Goal: Task Accomplishment & Management: Manage account settings

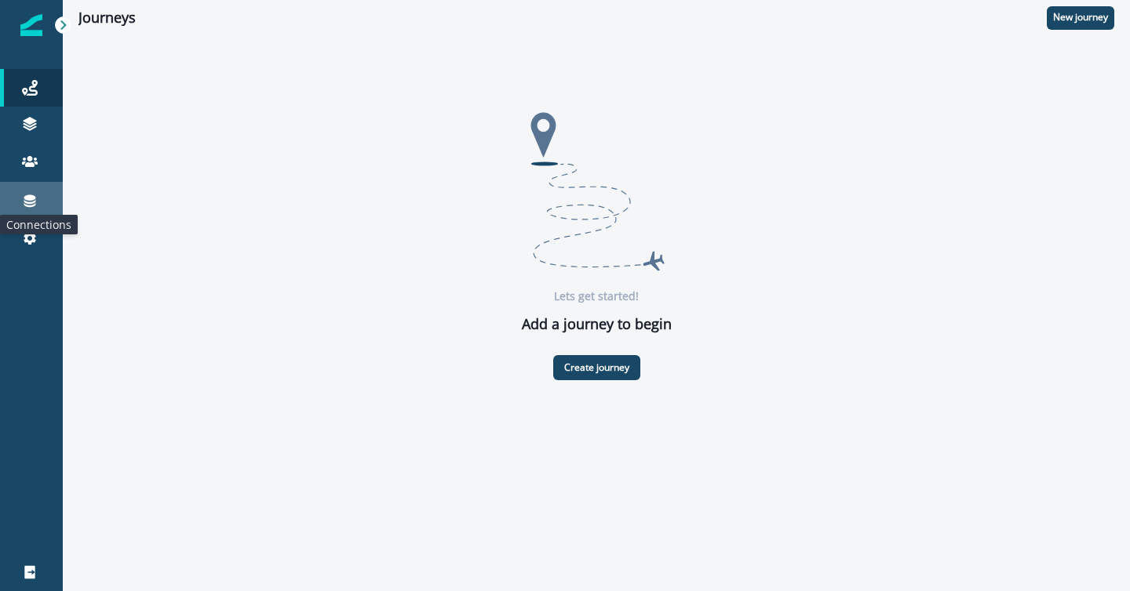
click at [32, 200] on icon at bounding box center [30, 201] width 16 height 16
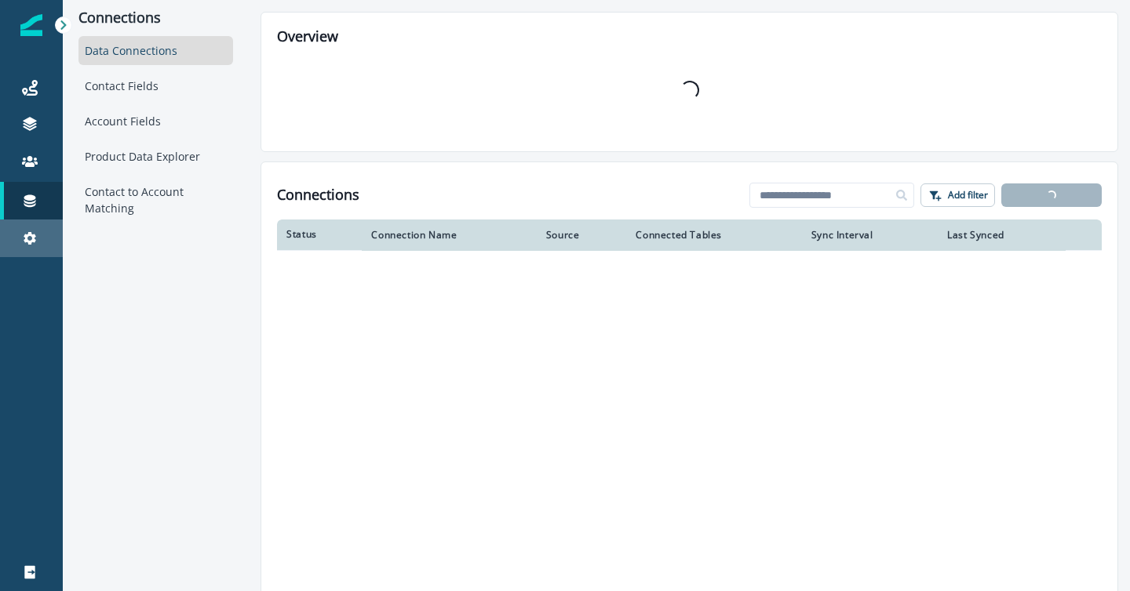
click at [21, 235] on div "Settings" at bounding box center [31, 238] width 50 height 19
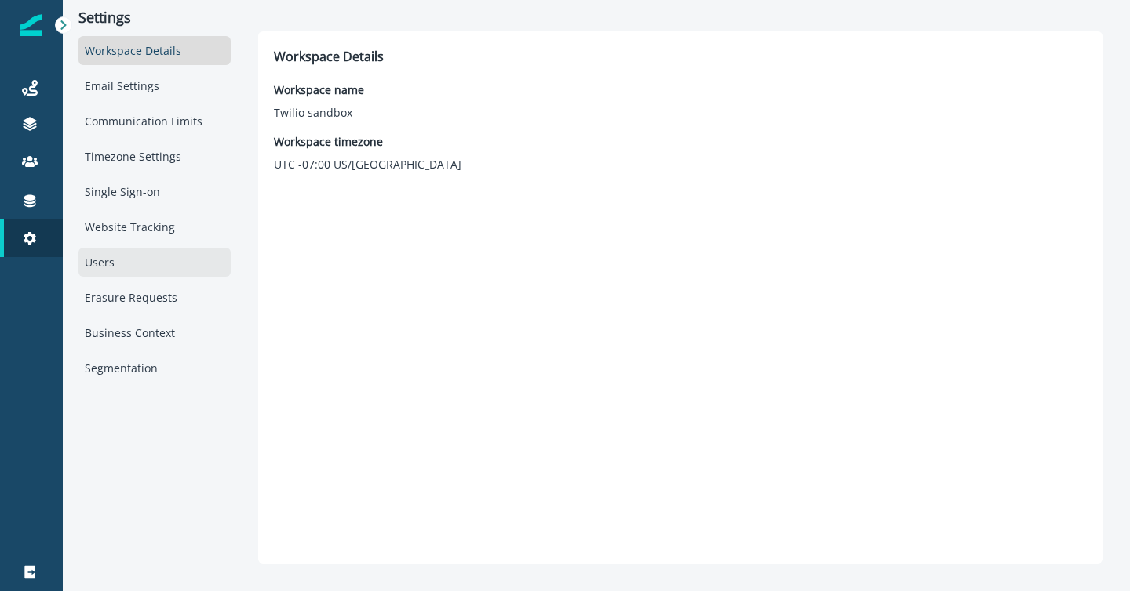
click at [88, 275] on div "Users" at bounding box center [154, 262] width 152 height 29
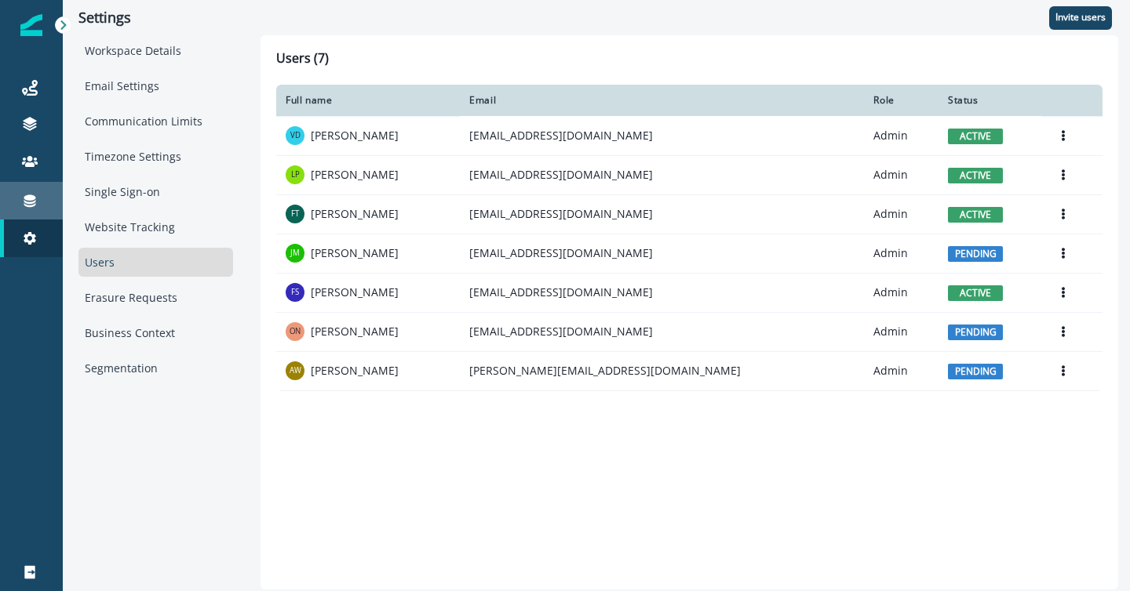
click at [28, 198] on icon at bounding box center [30, 201] width 12 height 13
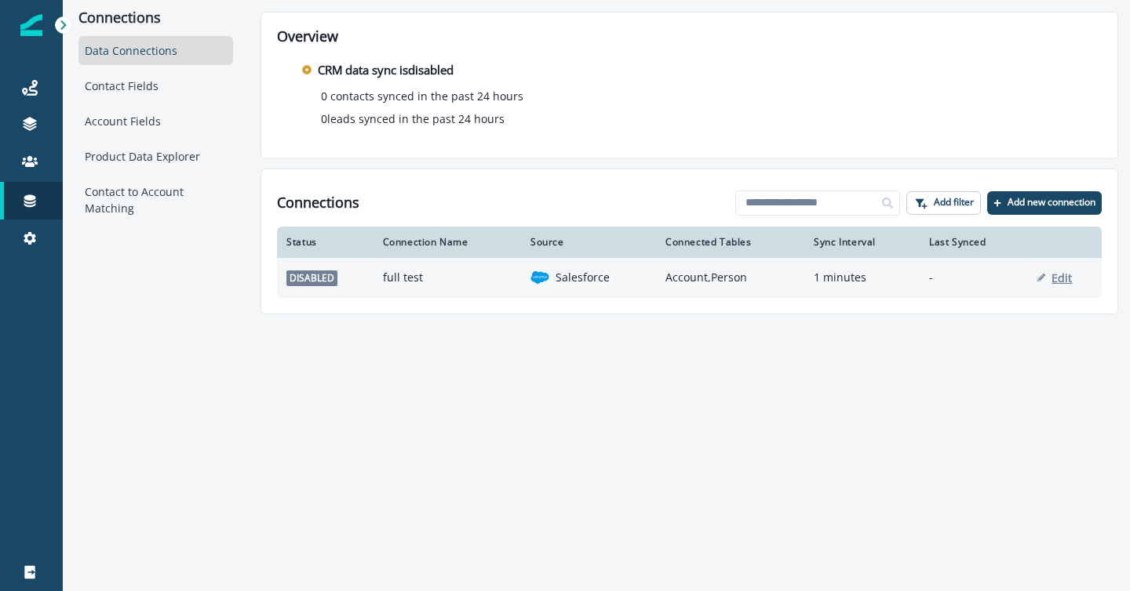
click at [1060, 278] on p "Edit" at bounding box center [1061, 278] width 20 height 15
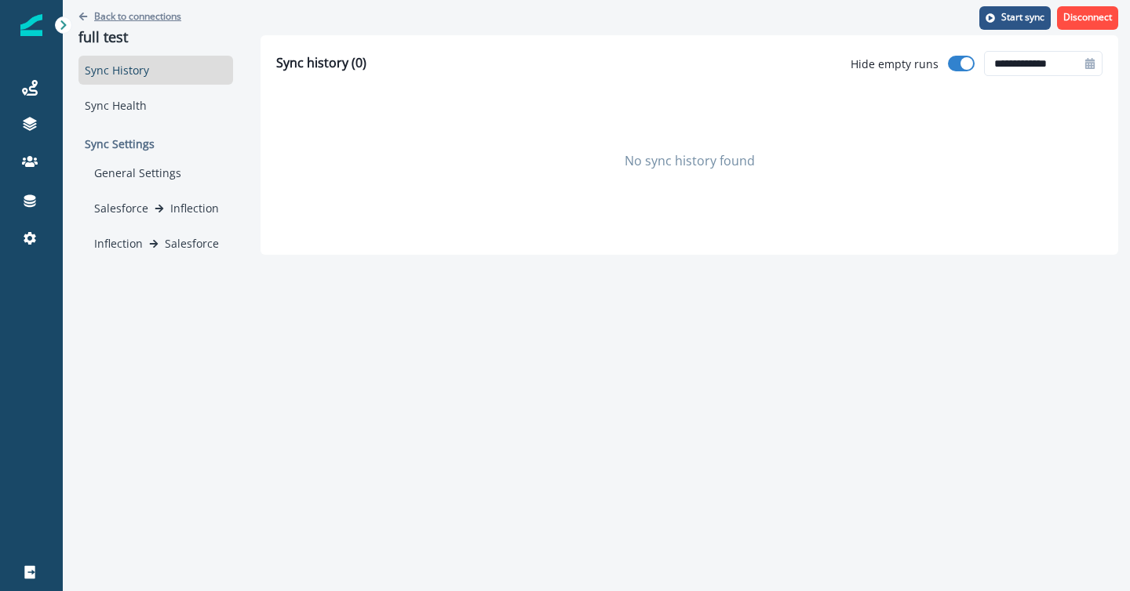
click at [114, 14] on p "Back to connections" at bounding box center [137, 15] width 87 height 13
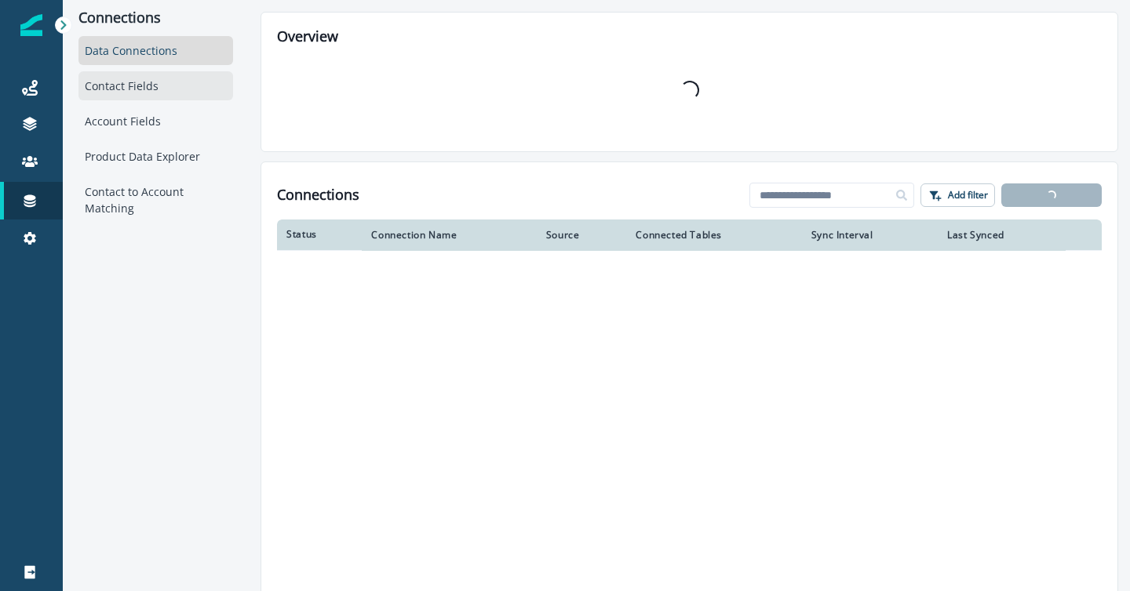
click at [125, 82] on div "Contact Fields" at bounding box center [155, 85] width 155 height 29
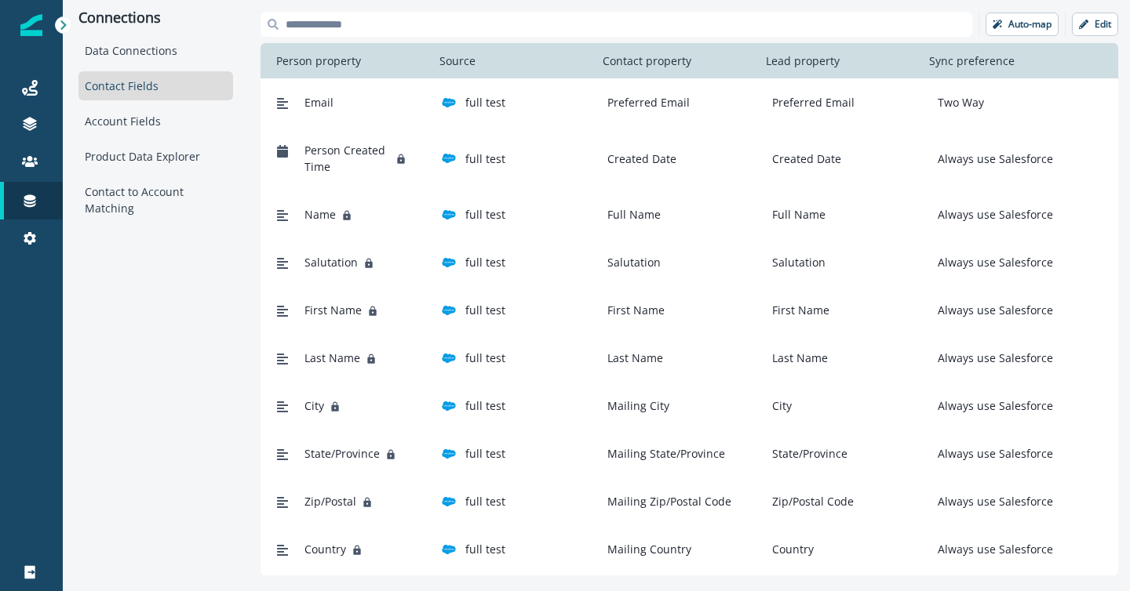
click at [651, 97] on p "Preferred Email" at bounding box center [645, 102] width 89 height 16
click at [1102, 19] on p "Edit" at bounding box center [1102, 24] width 16 height 11
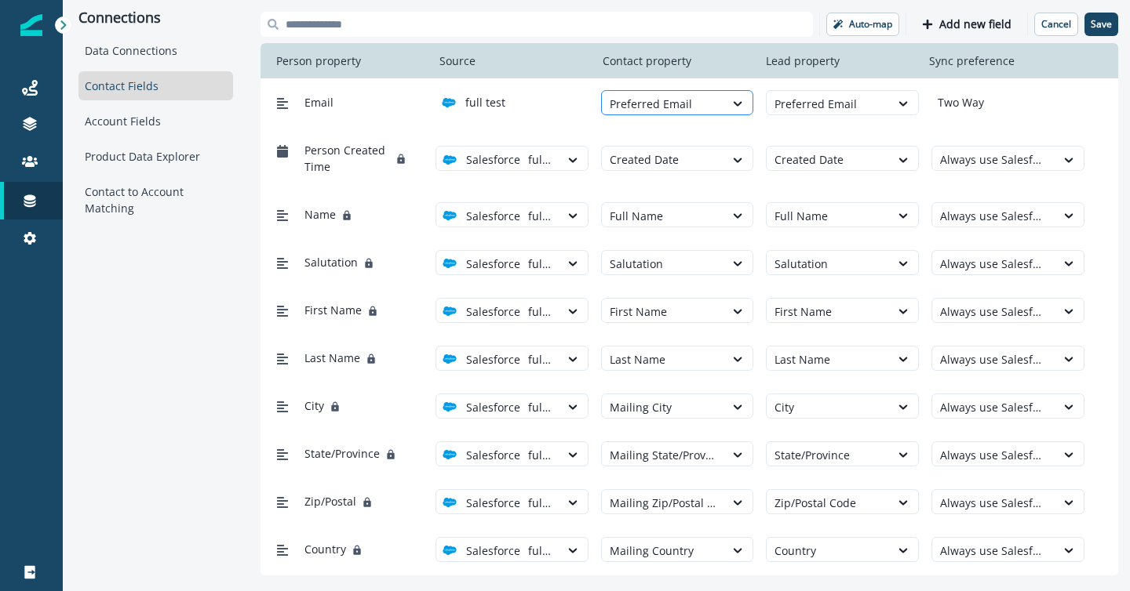
click at [718, 105] on div "Preferred Email" at bounding box center [663, 104] width 123 height 26
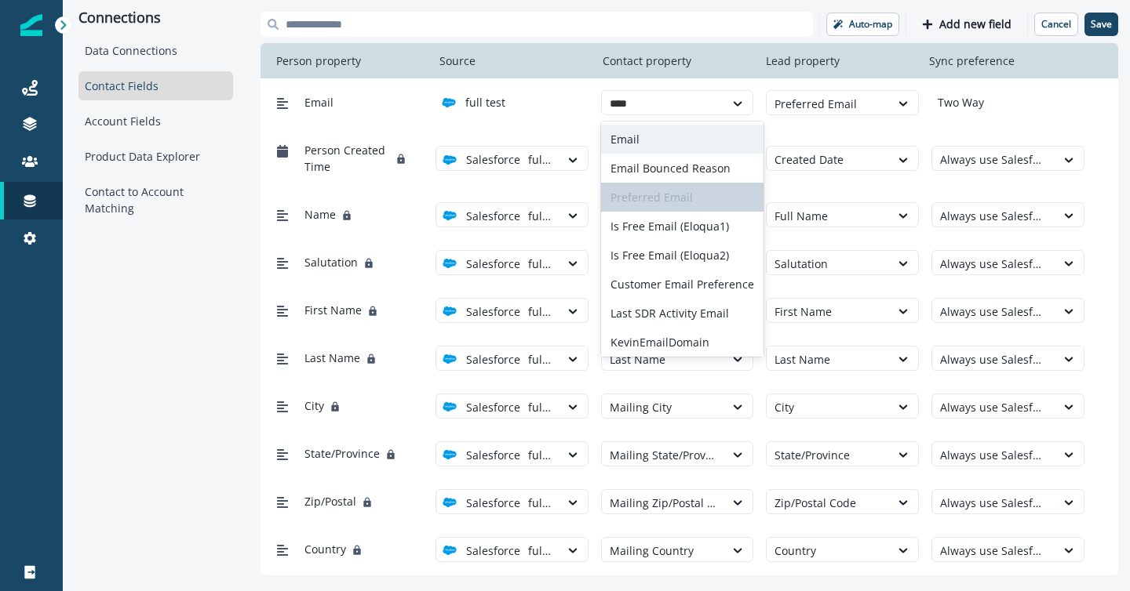
type input "*****"
click at [641, 129] on div "Email" at bounding box center [682, 139] width 162 height 29
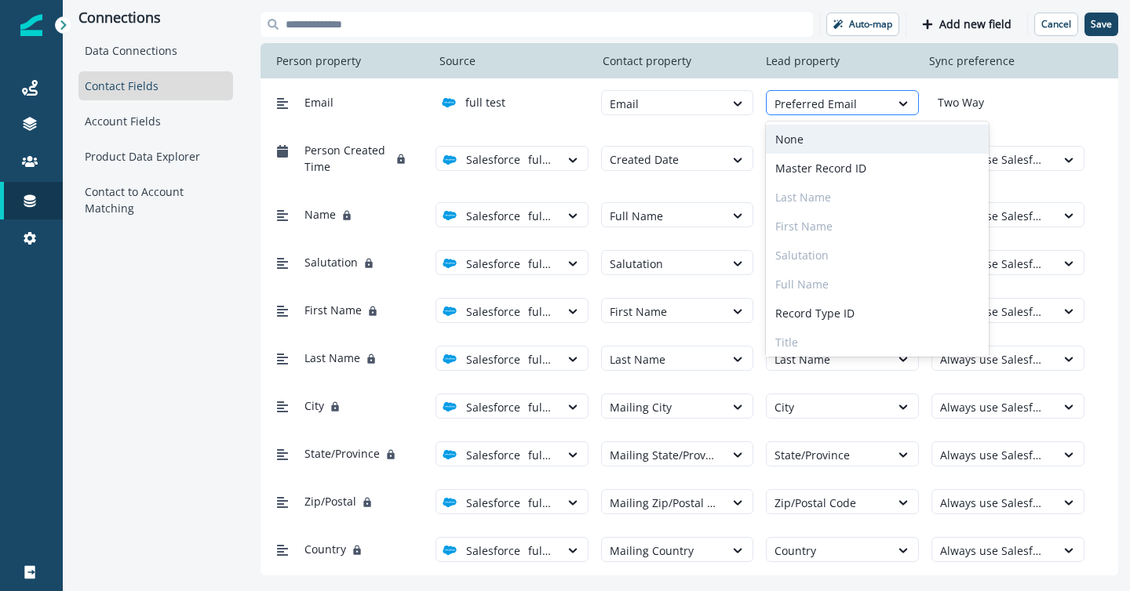
click at [800, 95] on div at bounding box center [827, 104] width 107 height 20
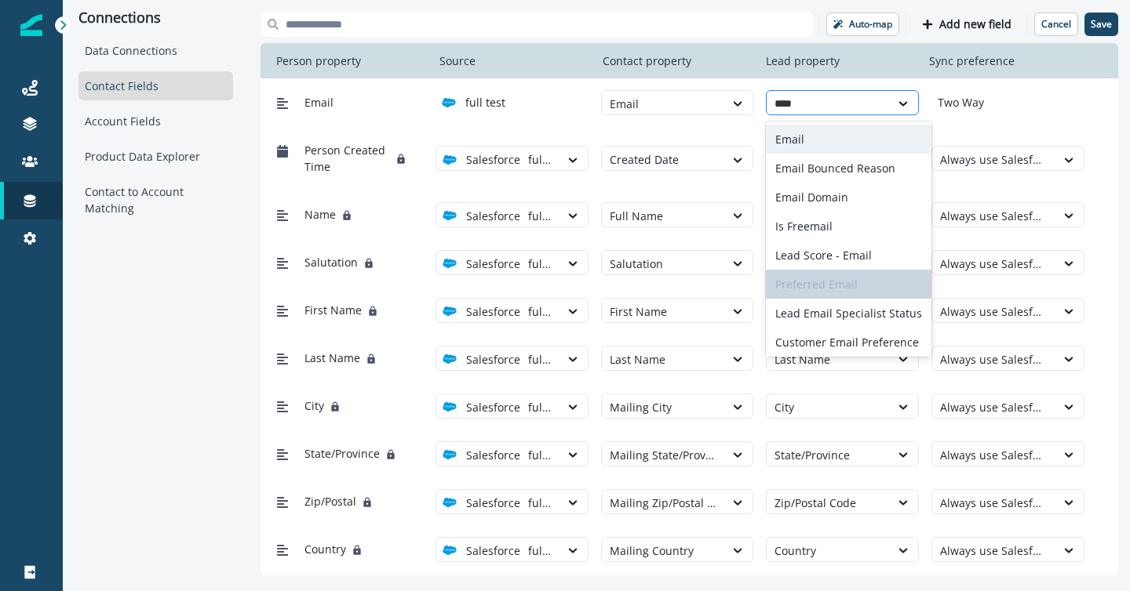
type input "*****"
click at [788, 135] on div "Email" at bounding box center [849, 139] width 166 height 29
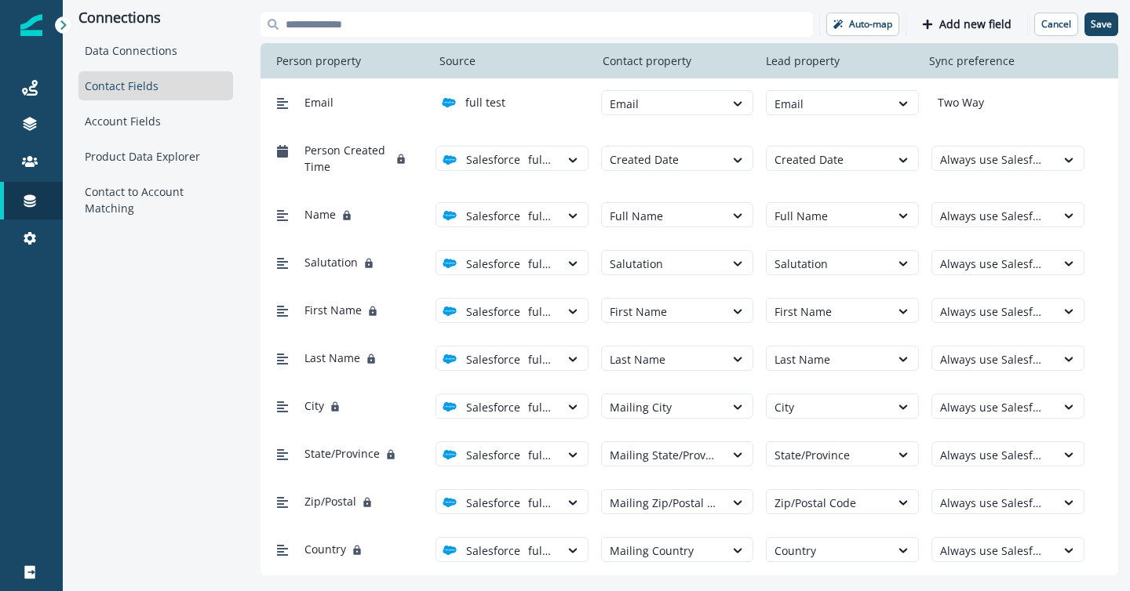
click at [1013, 99] on div "Two Way" at bounding box center [1007, 102] width 153 height 16
click at [708, 102] on div at bounding box center [662, 104] width 107 height 20
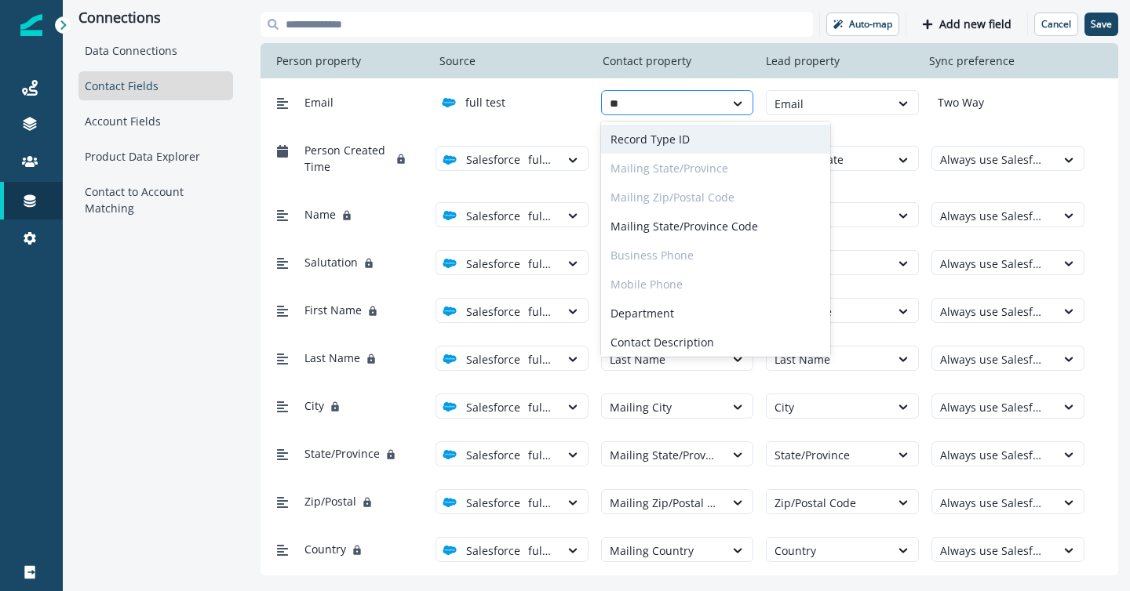
type input "***"
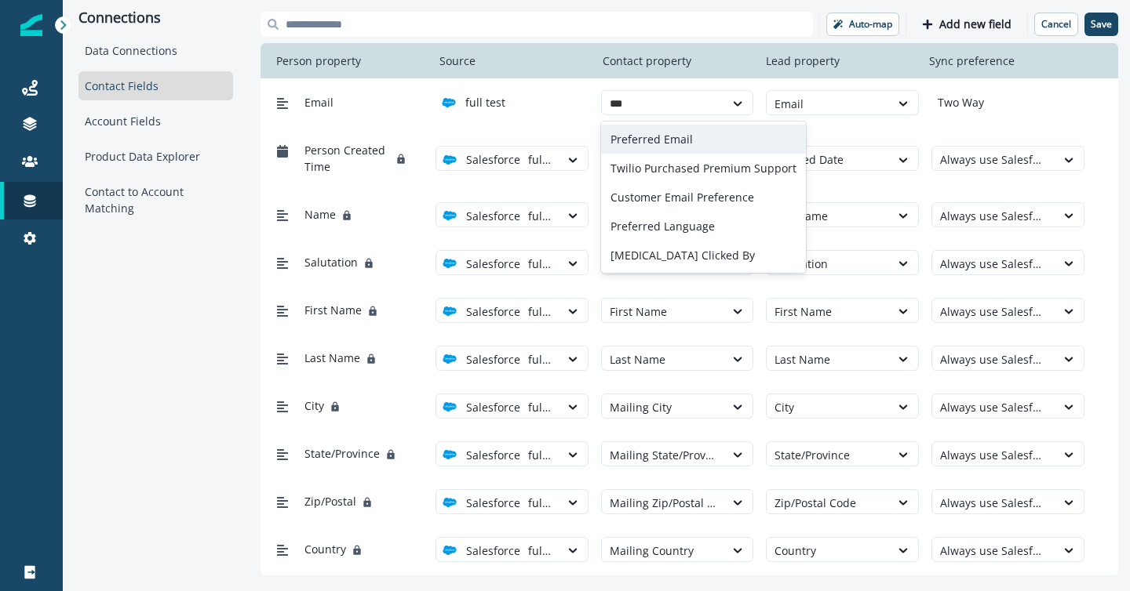
click at [679, 143] on div "Preferred Email" at bounding box center [703, 139] width 205 height 29
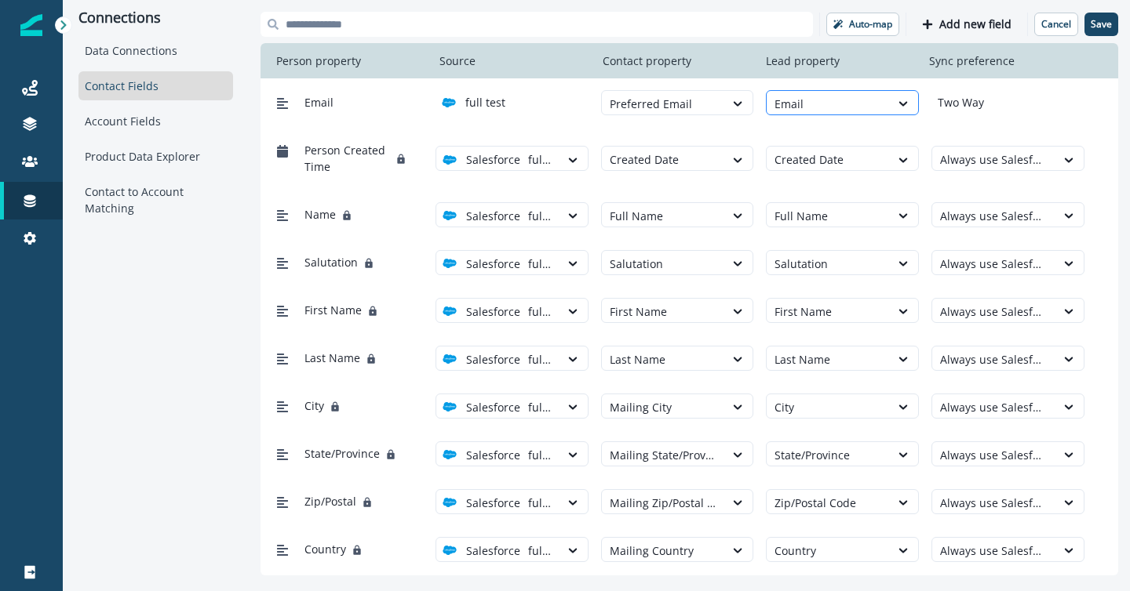
click at [794, 111] on div at bounding box center [827, 104] width 107 height 20
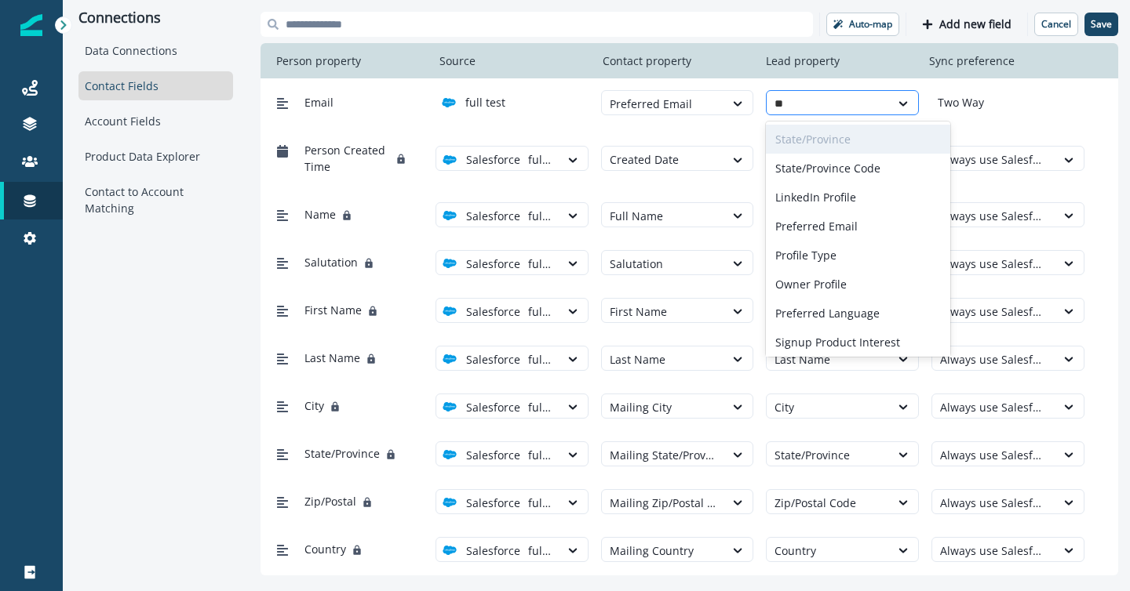
type input "***"
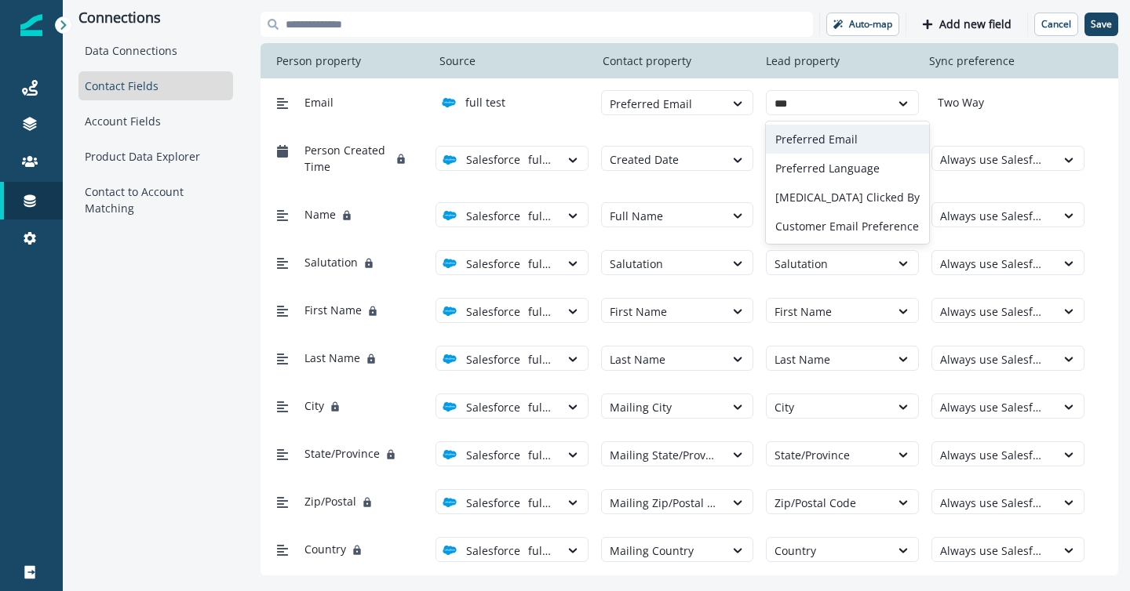
click at [799, 133] on div "Preferred Email" at bounding box center [847, 139] width 163 height 29
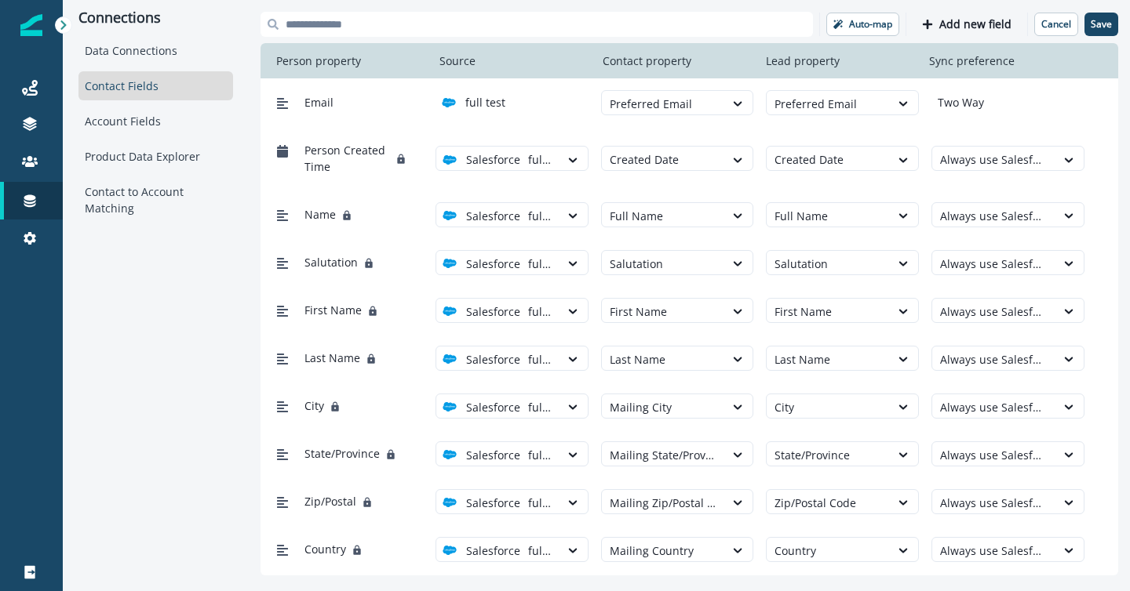
click at [968, 107] on p "Two Way" at bounding box center [957, 102] width 53 height 16
drag, startPoint x: 939, startPoint y: 107, endPoint x: 990, endPoint y: 107, distance: 51.0
click at [990, 107] on div "Two Way" at bounding box center [1007, 102] width 153 height 16
click at [663, 104] on div at bounding box center [662, 104] width 107 height 20
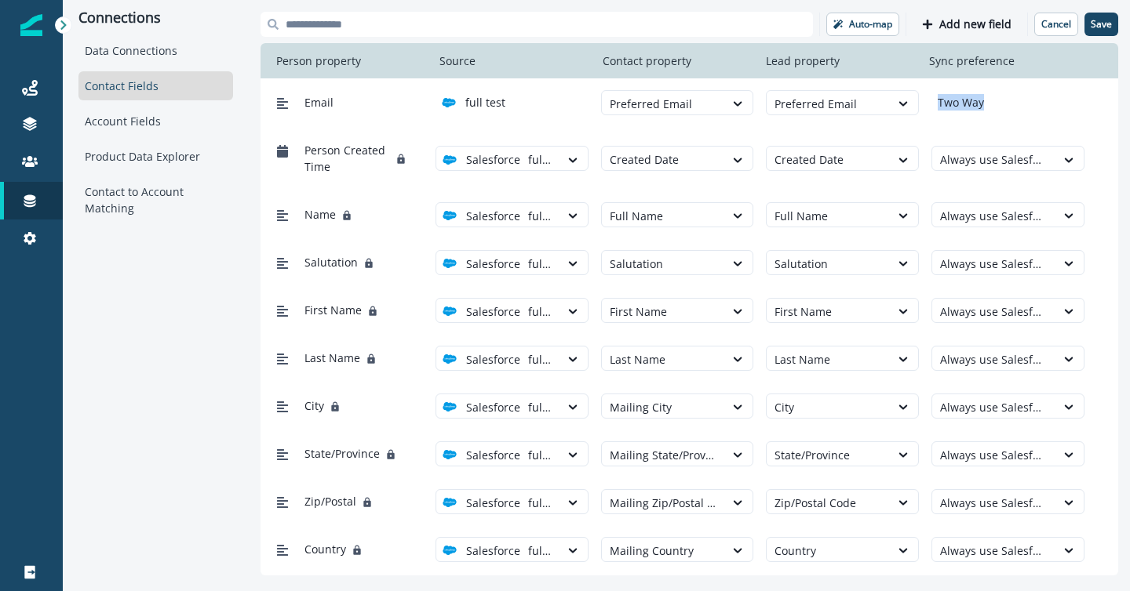
drag, startPoint x: 990, startPoint y: 102, endPoint x: 934, endPoint y: 104, distance: 55.7
click at [934, 104] on div "Two Way" at bounding box center [1007, 102] width 153 height 16
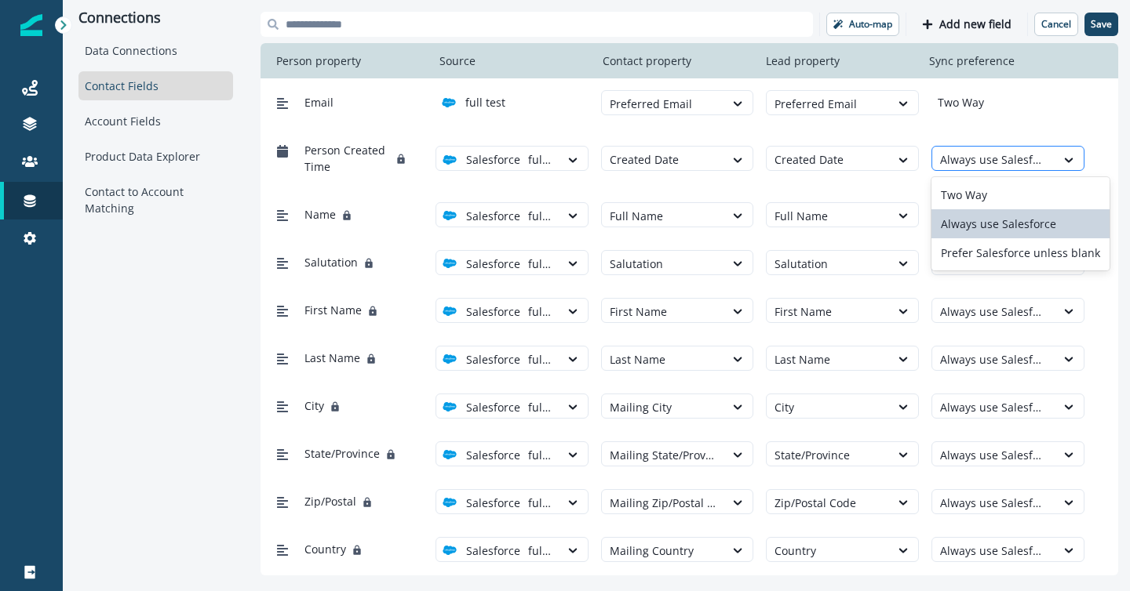
click at [980, 155] on div at bounding box center [993, 160] width 107 height 20
click at [1059, 100] on div "Two Way" at bounding box center [1007, 102] width 153 height 16
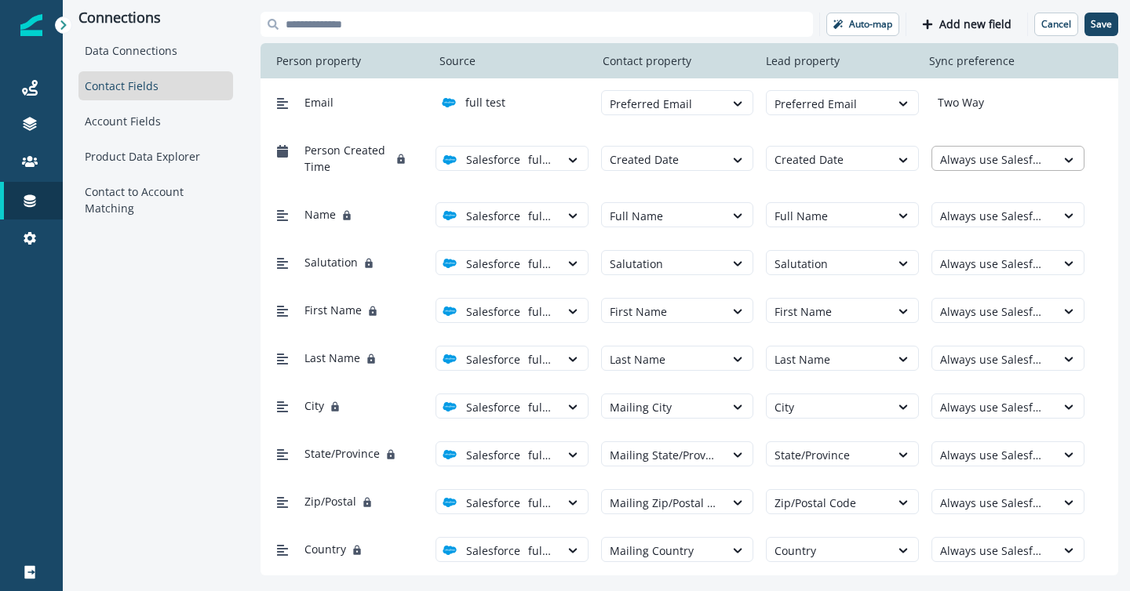
click at [999, 169] on div at bounding box center [993, 160] width 107 height 20
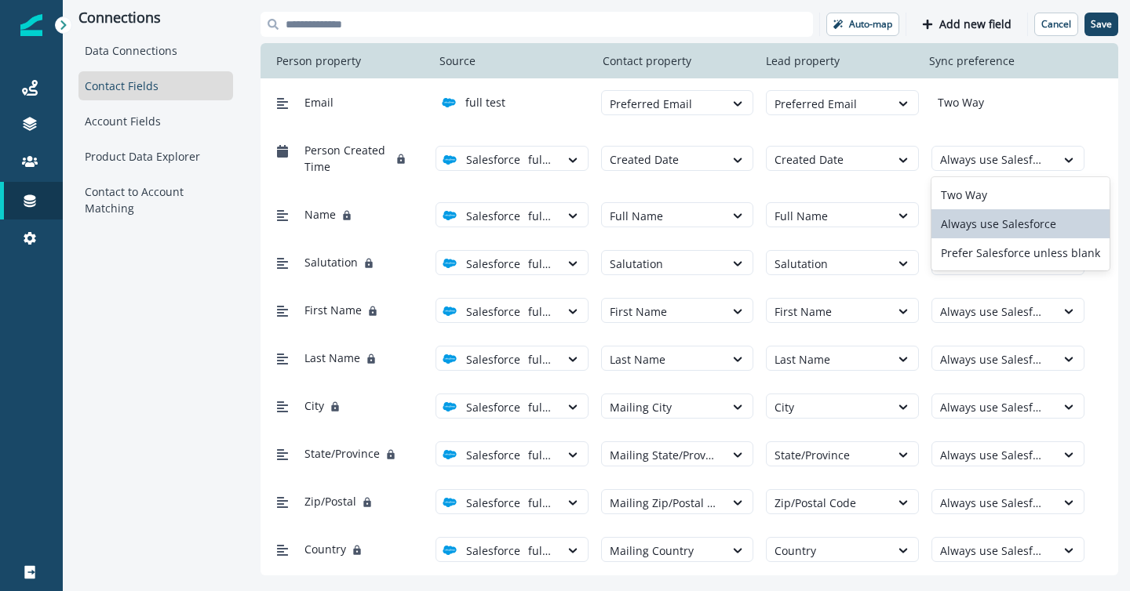
click at [1007, 227] on div "Always use Salesforce" at bounding box center [1020, 223] width 178 height 29
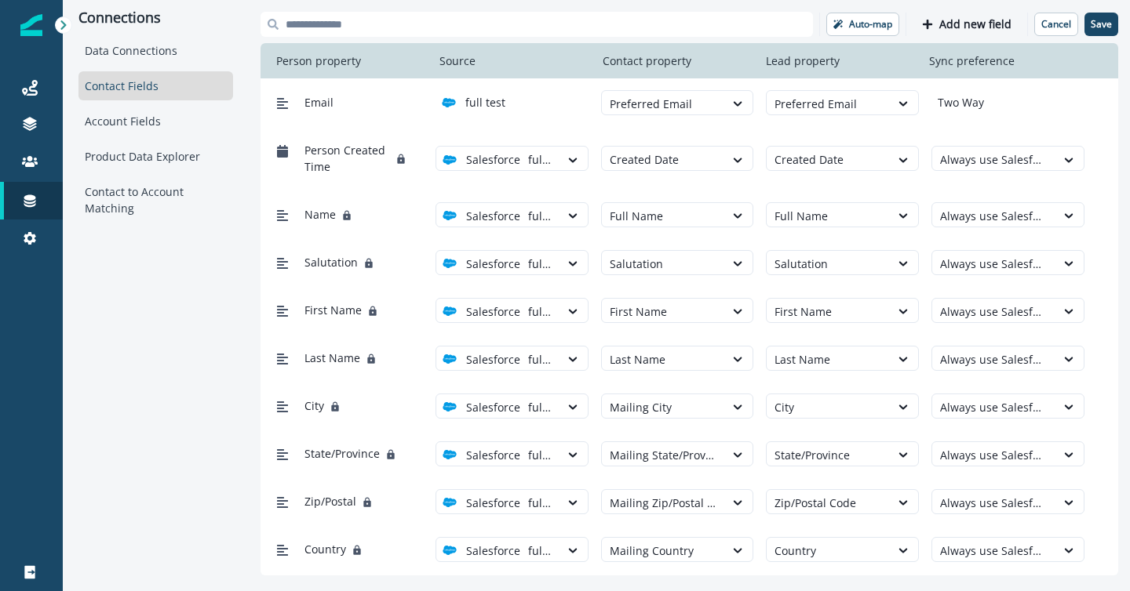
click at [1062, 118] on div "Email full test Preferred Email Preferred Email Two Way" at bounding box center [688, 102] width 857 height 48
drag, startPoint x: 936, startPoint y: 97, endPoint x: 995, endPoint y: 103, distance: 59.1
click at [995, 103] on div "Two Way" at bounding box center [1007, 102] width 153 height 16
drag, startPoint x: 302, startPoint y: 100, endPoint x: 347, endPoint y: 100, distance: 44.7
click at [347, 100] on div "Email" at bounding box center [346, 102] width 153 height 29
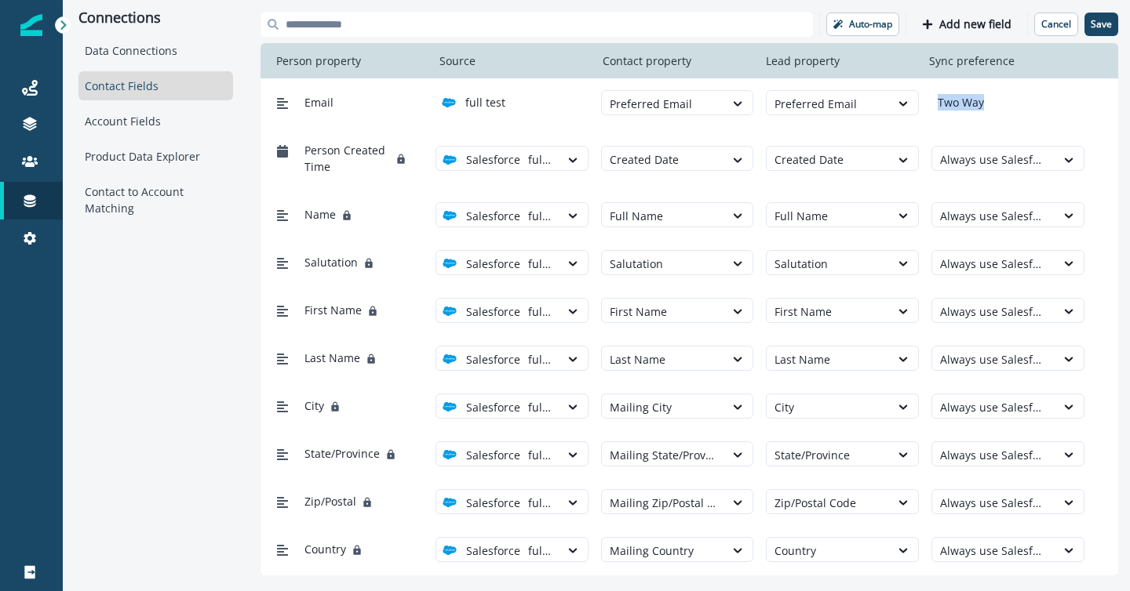
drag, startPoint x: 936, startPoint y: 102, endPoint x: 991, endPoint y: 109, distance: 55.4
click at [991, 109] on div "Two Way" at bounding box center [1007, 102] width 153 height 16
click at [973, 9] on div "Auto-map Add new field Cancel Save Person property Source Contact property Lead…" at bounding box center [689, 294] width 881 height 588
click at [977, 22] on p "Add new field" at bounding box center [975, 24] width 72 height 13
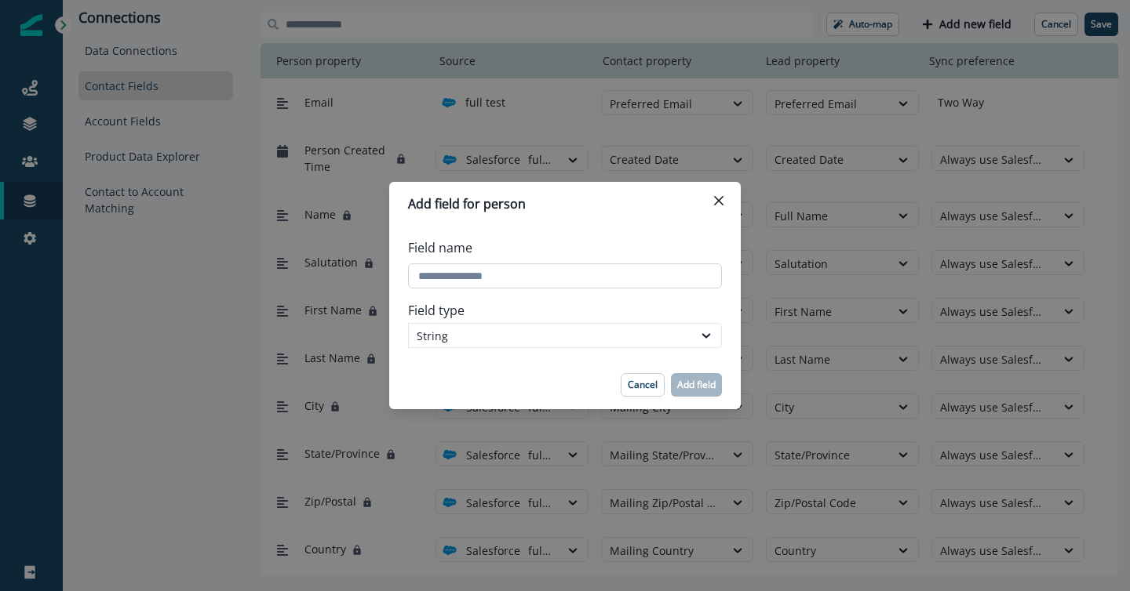
click at [566, 279] on input "Field name" at bounding box center [565, 276] width 314 height 25
type input "*"
click at [617, 336] on div "String" at bounding box center [551, 336] width 268 height 16
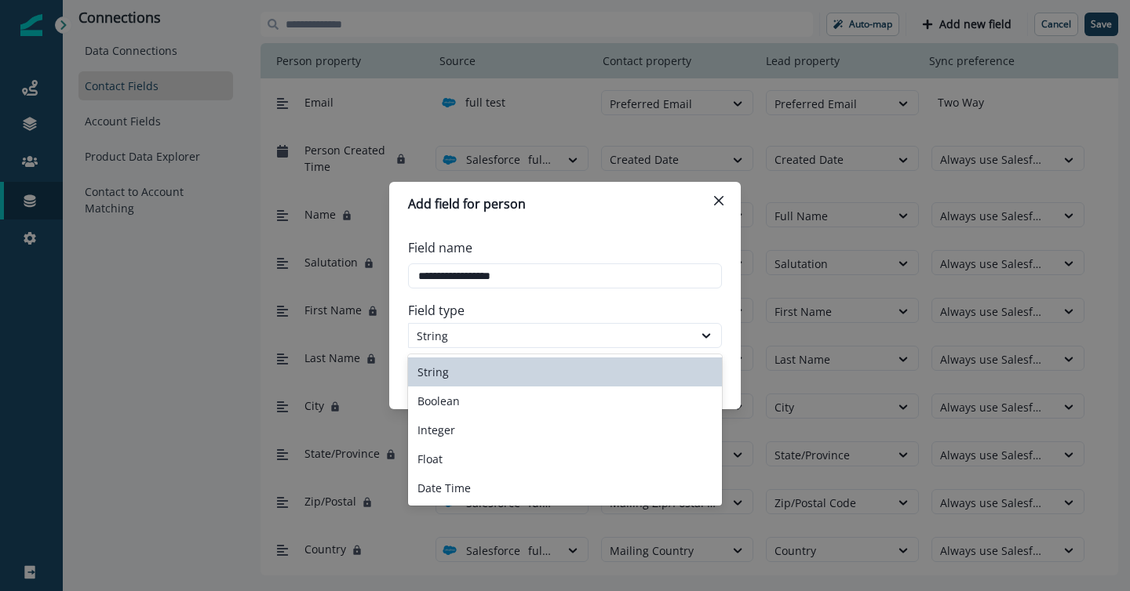
click at [622, 309] on label "Field type" at bounding box center [560, 310] width 304 height 19
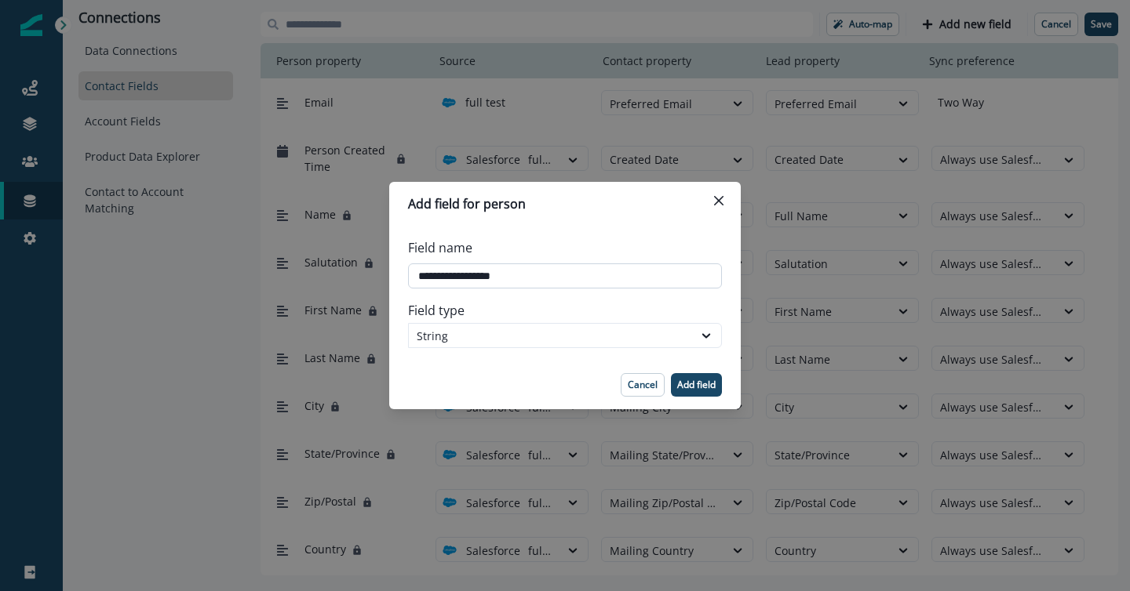
click at [479, 275] on input "Field name" at bounding box center [565, 276] width 314 height 25
drag, startPoint x: 453, startPoint y: 277, endPoint x: 481, endPoint y: 282, distance: 27.9
click at [481, 282] on input "Field name" at bounding box center [565, 276] width 314 height 25
click at [427, 275] on input "Field name" at bounding box center [565, 276] width 314 height 25
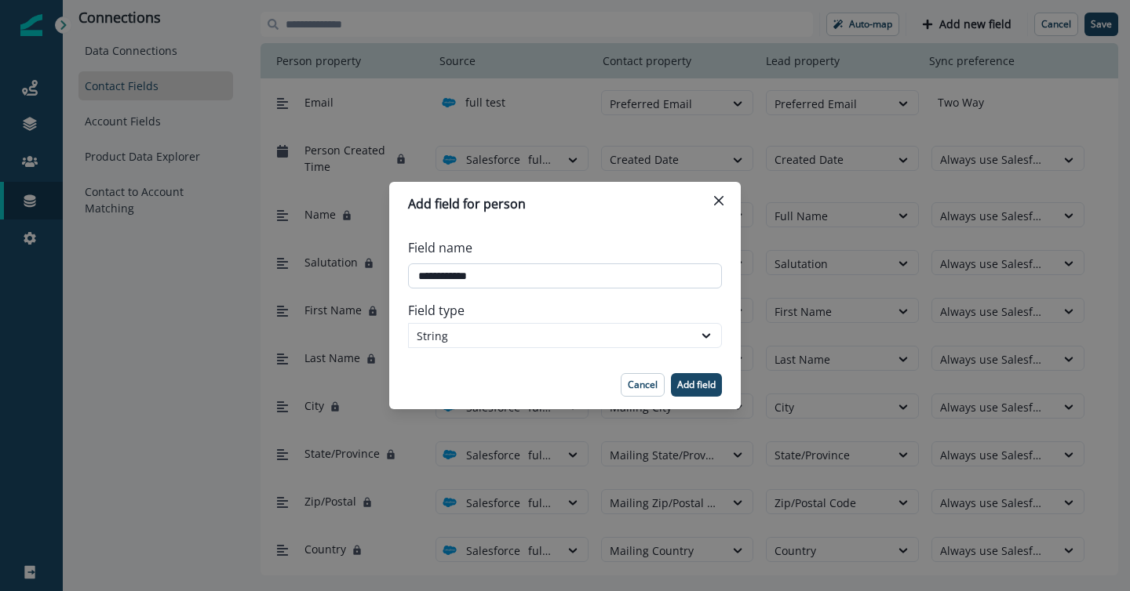
drag, startPoint x: 451, startPoint y: 280, endPoint x: 478, endPoint y: 281, distance: 26.7
click at [478, 281] on input "Field name" at bounding box center [565, 276] width 314 height 25
click at [550, 280] on input "Field name" at bounding box center [565, 276] width 314 height 25
type input "**********"
click at [695, 387] on p "Add field" at bounding box center [696, 385] width 38 height 11
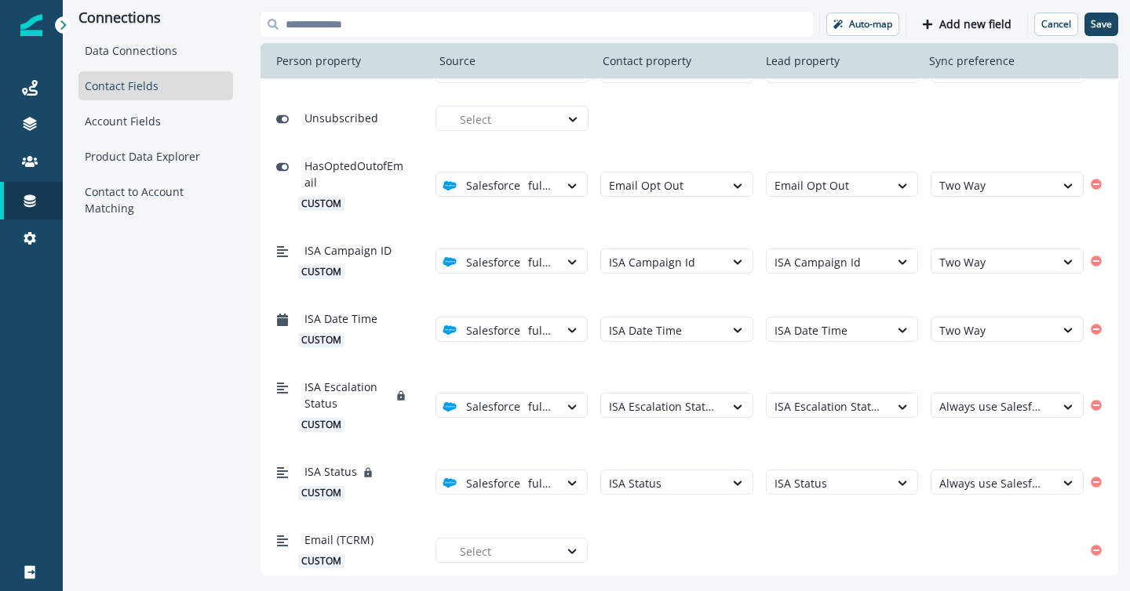
scroll to position [871, 0]
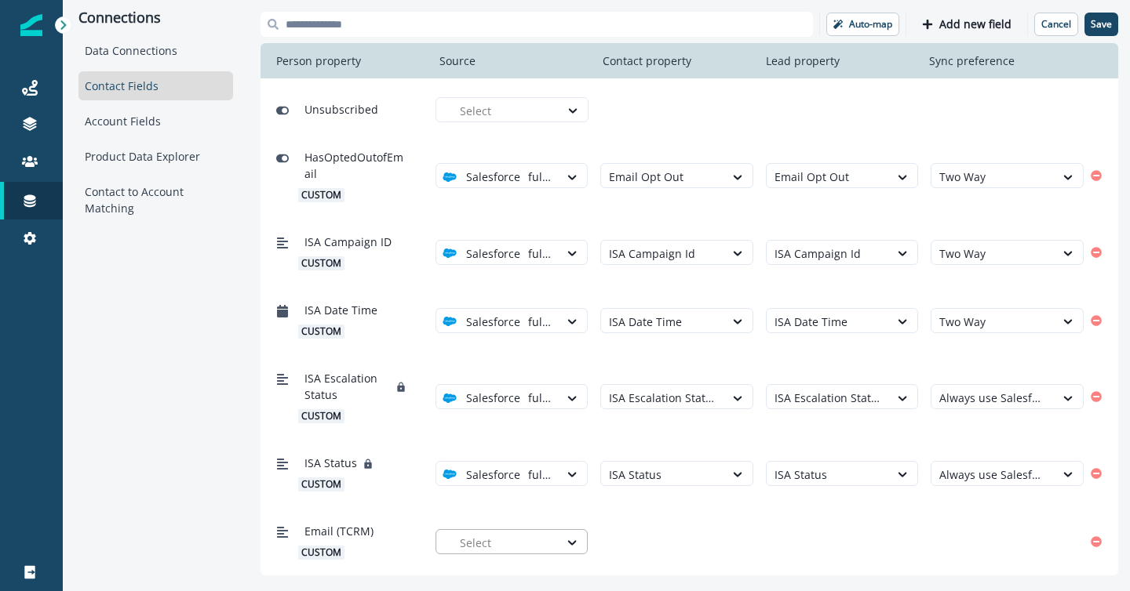
click at [536, 541] on div at bounding box center [506, 543] width 92 height 20
click at [528, 508] on div "full test" at bounding box center [518, 505] width 134 height 16
click at [719, 542] on div "Select" at bounding box center [662, 543] width 123 height 26
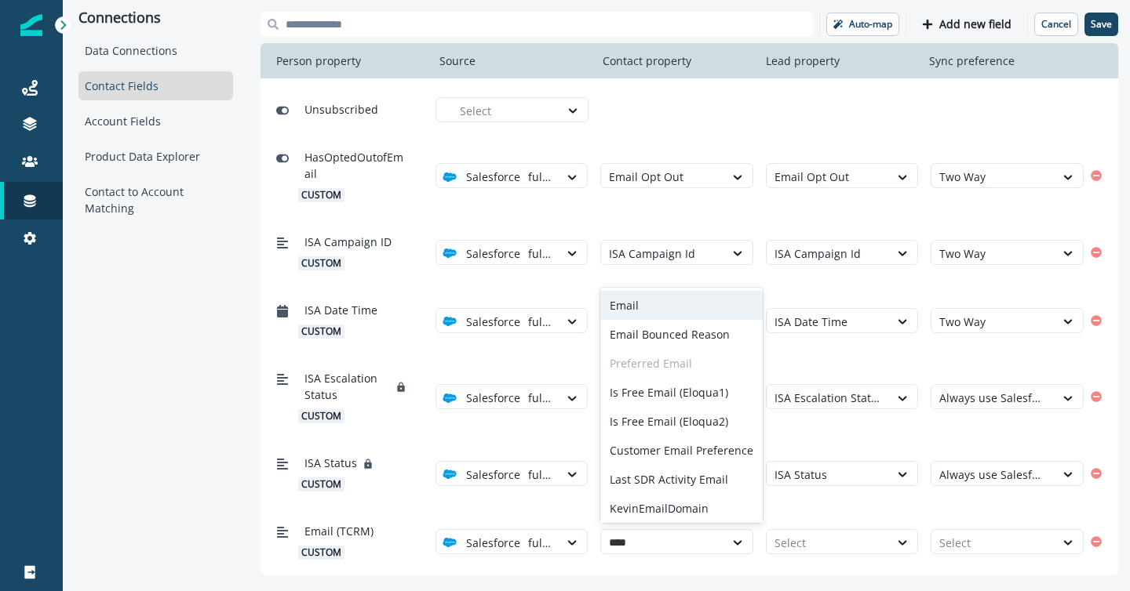
type input "*****"
click at [644, 305] on div "Email" at bounding box center [681, 305] width 162 height 29
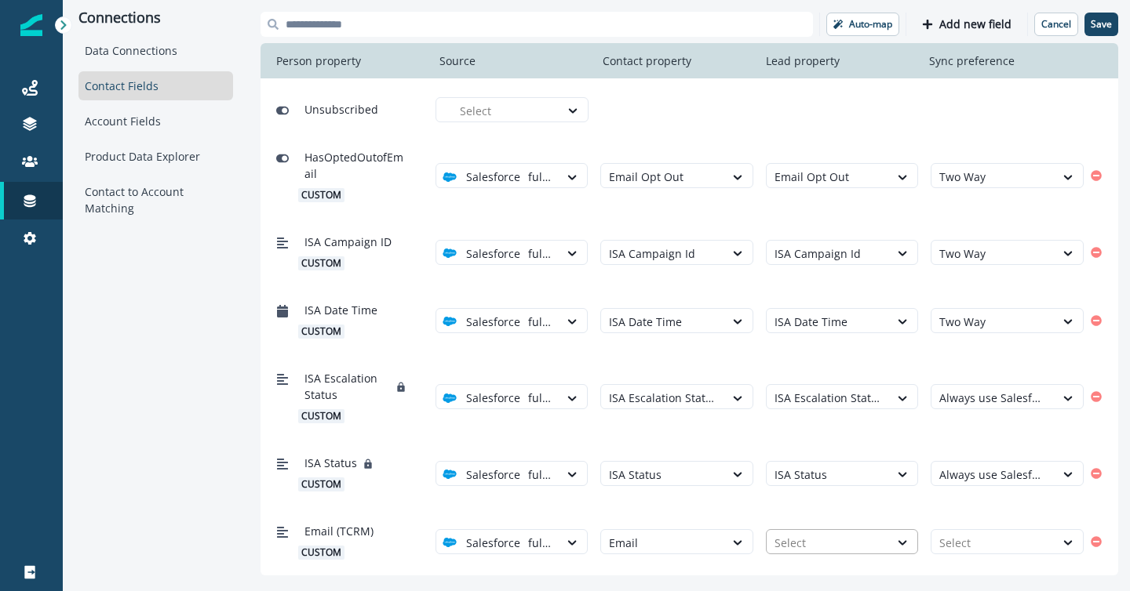
click at [817, 551] on div at bounding box center [827, 543] width 107 height 20
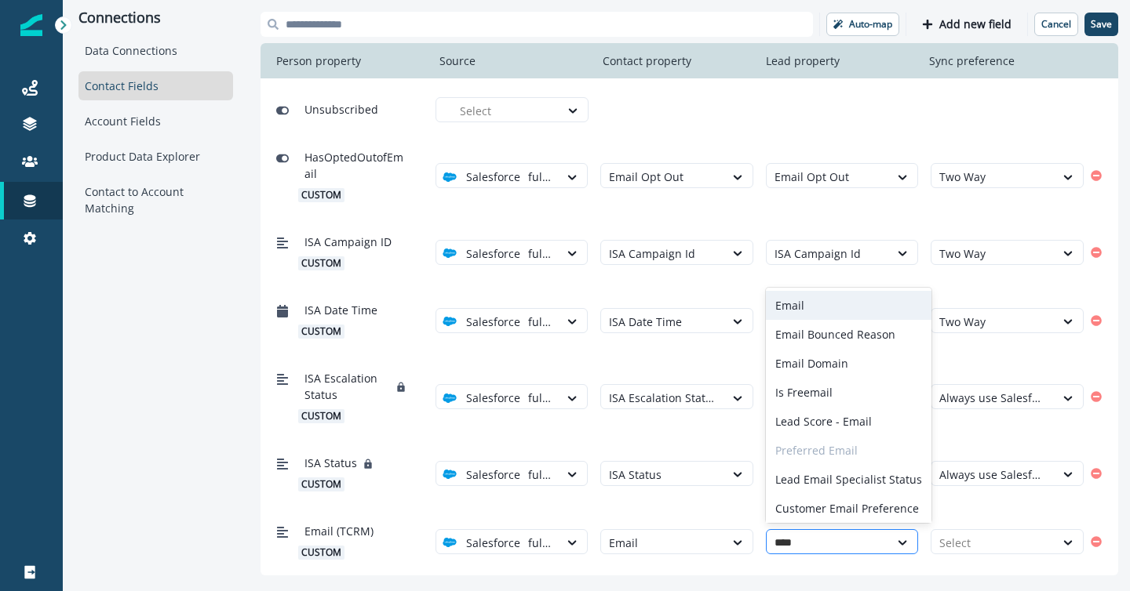
type input "*****"
click at [806, 297] on div "Email" at bounding box center [849, 305] width 166 height 29
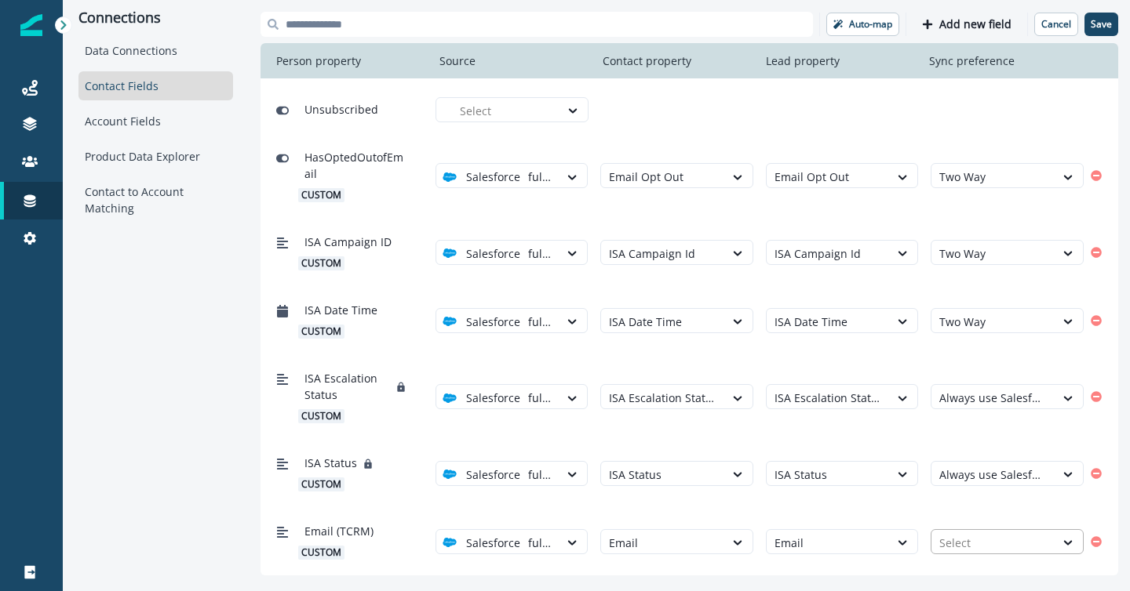
click at [1027, 536] on div at bounding box center [992, 543] width 107 height 20
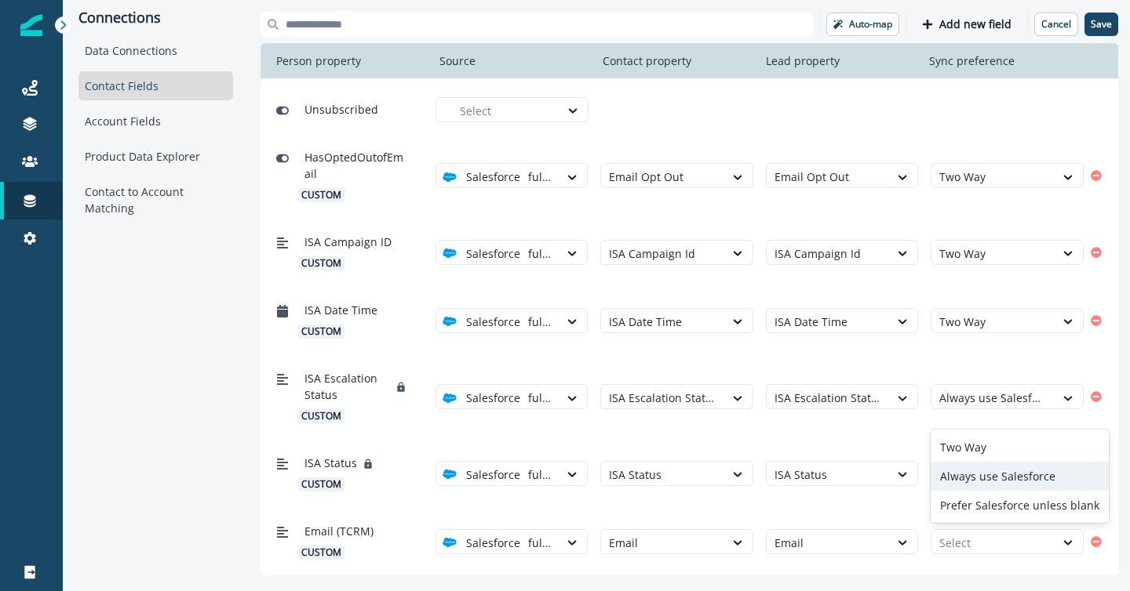
click at [999, 465] on div "Always use Salesforce" at bounding box center [1019, 476] width 178 height 29
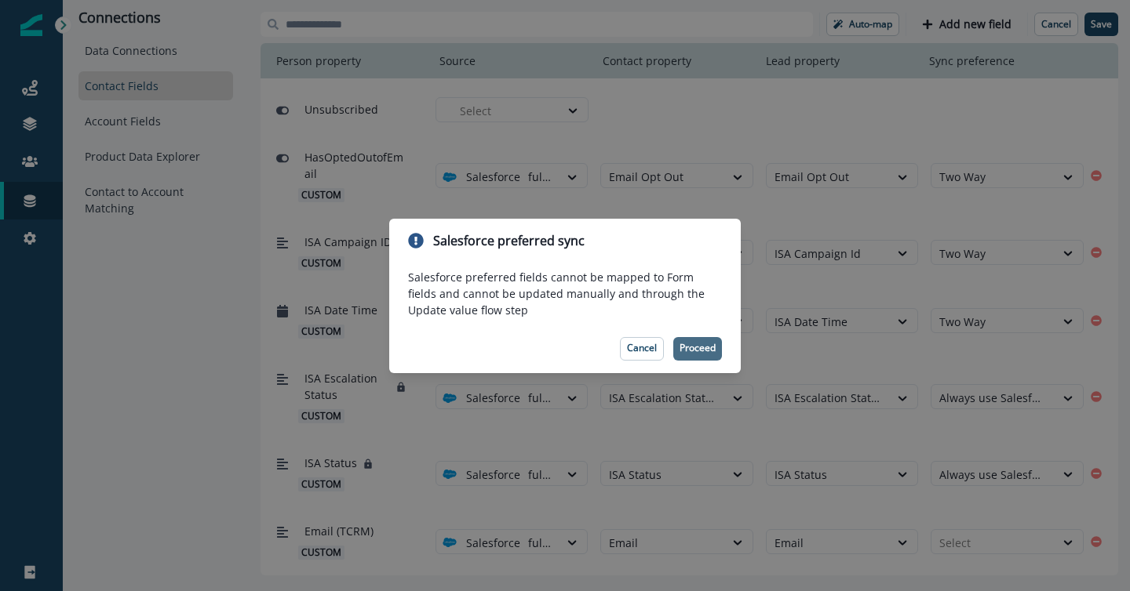
click at [701, 347] on p "Proceed" at bounding box center [697, 348] width 36 height 11
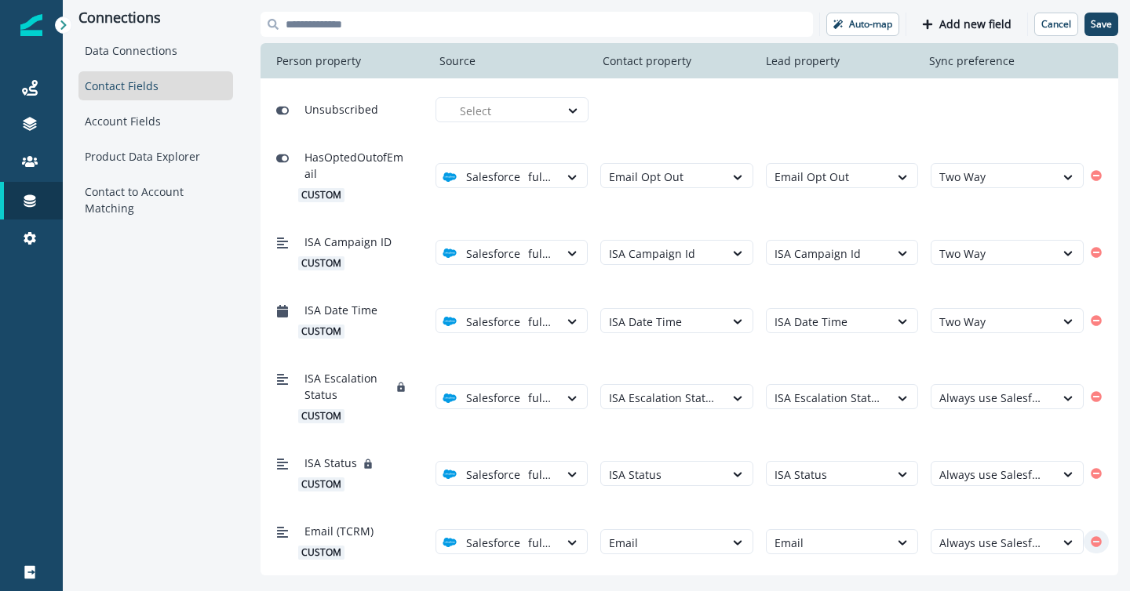
click at [1097, 542] on icon "Remove" at bounding box center [1095, 542] width 11 height 11
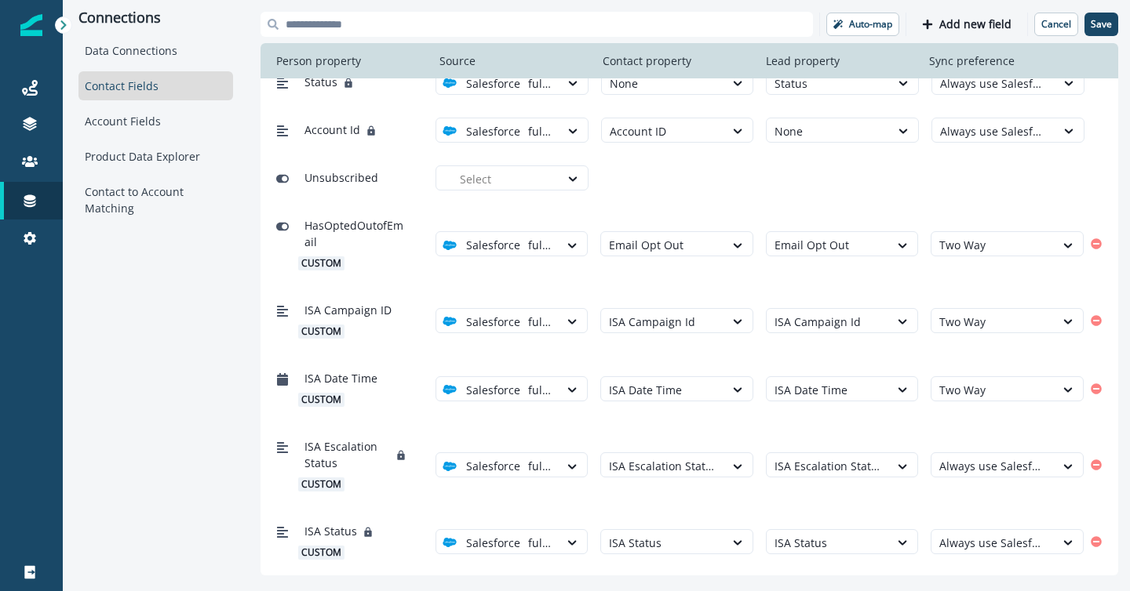
scroll to position [802, 0]
click at [1050, 23] on p "Cancel" at bounding box center [1056, 24] width 30 height 11
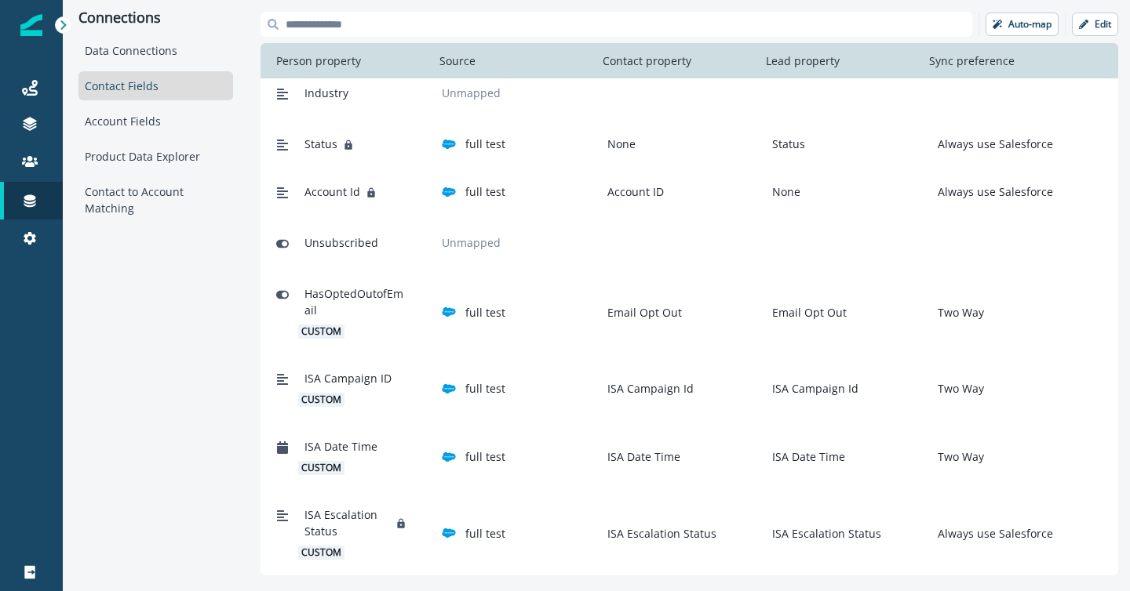
scroll to position [821, 0]
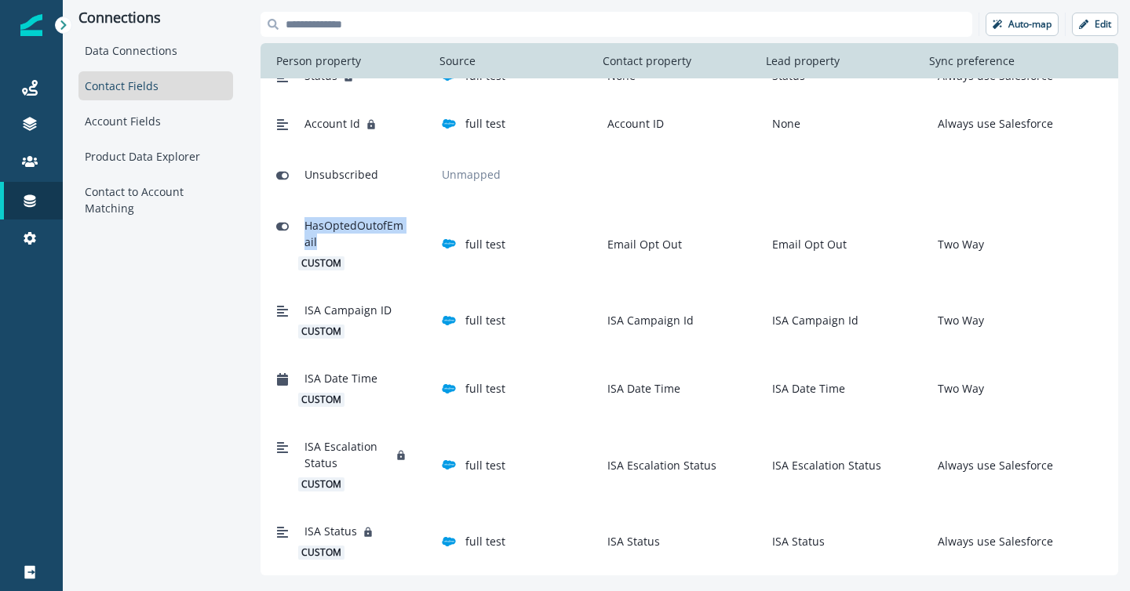
drag, startPoint x: 304, startPoint y: 225, endPoint x: 344, endPoint y: 242, distance: 43.3
click at [344, 242] on span "HasOptedOutofEmail" at bounding box center [355, 233] width 103 height 33
drag, startPoint x: 933, startPoint y: 468, endPoint x: 1067, endPoint y: 466, distance: 133.4
click at [1067, 466] on div "Always use Salesforce" at bounding box center [1007, 465] width 153 height 16
click at [613, 467] on p "ISA Escalation Status" at bounding box center [658, 465] width 115 height 16
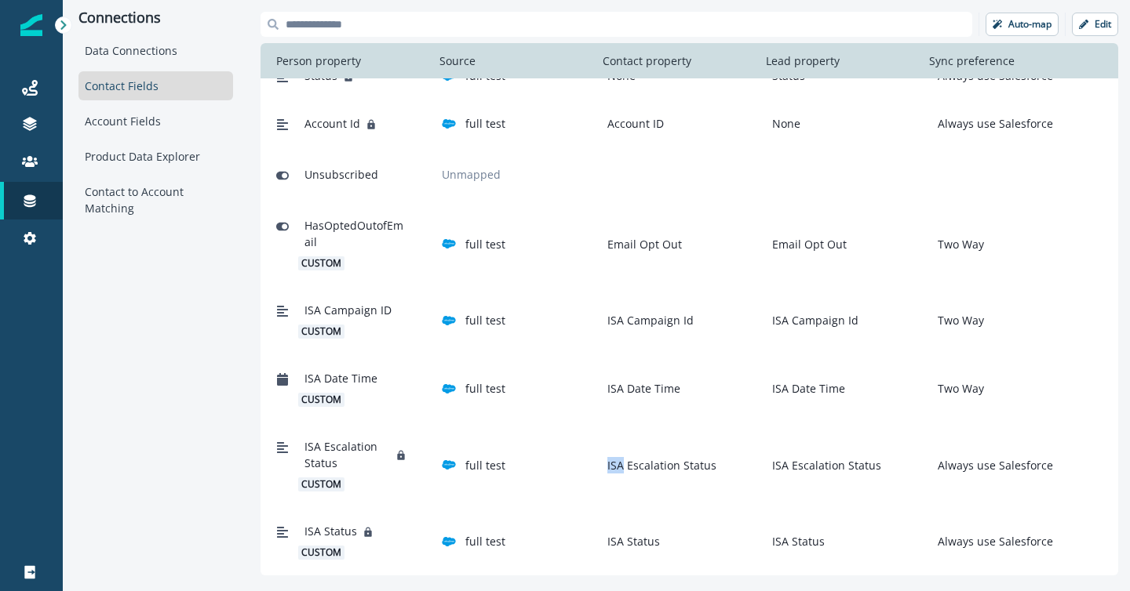
click at [613, 467] on p "ISA Escalation Status" at bounding box center [658, 465] width 115 height 16
copy p "ISA Escalation Status"
click at [1093, 26] on button "Edit" at bounding box center [1095, 25] width 46 height 24
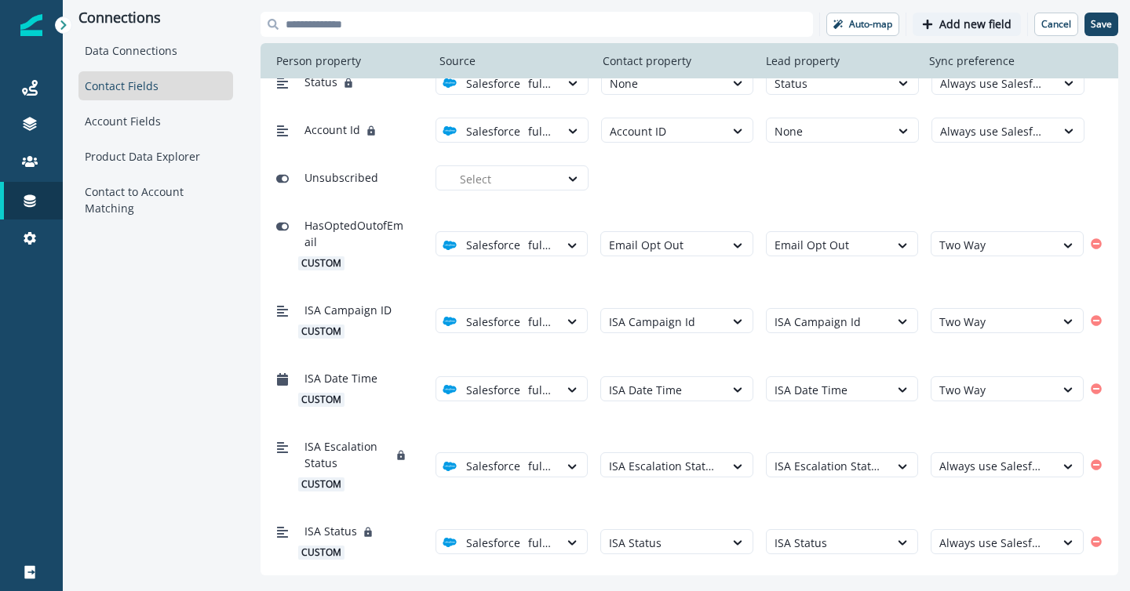
scroll to position [802, 0]
click at [1003, 467] on div at bounding box center [992, 467] width 107 height 20
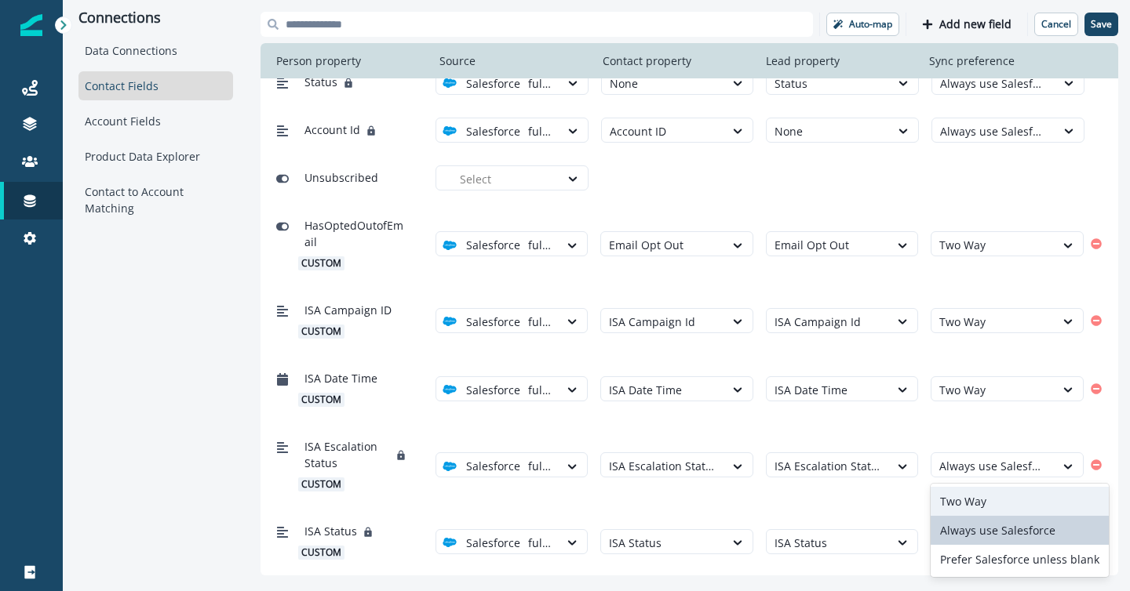
click at [985, 501] on div "Two Way" at bounding box center [1019, 501] width 178 height 29
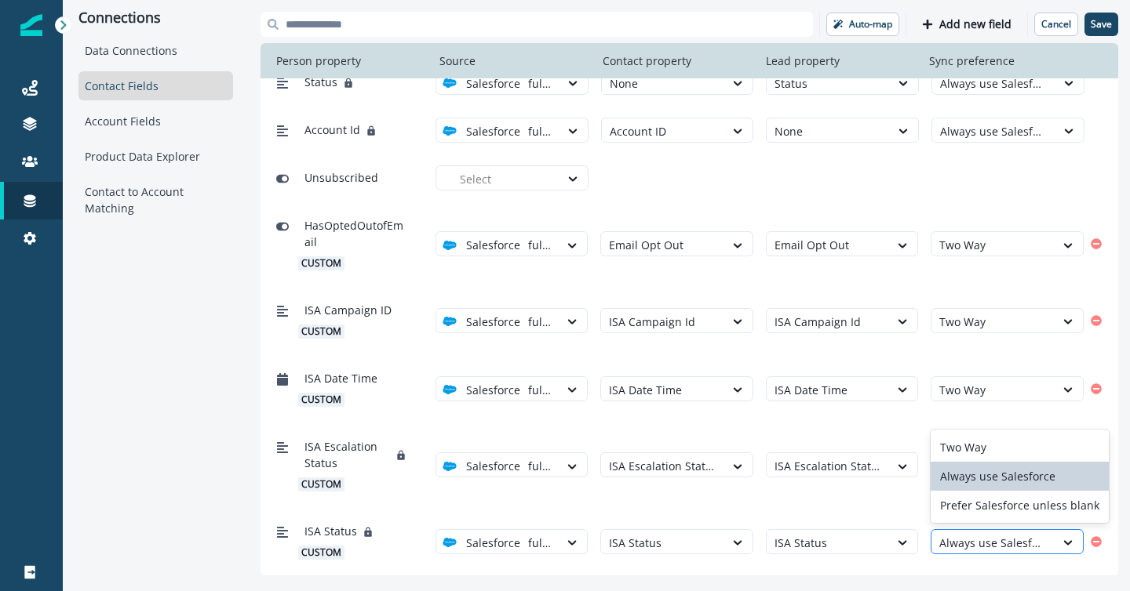
click at [977, 537] on div at bounding box center [992, 543] width 107 height 20
click at [964, 451] on div "Two Way" at bounding box center [1019, 447] width 178 height 29
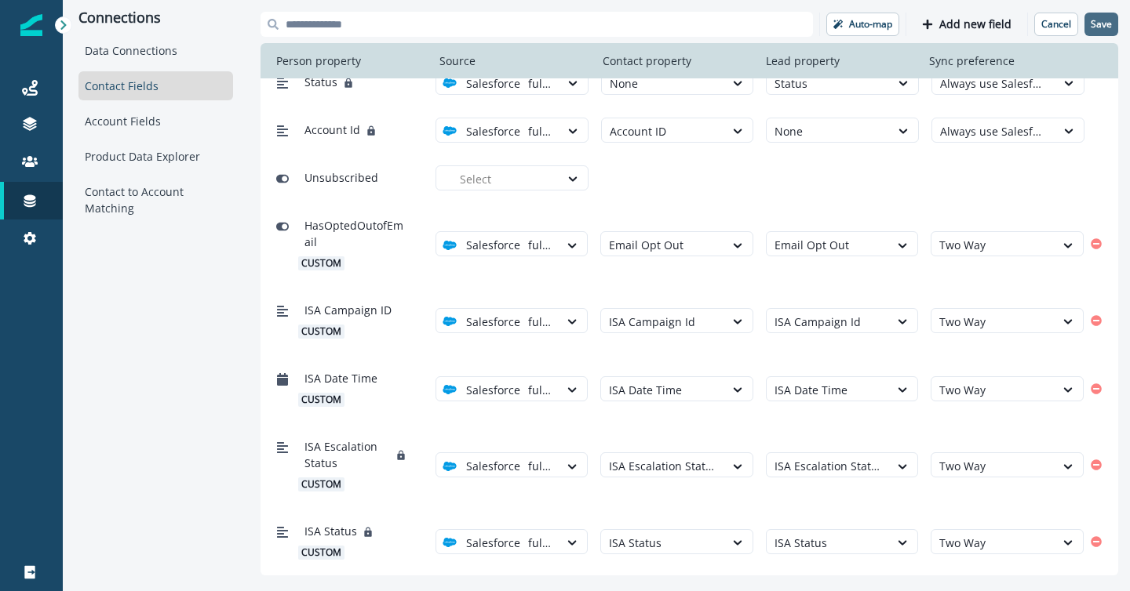
click at [1099, 23] on p "Save" at bounding box center [1100, 24] width 21 height 11
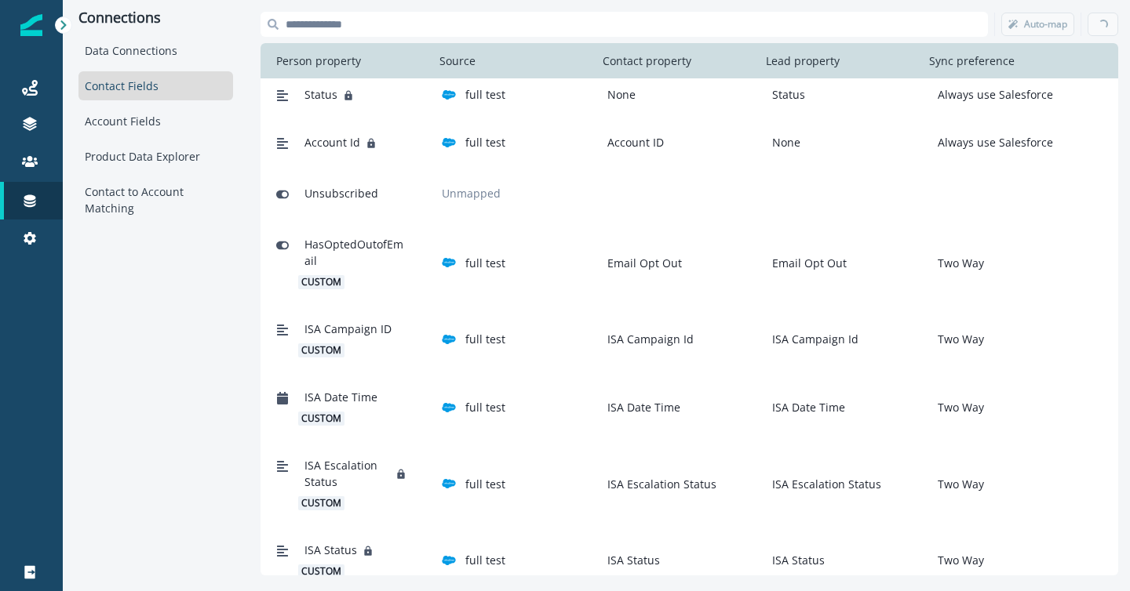
scroll to position [782, 0]
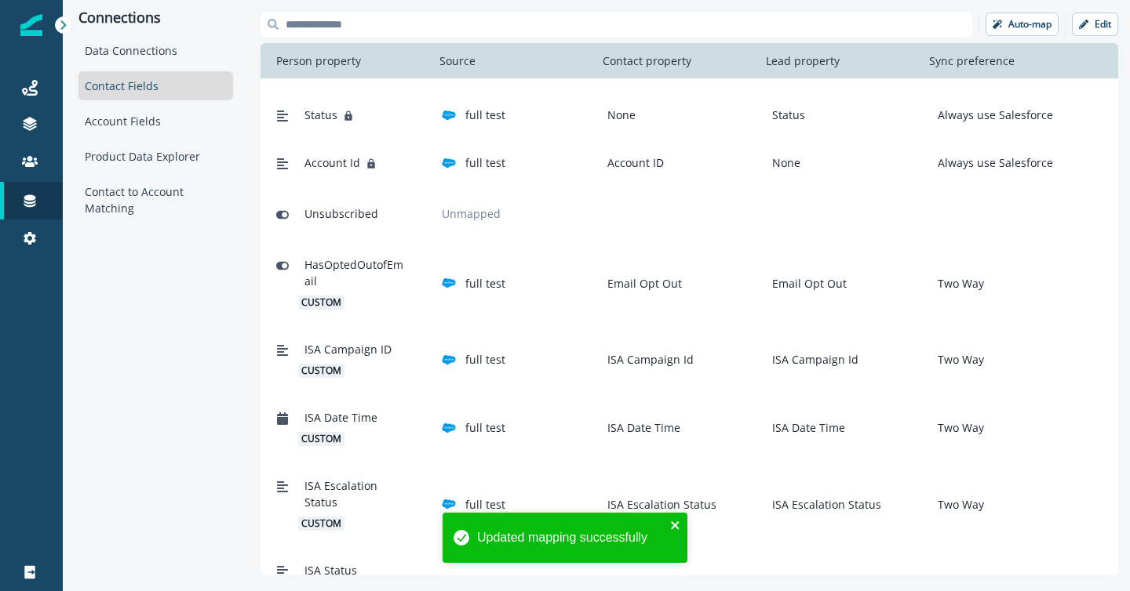
click at [675, 524] on icon "close" at bounding box center [675, 526] width 8 height 8
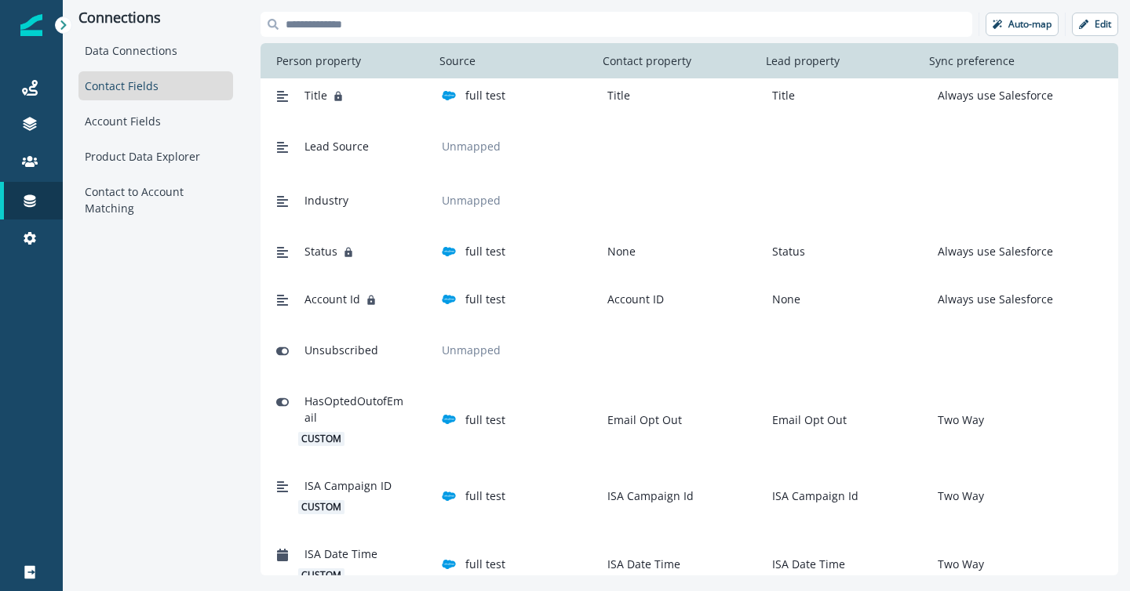
scroll to position [801, 0]
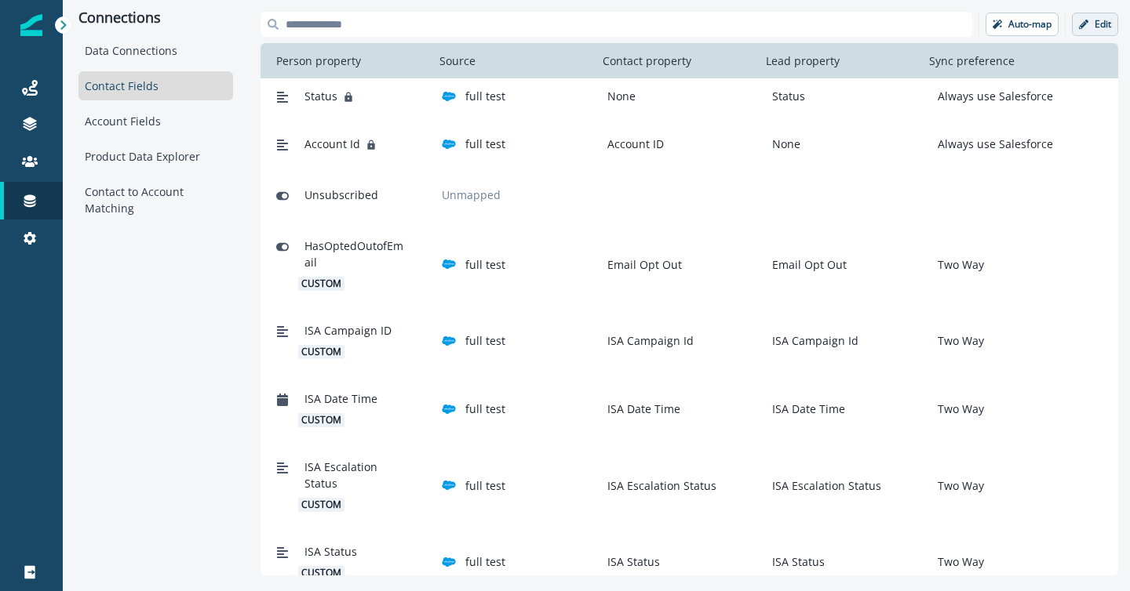
click at [1093, 23] on button "Edit" at bounding box center [1095, 25] width 46 height 24
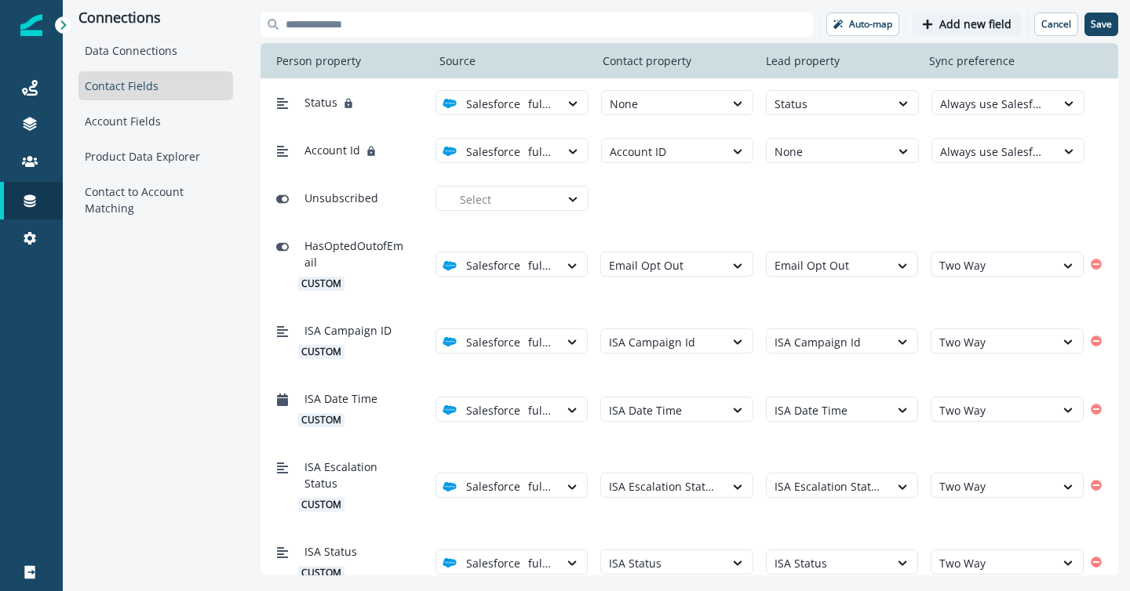
click at [975, 22] on p "Add new field" at bounding box center [975, 24] width 72 height 13
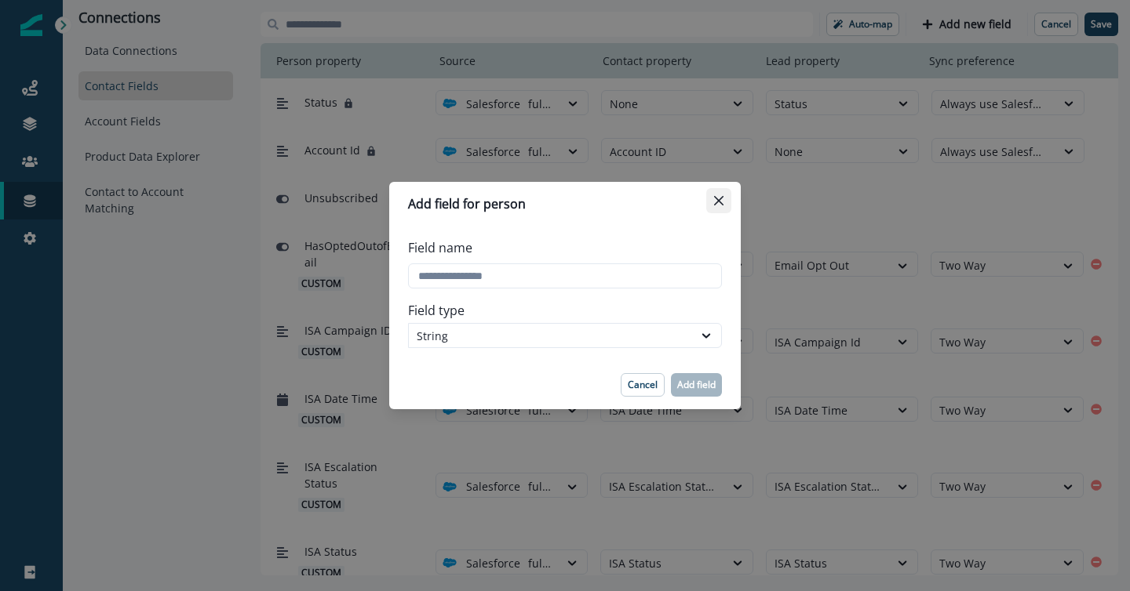
click at [722, 203] on icon "Close" at bounding box center [718, 200] width 9 height 9
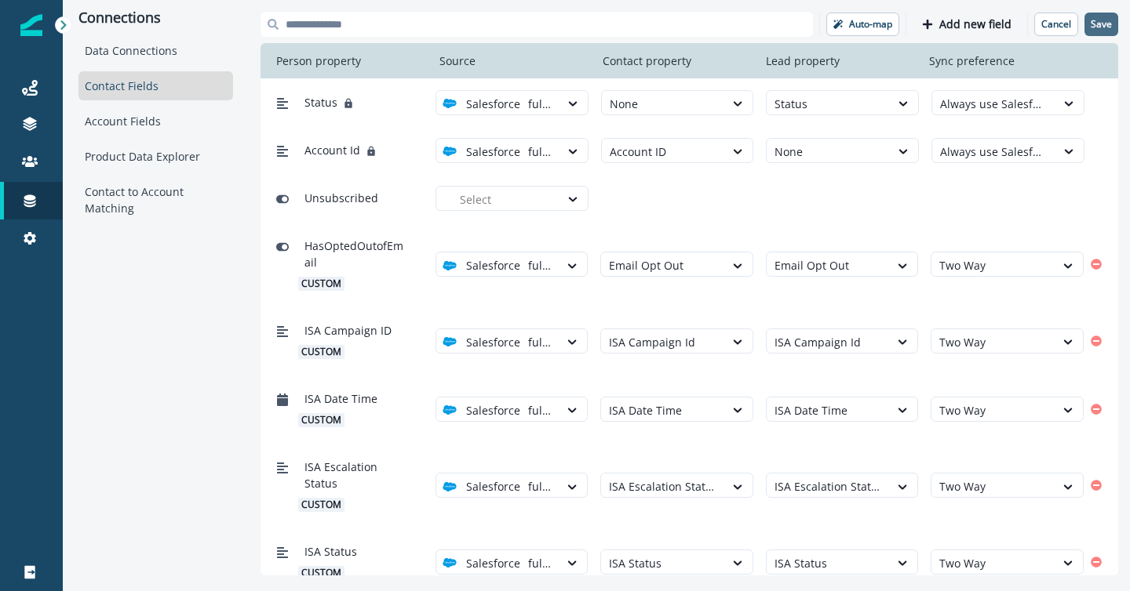
click at [1108, 28] on p "Save" at bounding box center [1100, 24] width 21 height 11
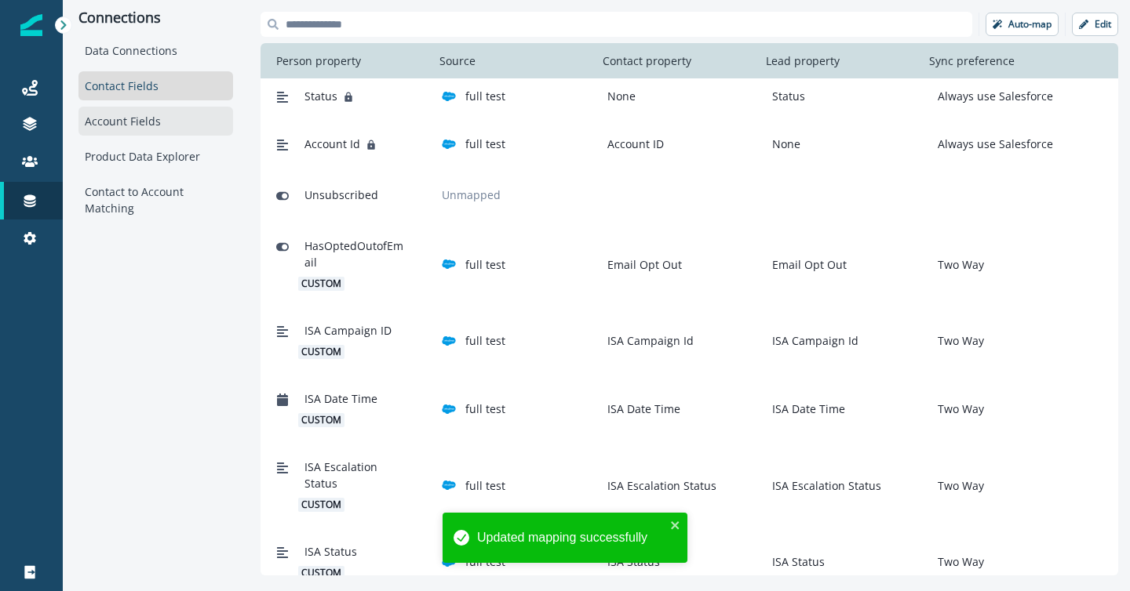
click at [158, 124] on div "Account Fields" at bounding box center [155, 121] width 155 height 29
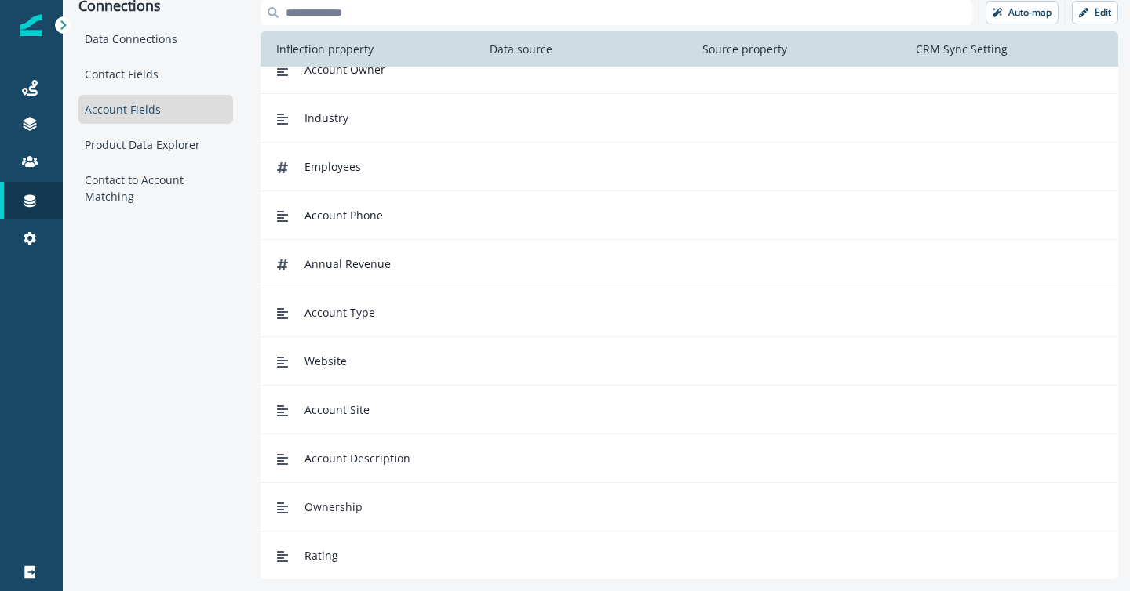
scroll to position [0, 0]
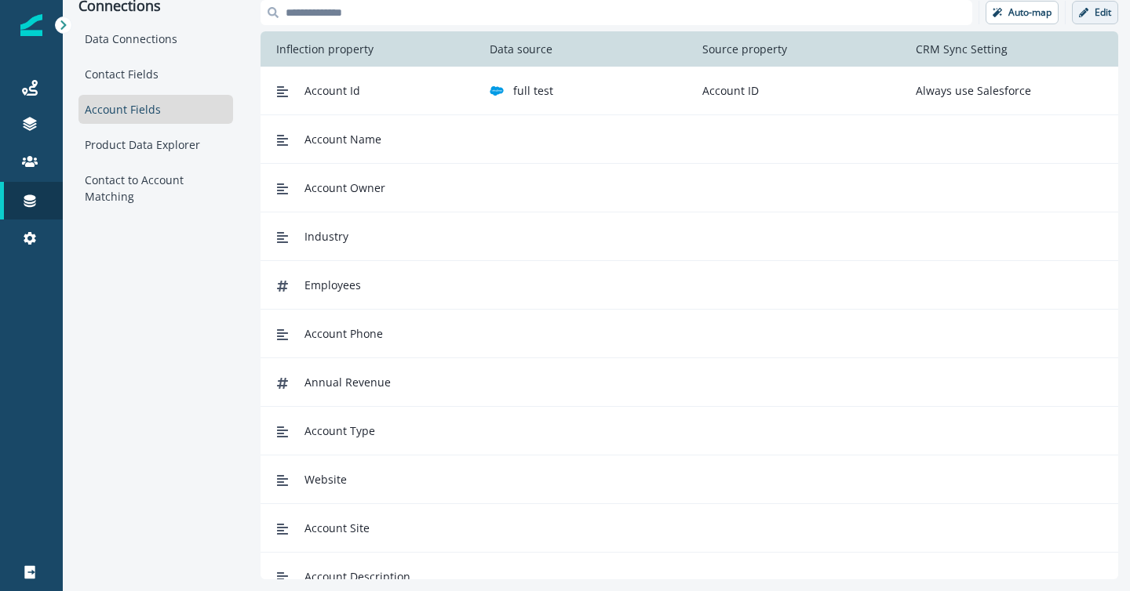
click at [1086, 12] on icon "button" at bounding box center [1083, 12] width 9 height 9
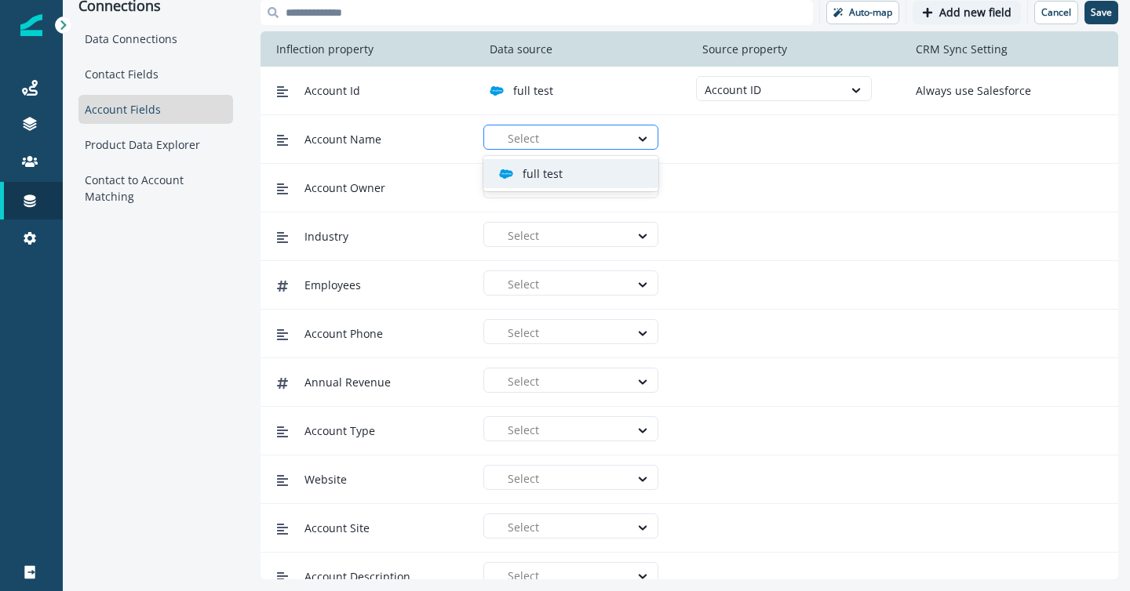
click at [618, 133] on div at bounding box center [565, 139] width 114 height 20
click at [591, 180] on div "full test" at bounding box center [577, 174] width 156 height 16
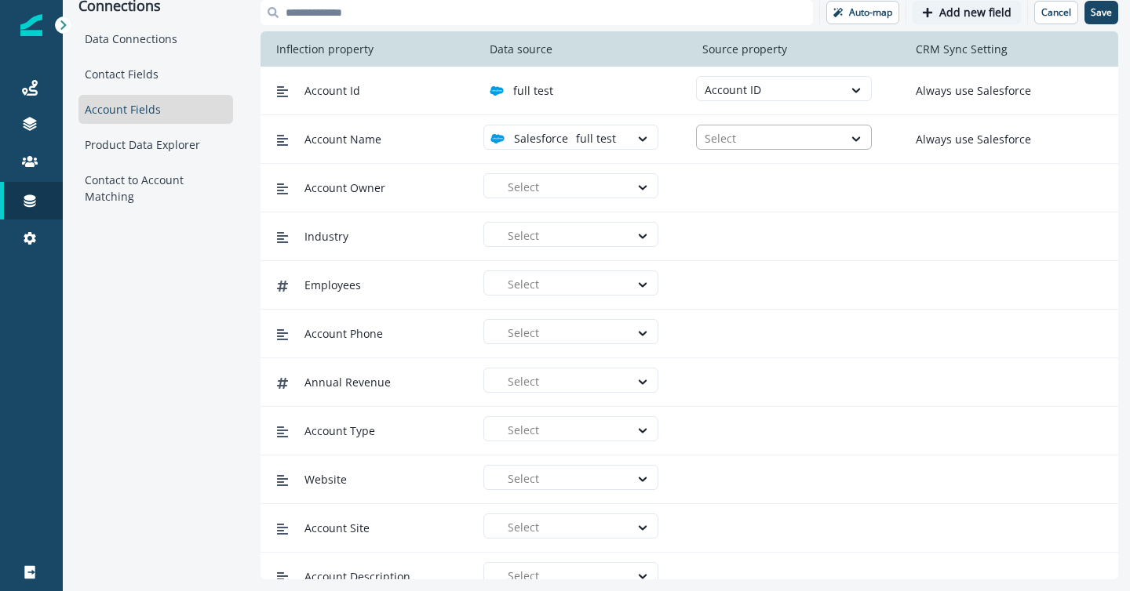
click at [742, 140] on div at bounding box center [768, 139] width 129 height 20
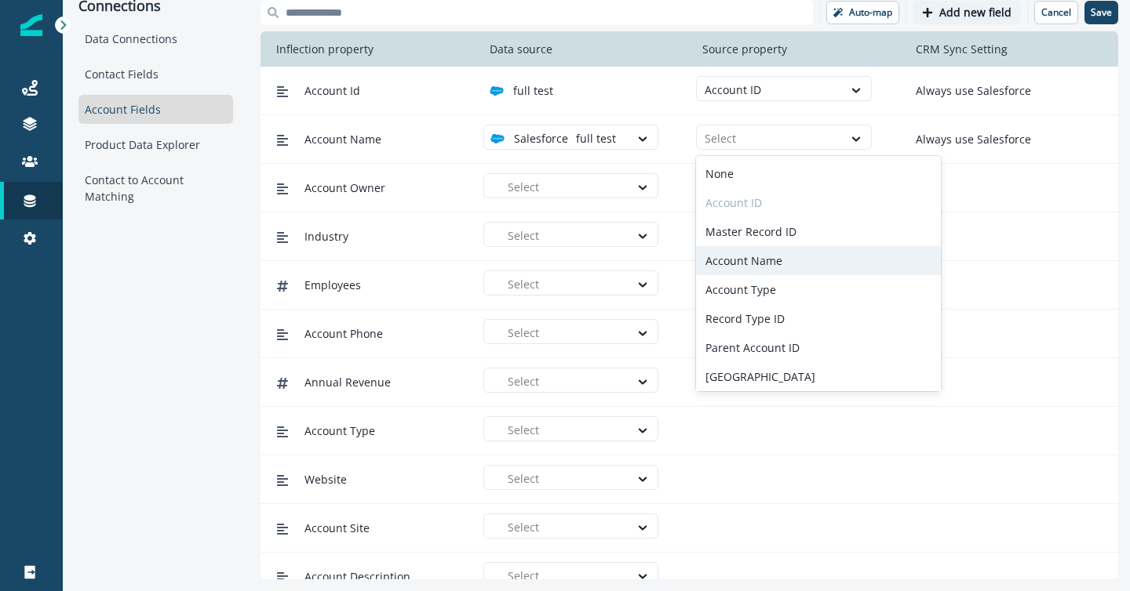
click at [744, 255] on div "Account Name" at bounding box center [818, 260] width 245 height 29
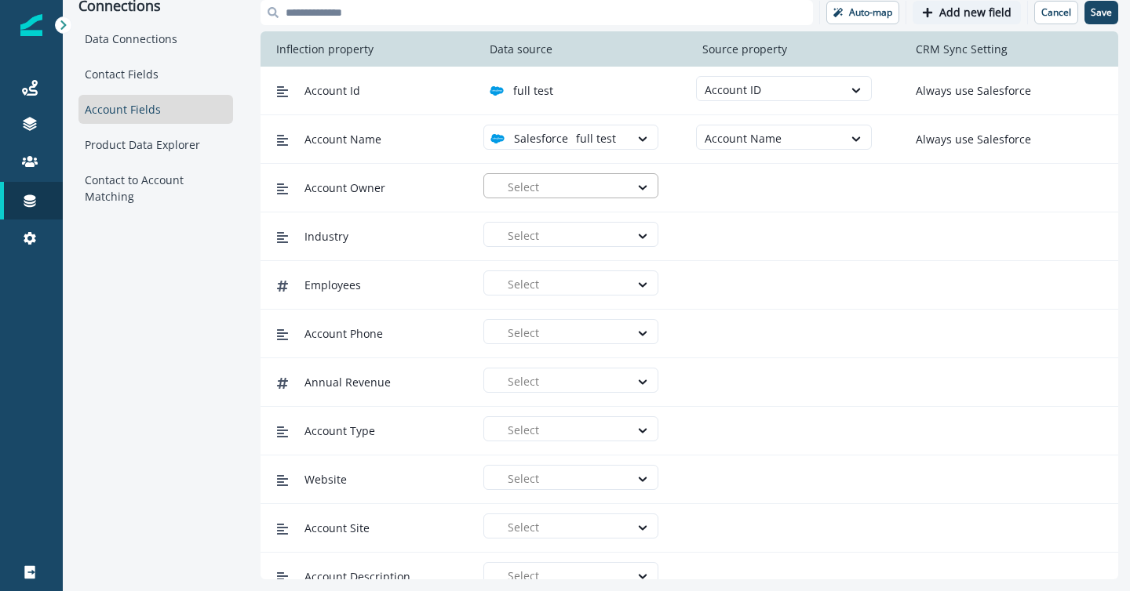
click at [608, 185] on div at bounding box center [565, 187] width 114 height 20
click at [601, 225] on div "full test" at bounding box center [577, 222] width 156 height 16
click at [737, 186] on div at bounding box center [768, 187] width 129 height 20
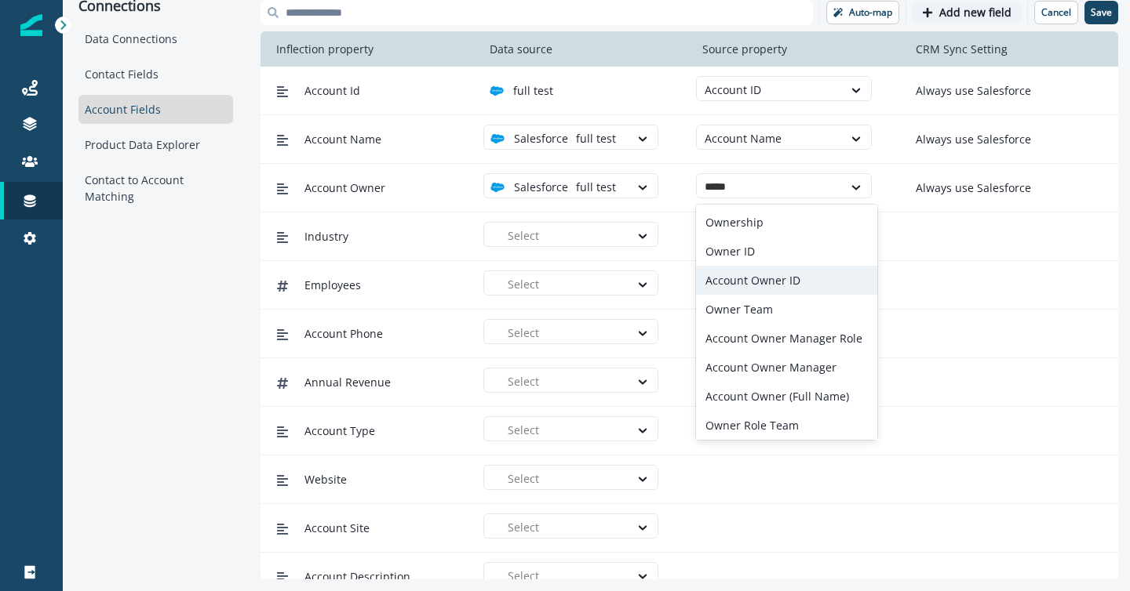
scroll to position [4, 0]
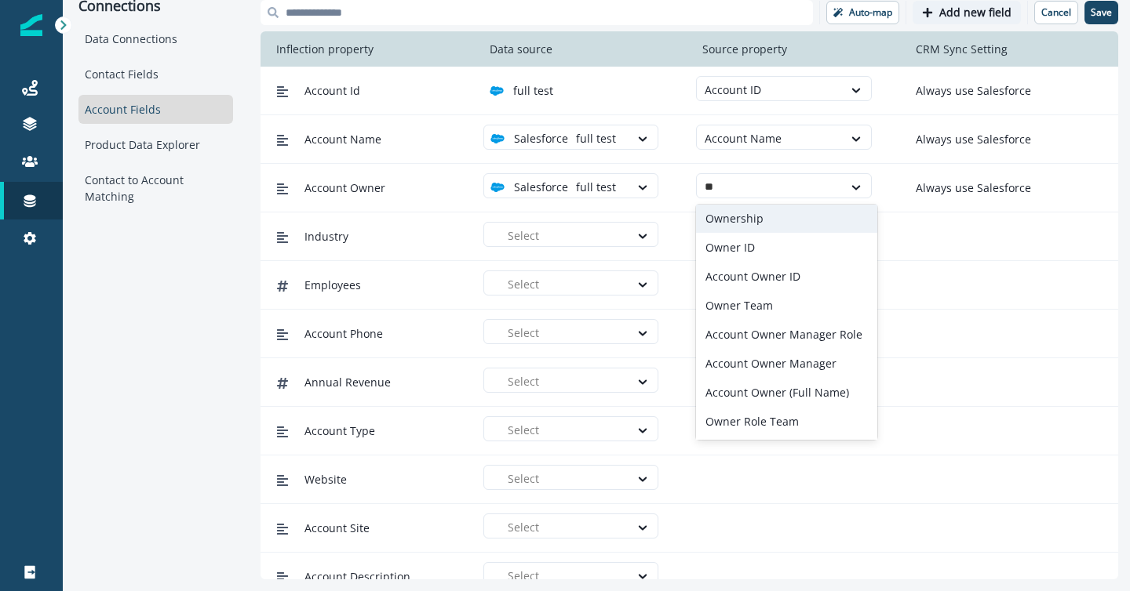
type input "*"
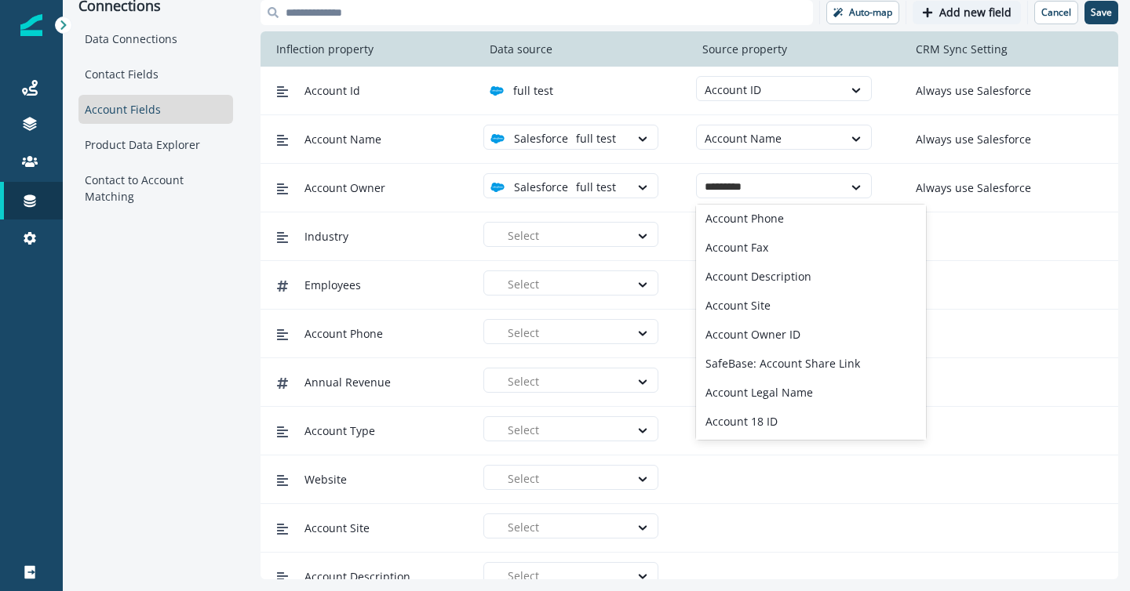
scroll to position [0, 0]
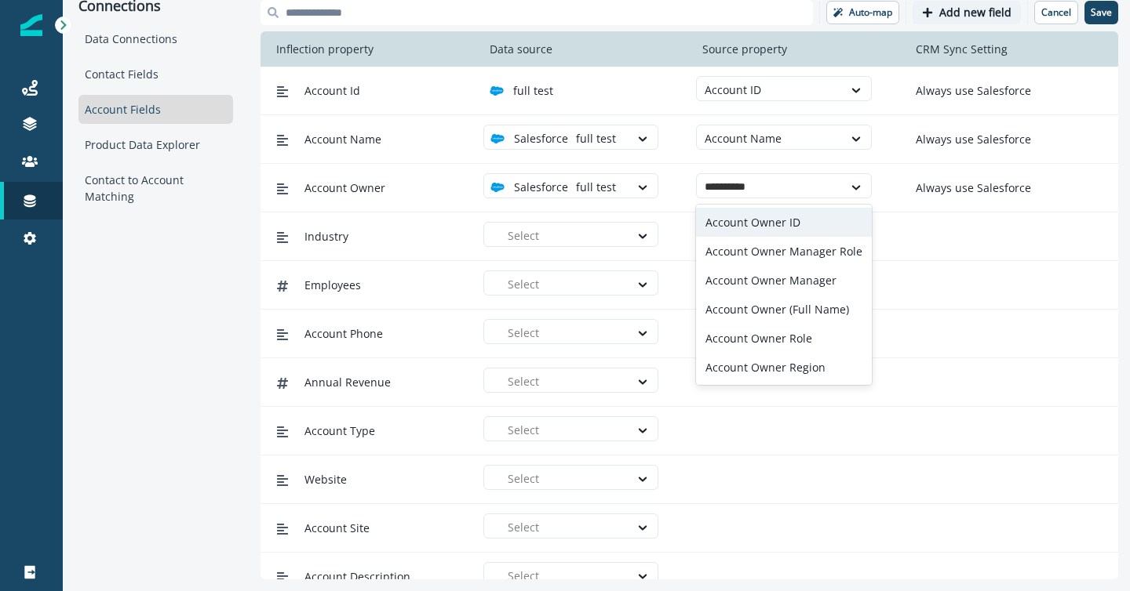
type input "**********"
click at [802, 188] on div at bounding box center [768, 187] width 129 height 20
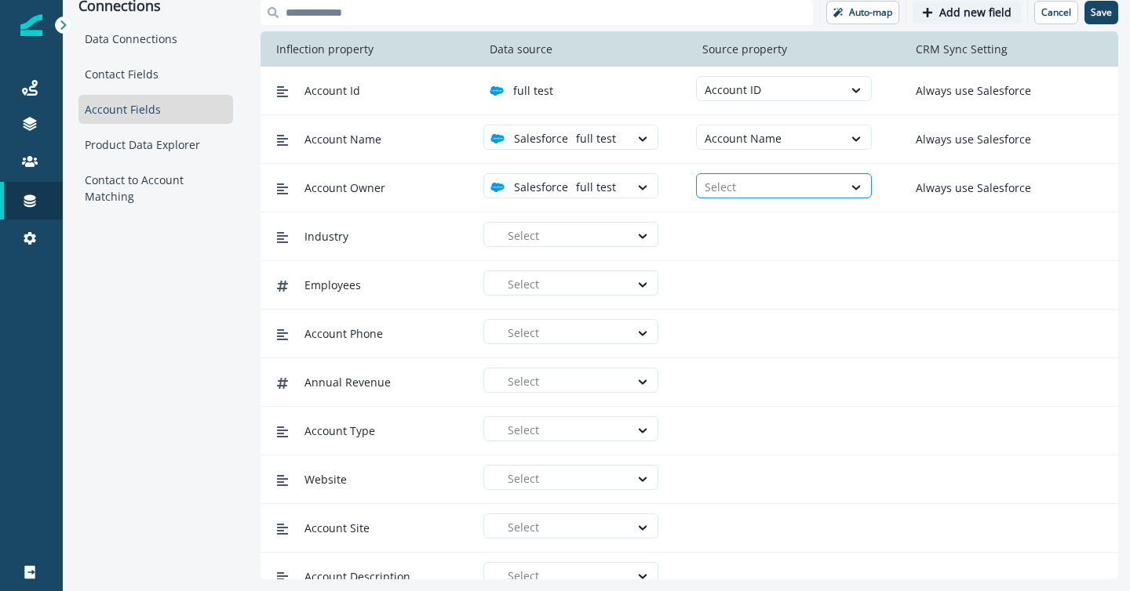
click at [802, 188] on div at bounding box center [768, 187] width 129 height 20
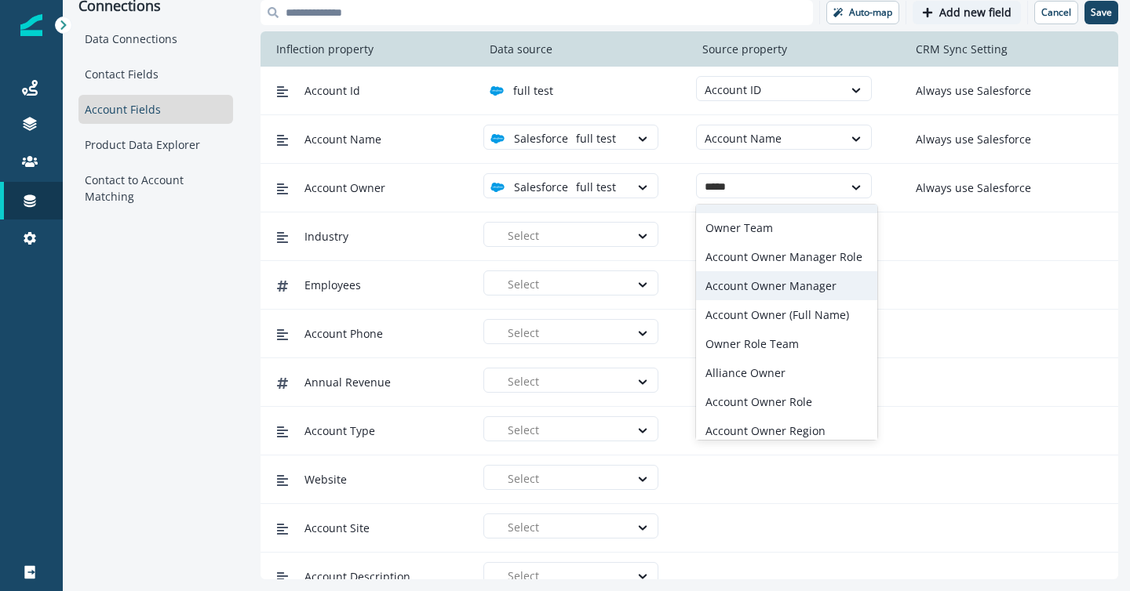
scroll to position [119, 0]
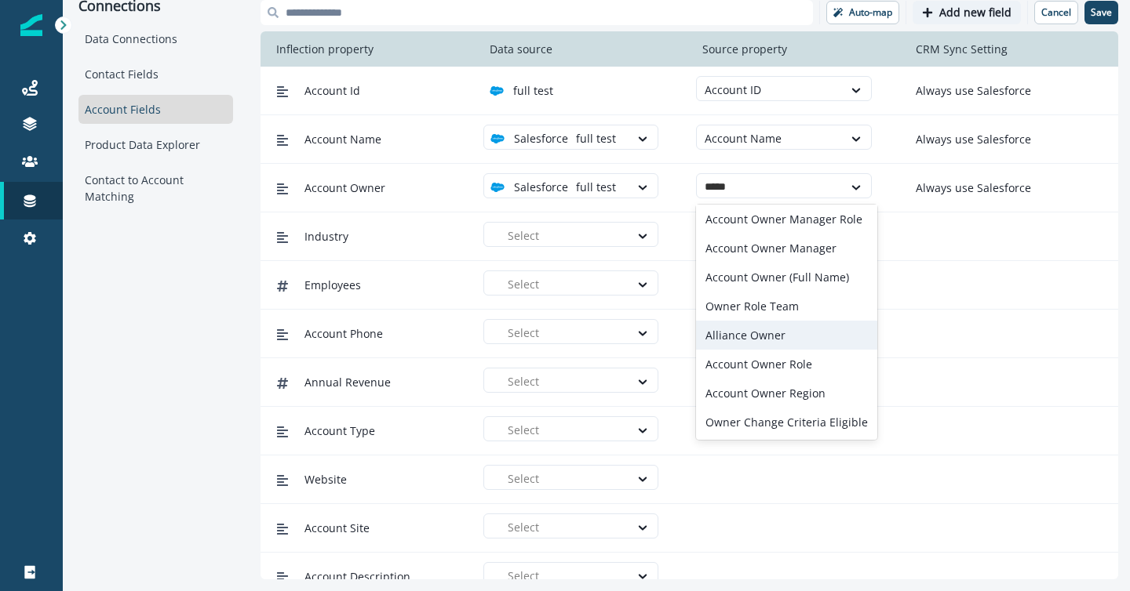
type input "*****"
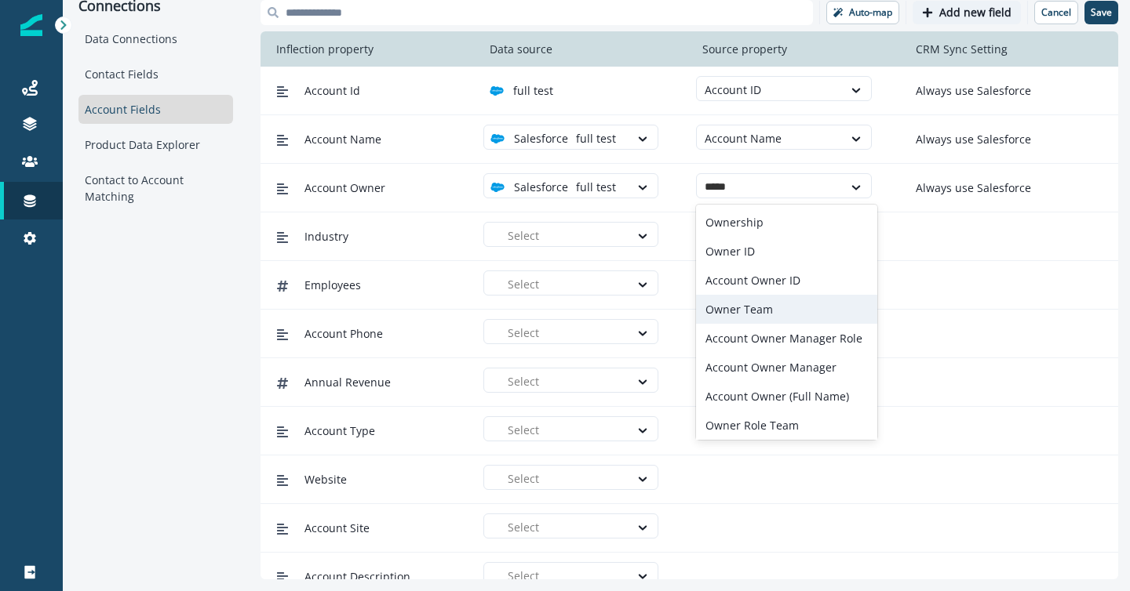
type input "*****"
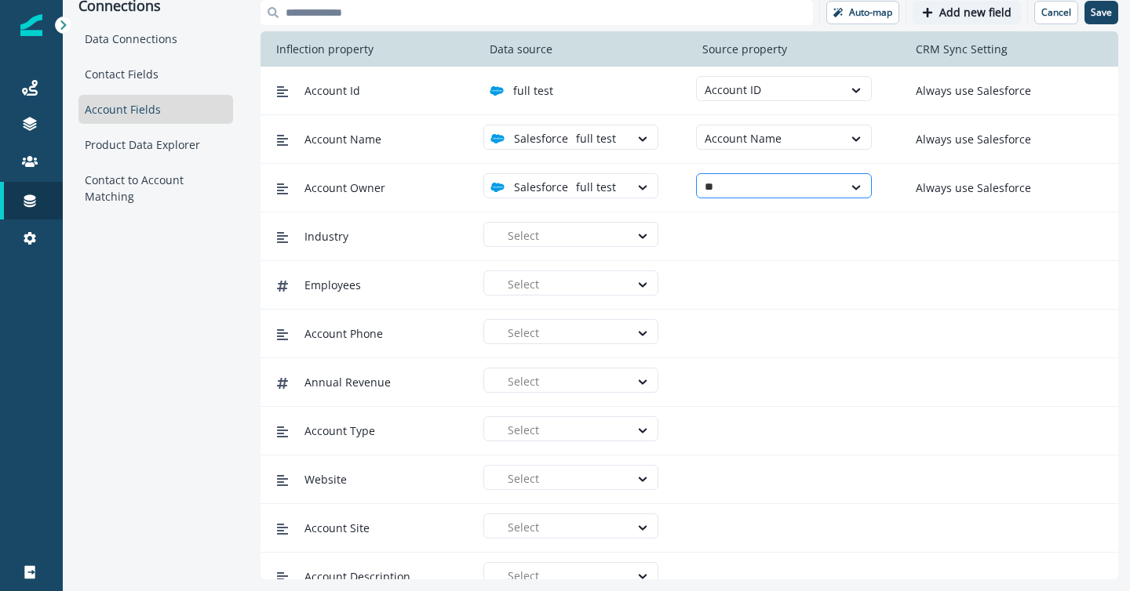
type input "***"
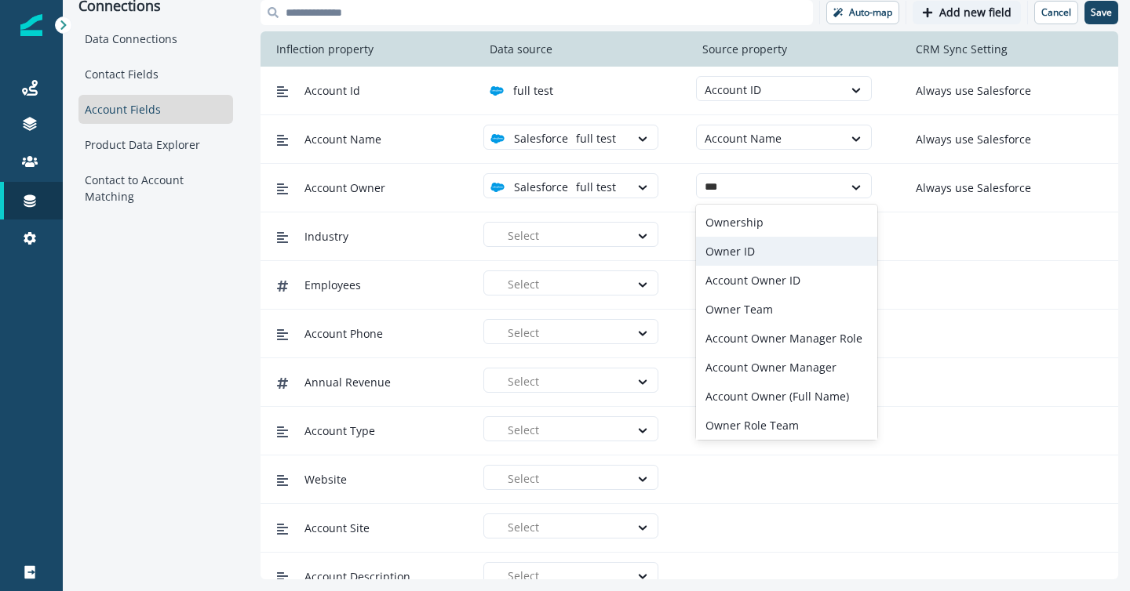
click at [753, 240] on div "Owner ID" at bounding box center [786, 251] width 181 height 29
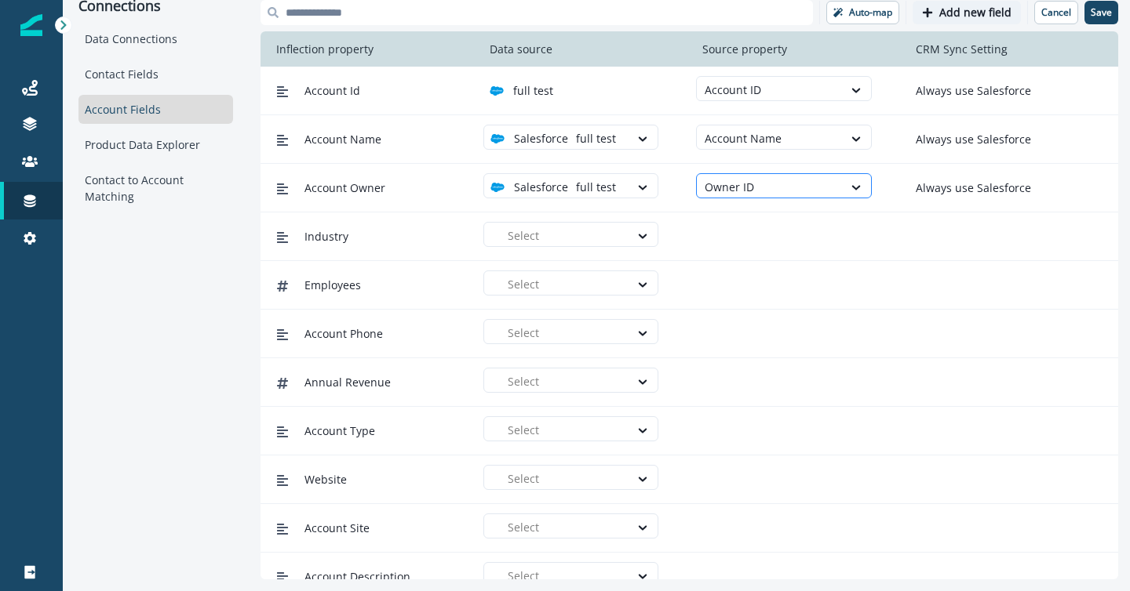
click at [820, 188] on div at bounding box center [768, 187] width 129 height 20
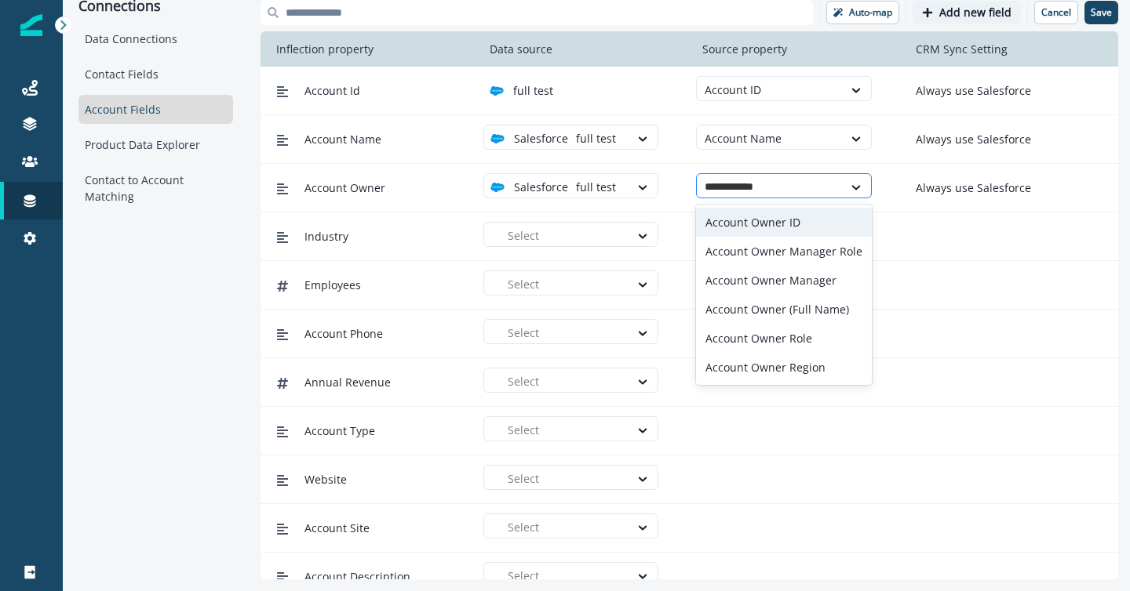
type input "**********"
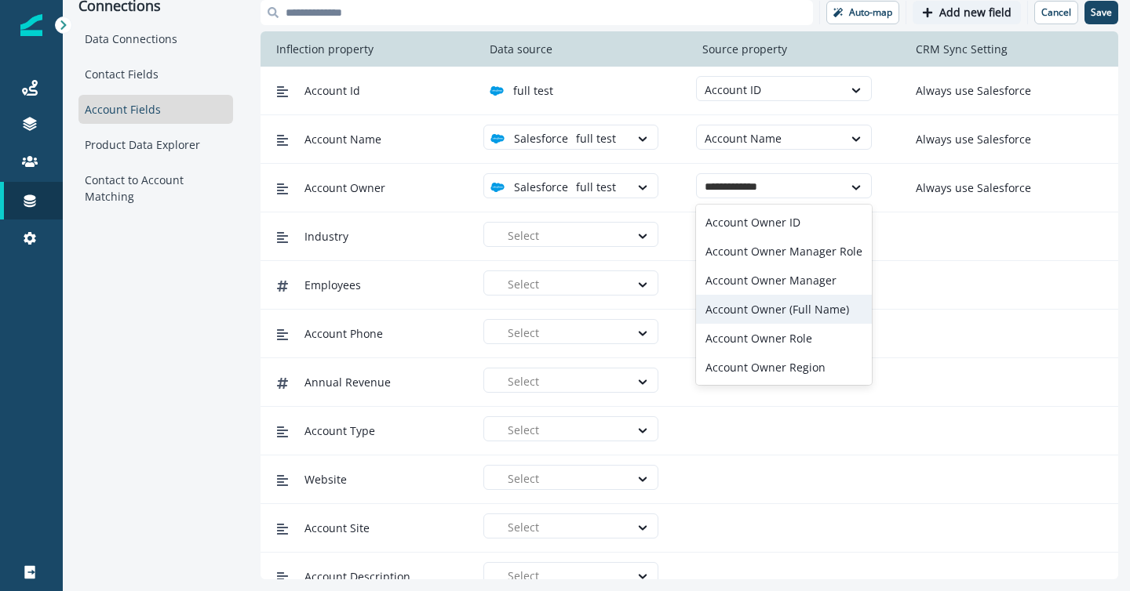
click at [738, 304] on div "Account Owner (Full Name)" at bounding box center [784, 309] width 176 height 29
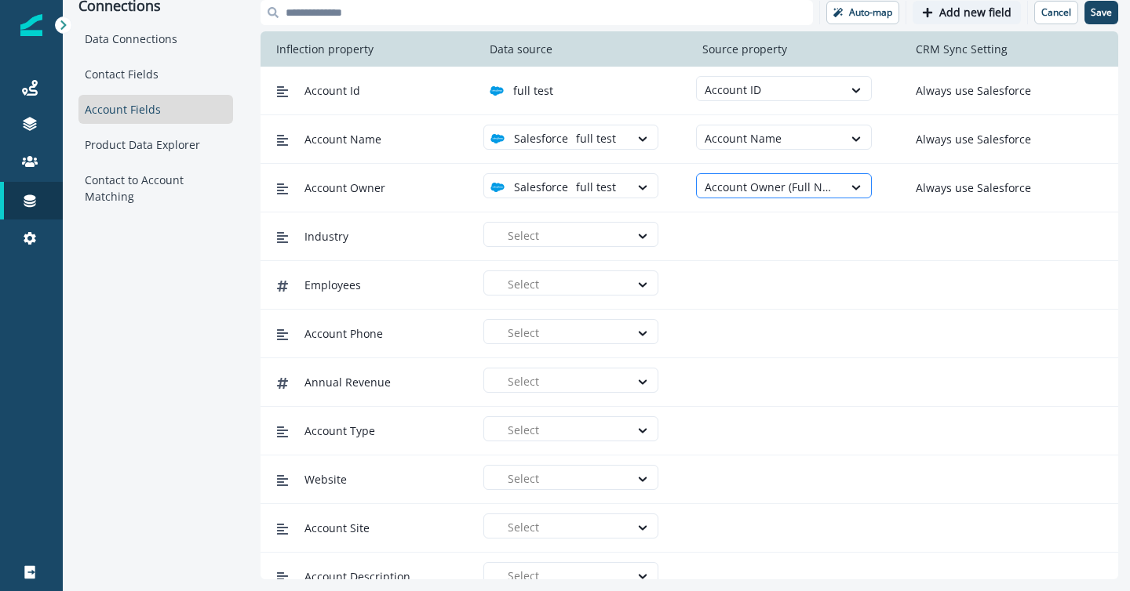
click at [802, 177] on div at bounding box center [768, 187] width 129 height 20
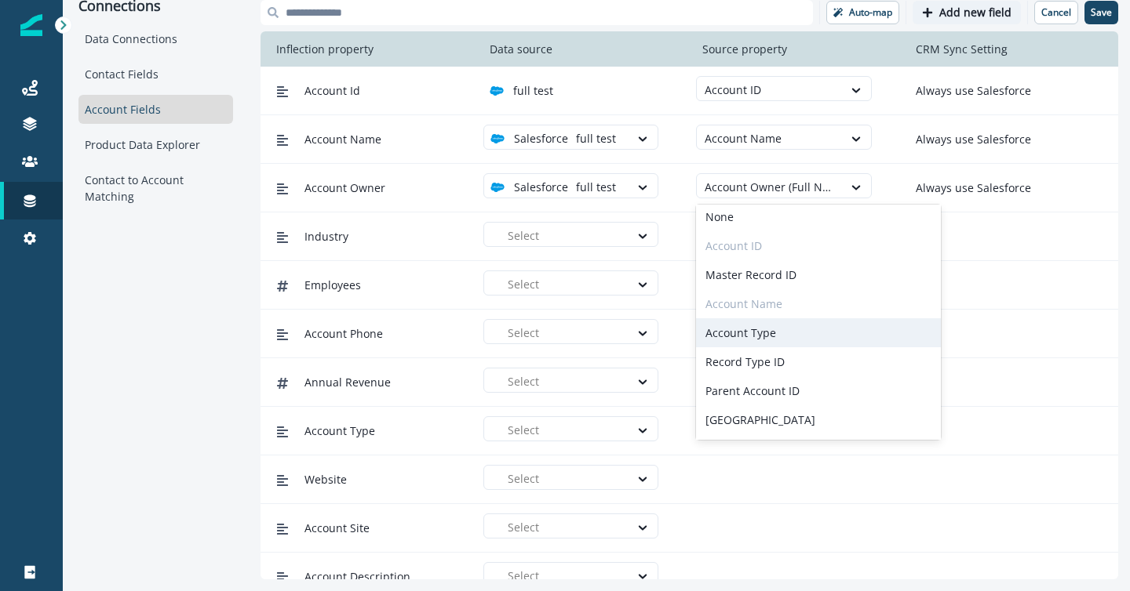
scroll to position [6, 0]
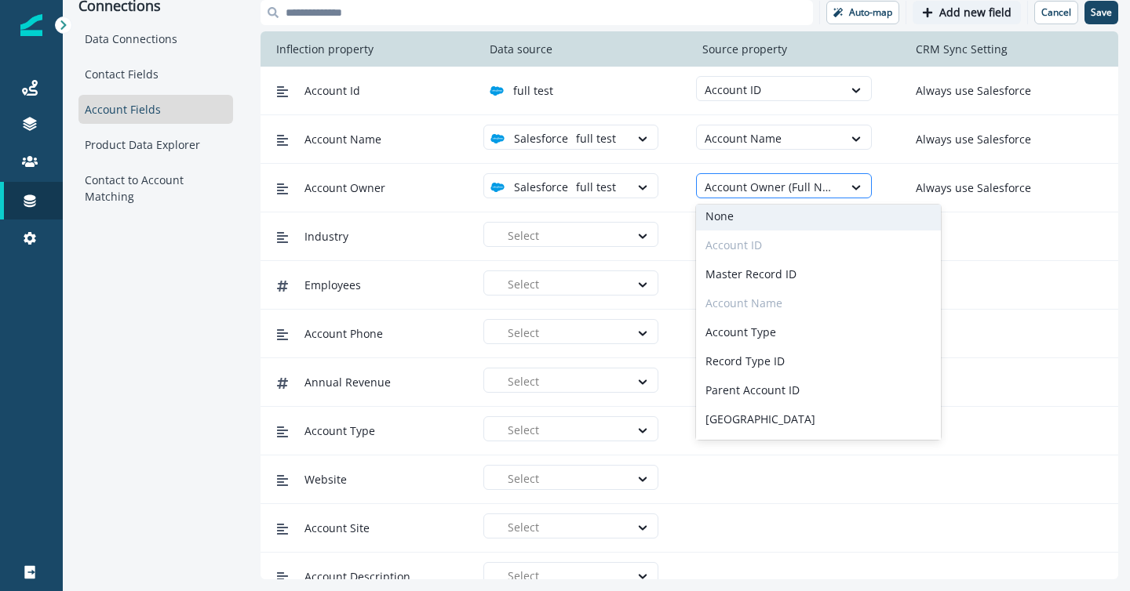
click at [748, 187] on div at bounding box center [768, 187] width 129 height 20
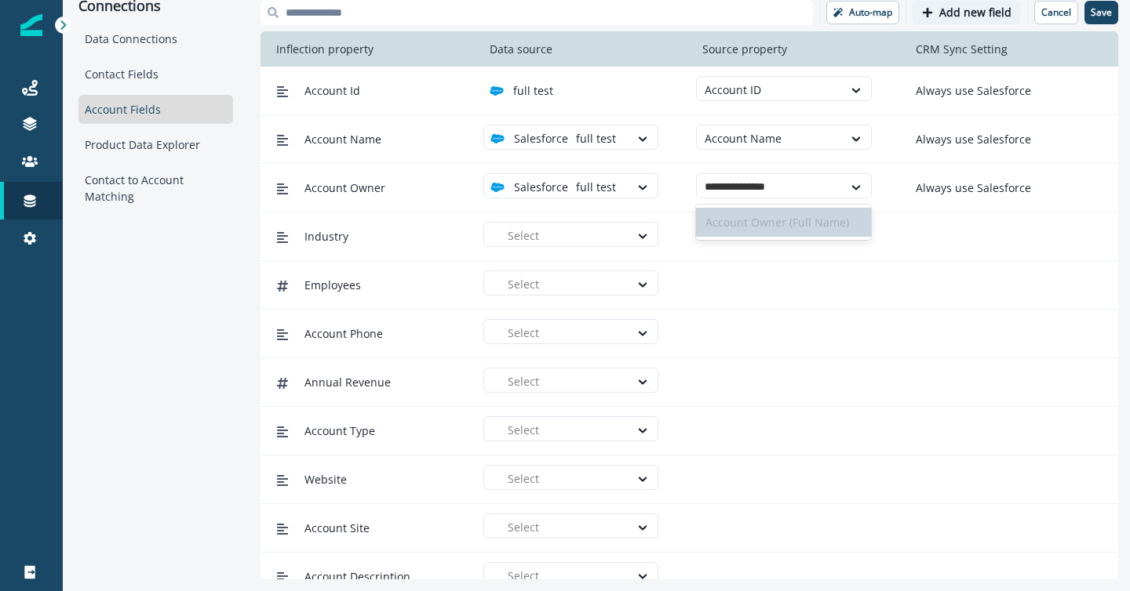
click at [751, 225] on div "Account Owner (Full Name)" at bounding box center [783, 222] width 175 height 29
type input "**********"
click at [891, 195] on div "Account Owner option full test, selected. Salesforce full test option Account O…" at bounding box center [677, 187] width 814 height 29
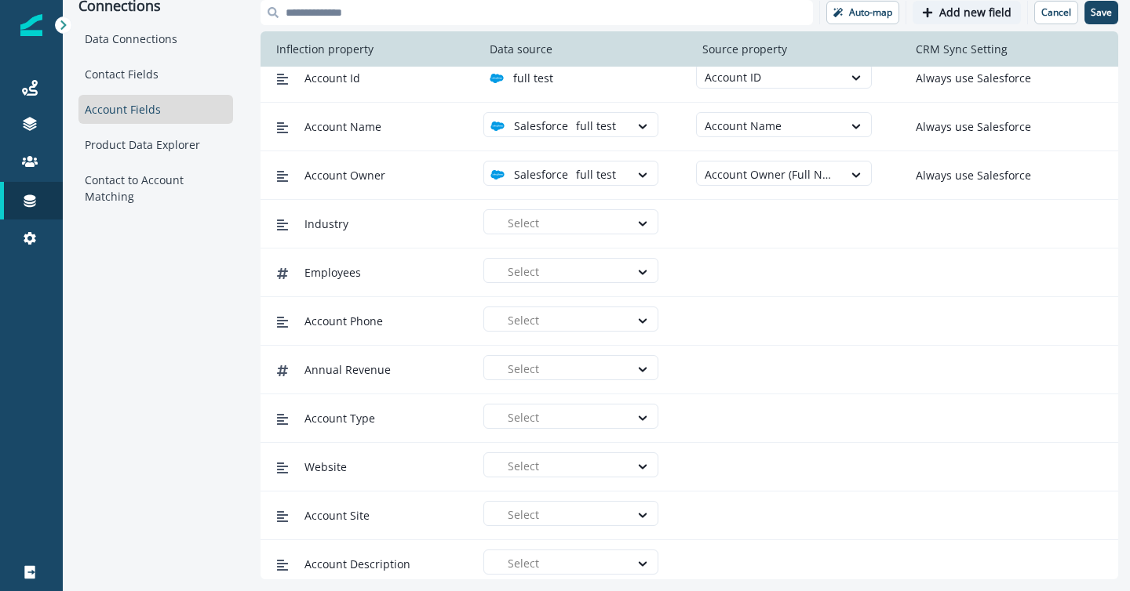
scroll to position [0, 0]
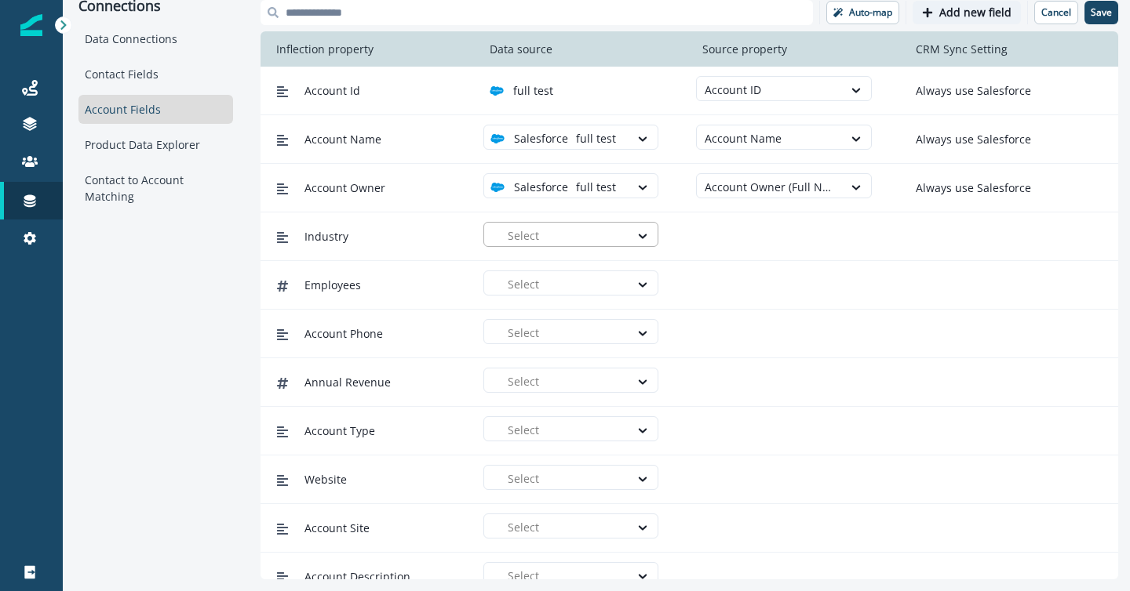
click at [580, 230] on div at bounding box center [565, 236] width 114 height 20
click at [582, 272] on div "full test" at bounding box center [577, 271] width 156 height 16
click at [743, 230] on div at bounding box center [768, 236] width 129 height 20
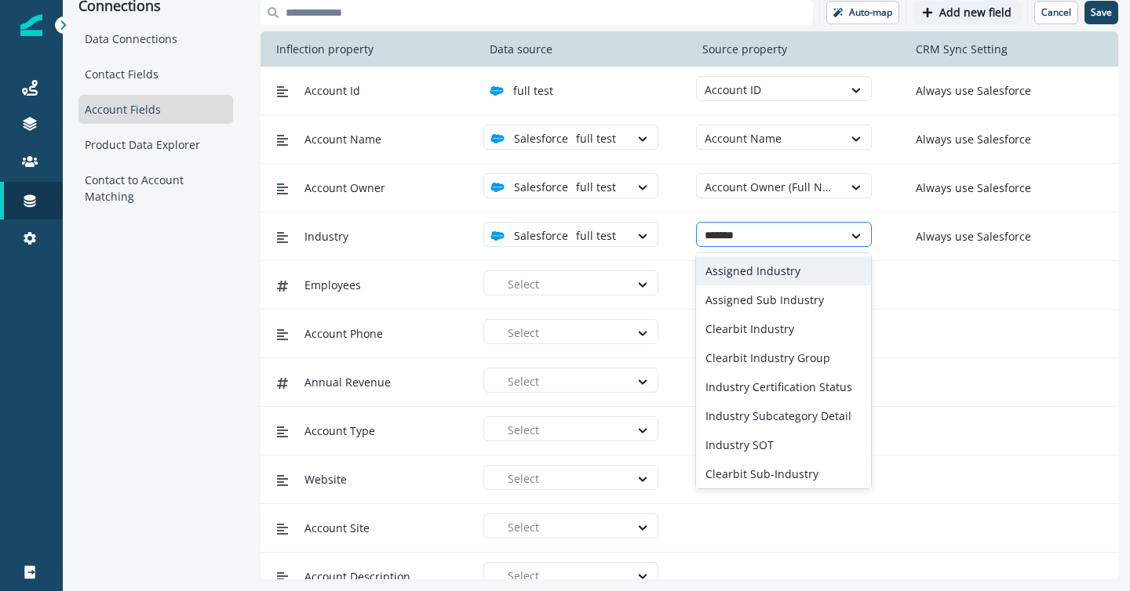
type input "********"
click at [725, 227] on div at bounding box center [768, 236] width 129 height 20
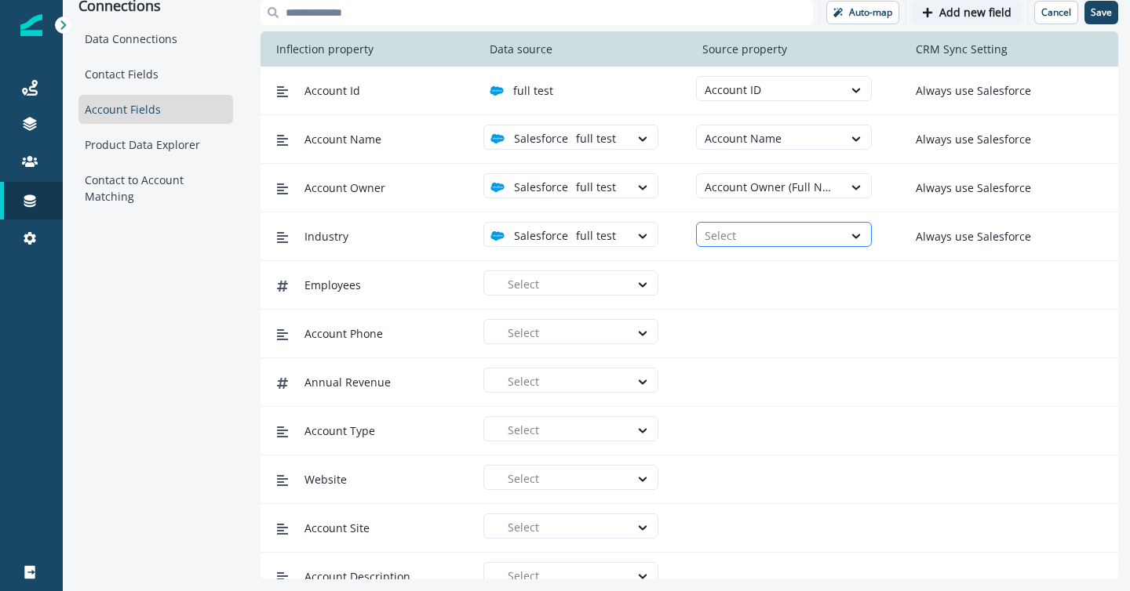
click at [725, 227] on div at bounding box center [768, 236] width 129 height 20
click at [508, 284] on input "text" at bounding box center [509, 284] width 3 height 16
click at [585, 317] on div "full test" at bounding box center [577, 319] width 156 height 16
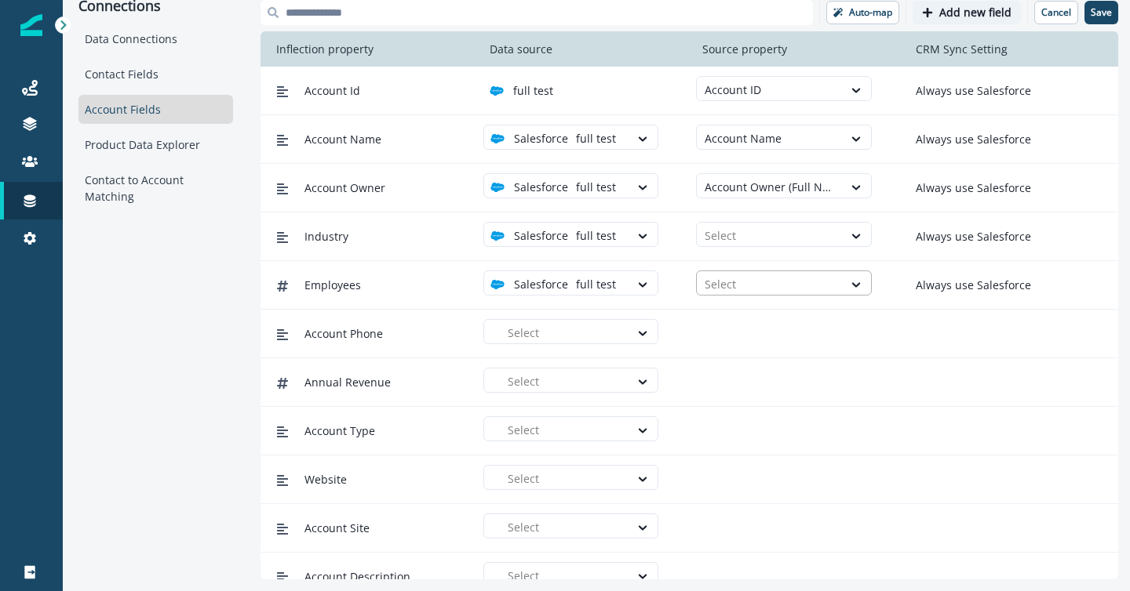
click at [722, 284] on div at bounding box center [768, 285] width 129 height 20
click at [742, 351] on div "Employees" at bounding box center [783, 348] width 175 height 29
click at [510, 335] on div at bounding box center [565, 333] width 114 height 20
click at [543, 375] on p "full test" at bounding box center [542, 368] width 40 height 16
click at [744, 332] on div at bounding box center [768, 333] width 129 height 20
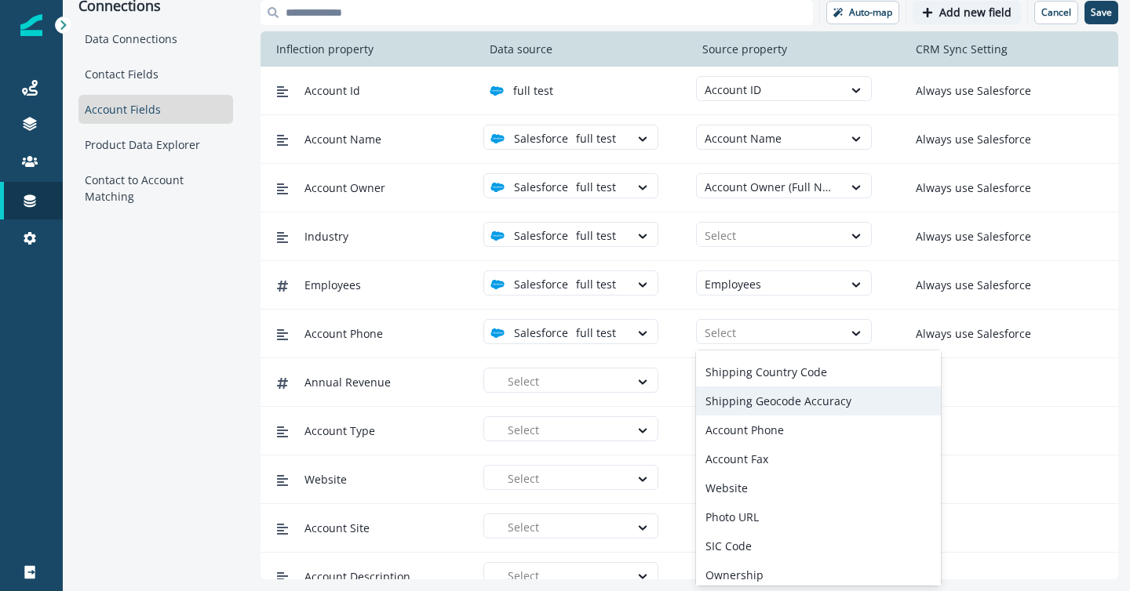
scroll to position [606, 0]
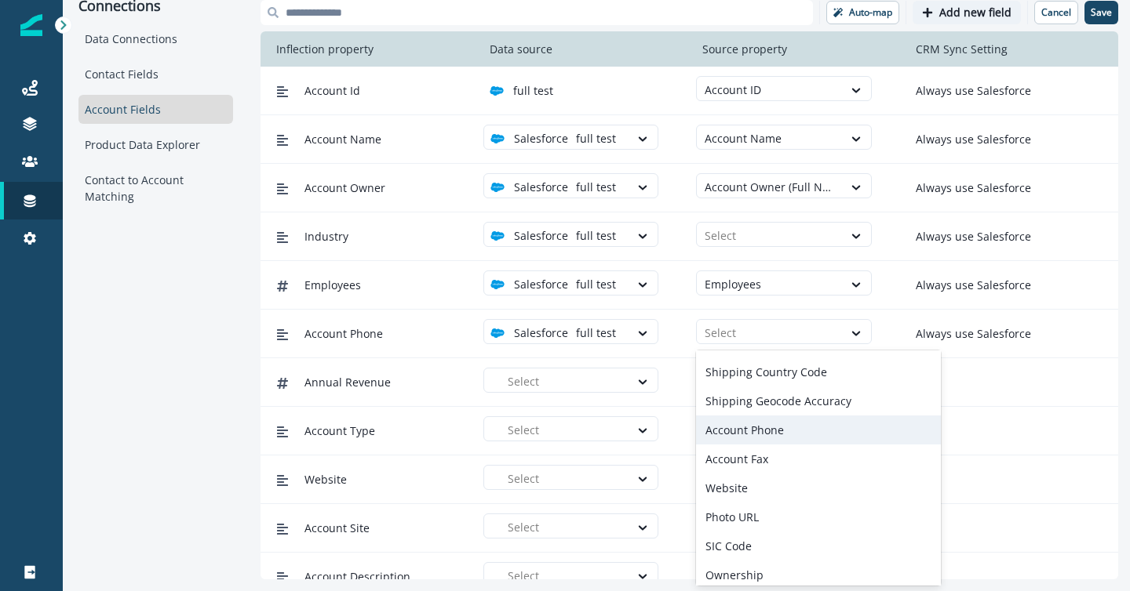
click at [741, 433] on div "Account Phone" at bounding box center [818, 430] width 245 height 29
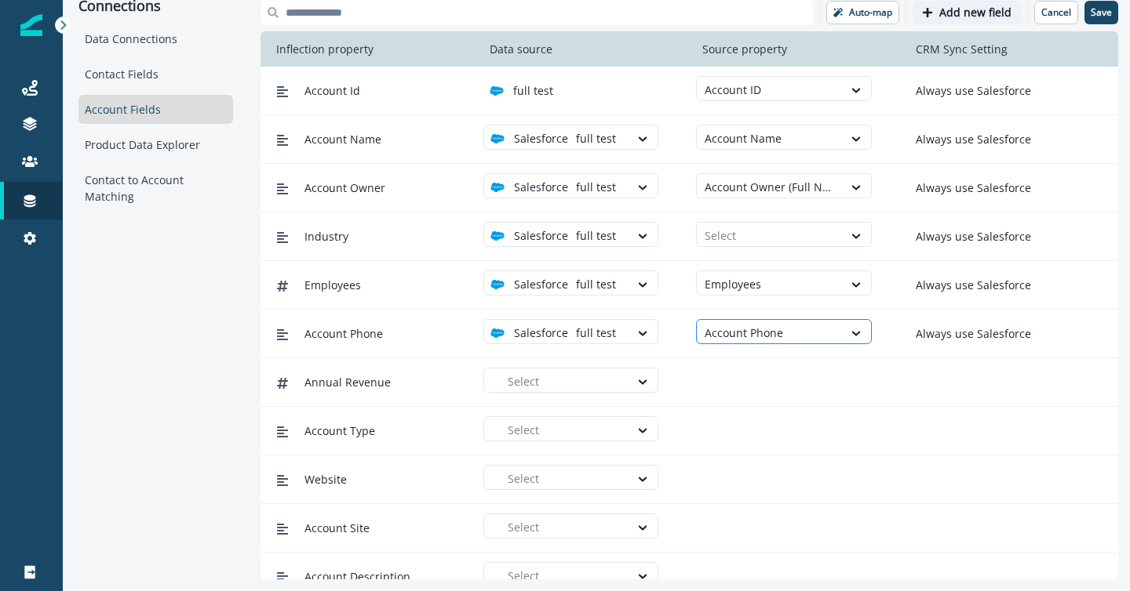
click at [808, 331] on div at bounding box center [768, 333] width 129 height 20
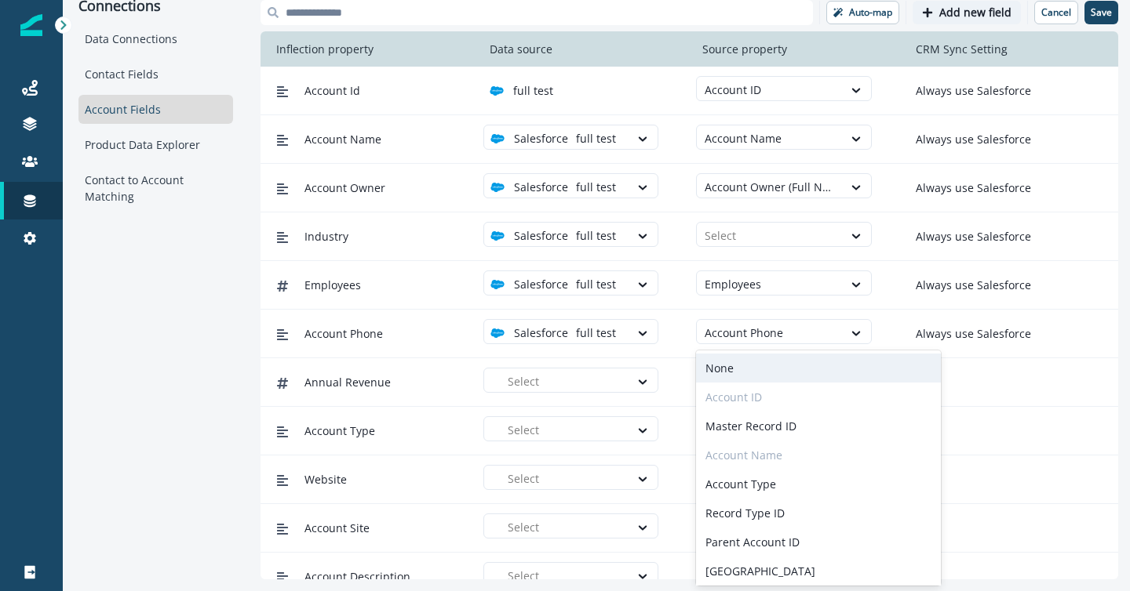
click at [776, 361] on div "None" at bounding box center [818, 368] width 245 height 29
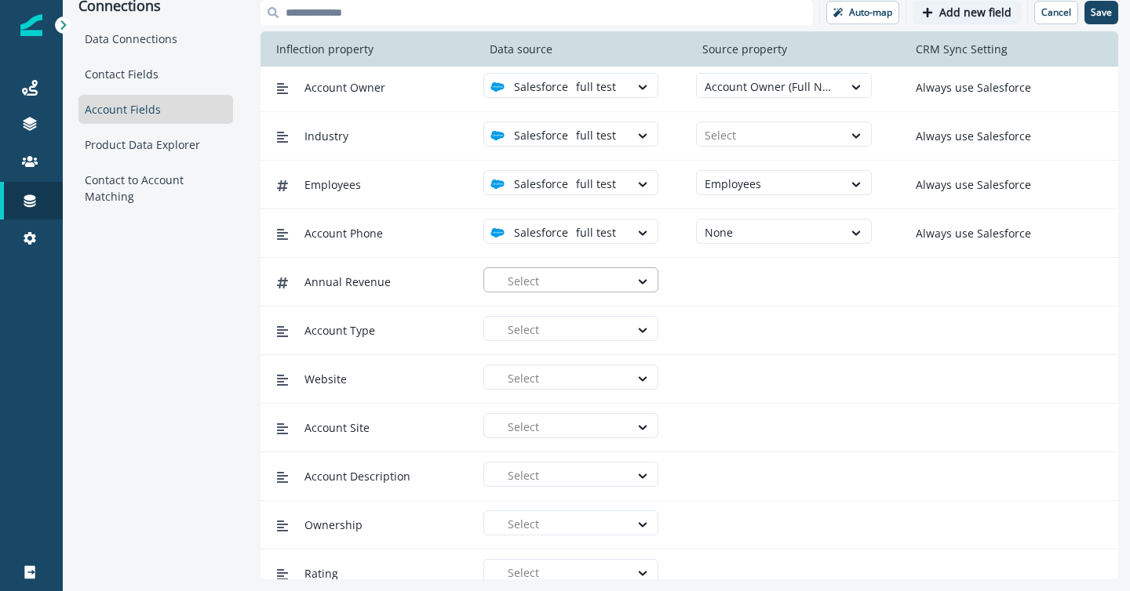
scroll to position [118, 0]
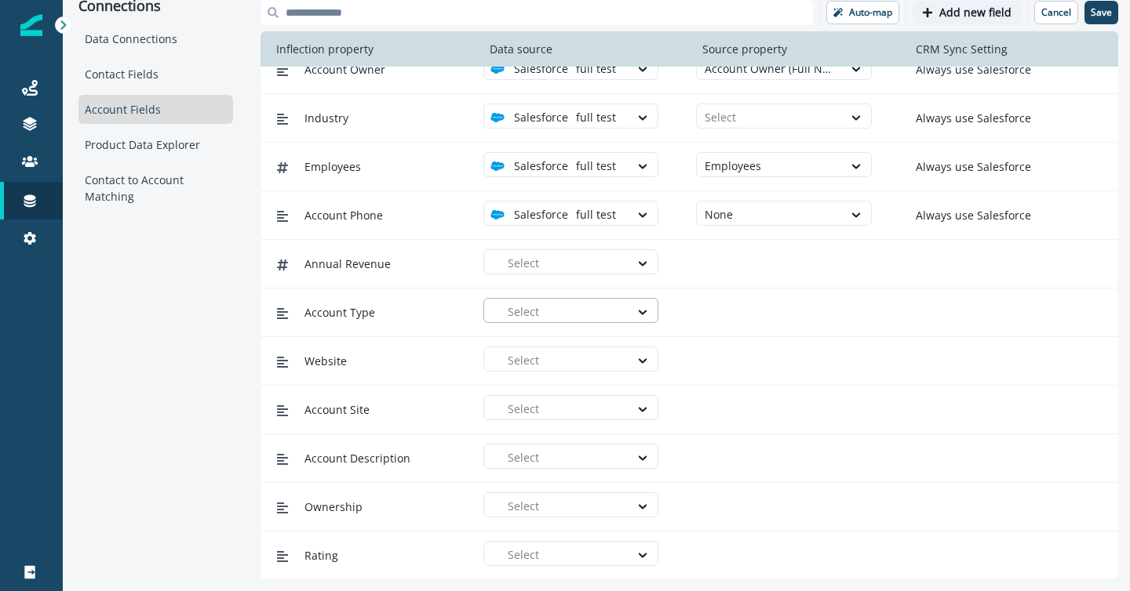
click at [526, 315] on div at bounding box center [565, 312] width 114 height 20
click at [538, 353] on p "full test" at bounding box center [542, 347] width 40 height 16
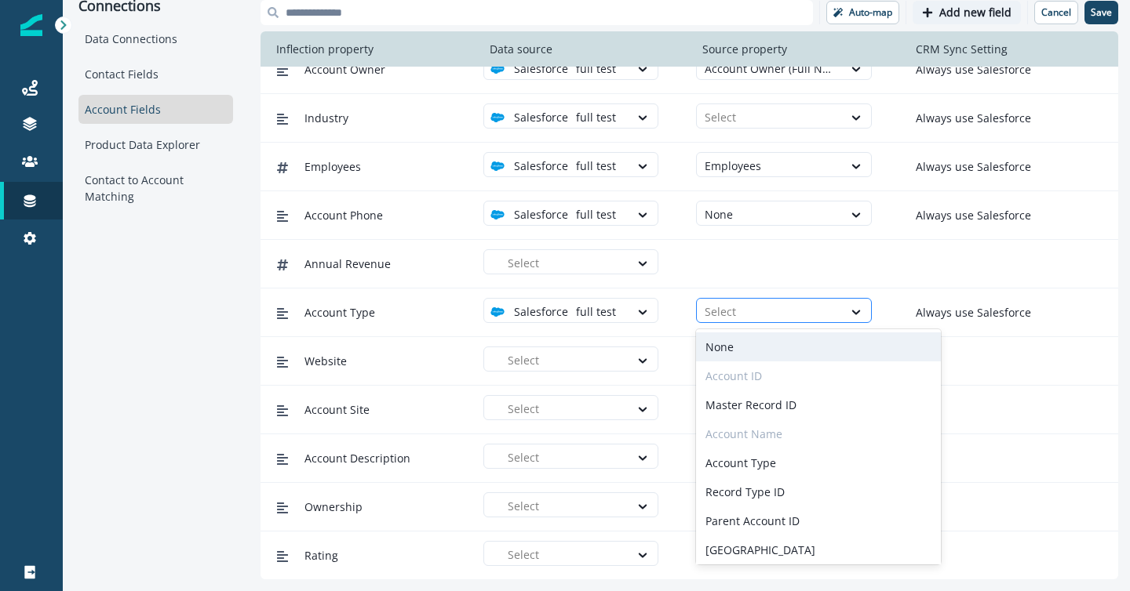
click at [720, 317] on div at bounding box center [768, 312] width 129 height 20
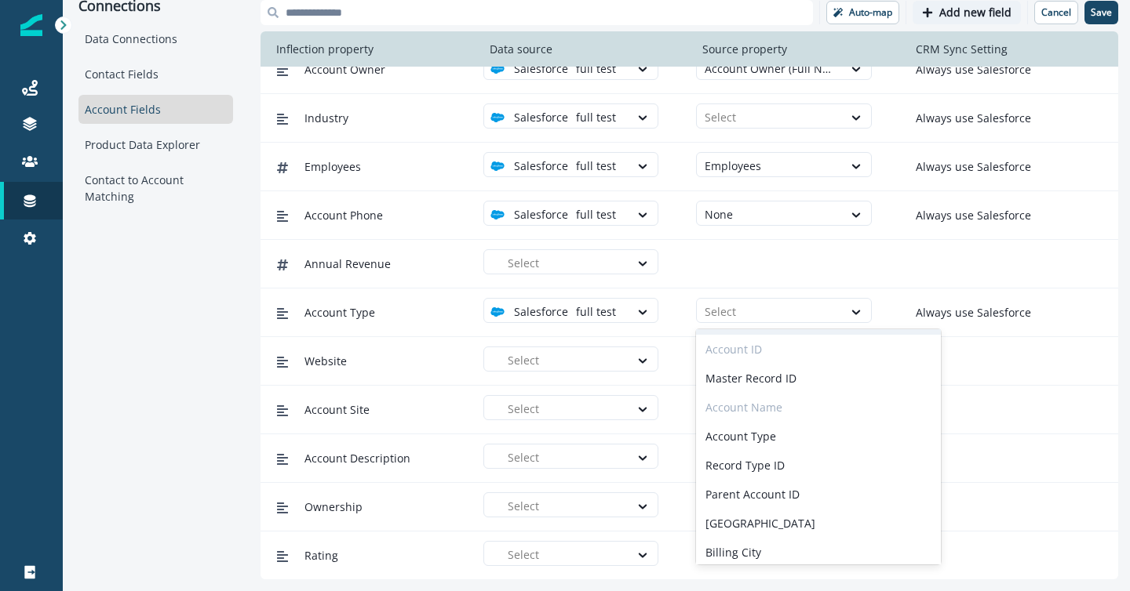
scroll to position [53, 0]
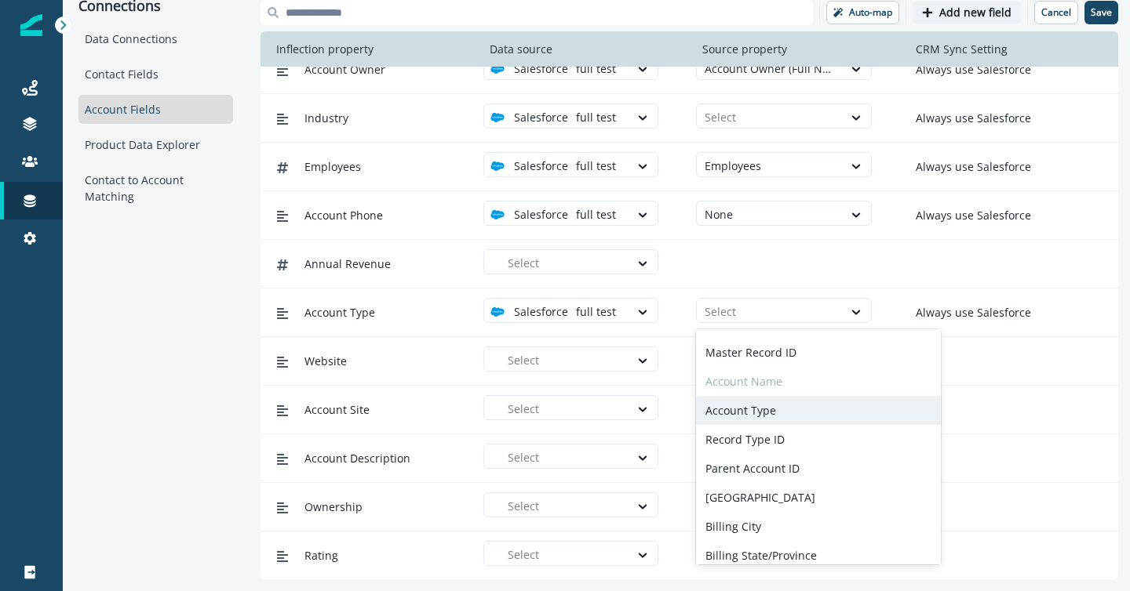
click at [740, 409] on div "Account Type" at bounding box center [818, 410] width 245 height 29
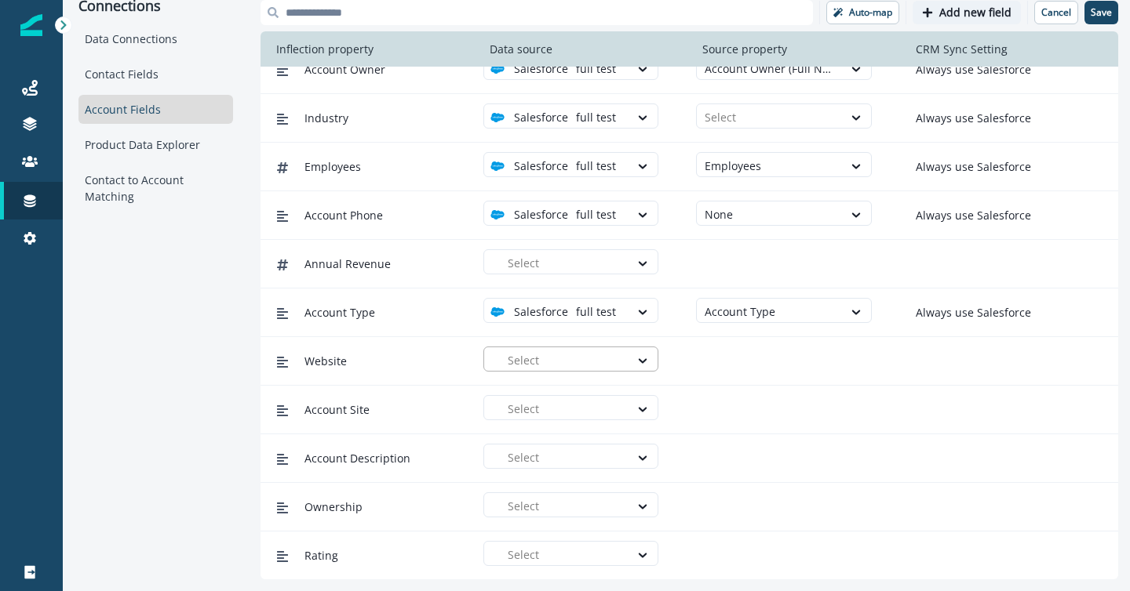
click at [516, 358] on div at bounding box center [565, 361] width 114 height 20
click at [532, 388] on p "full test" at bounding box center [542, 395] width 40 height 16
click at [717, 359] on div at bounding box center [768, 361] width 129 height 20
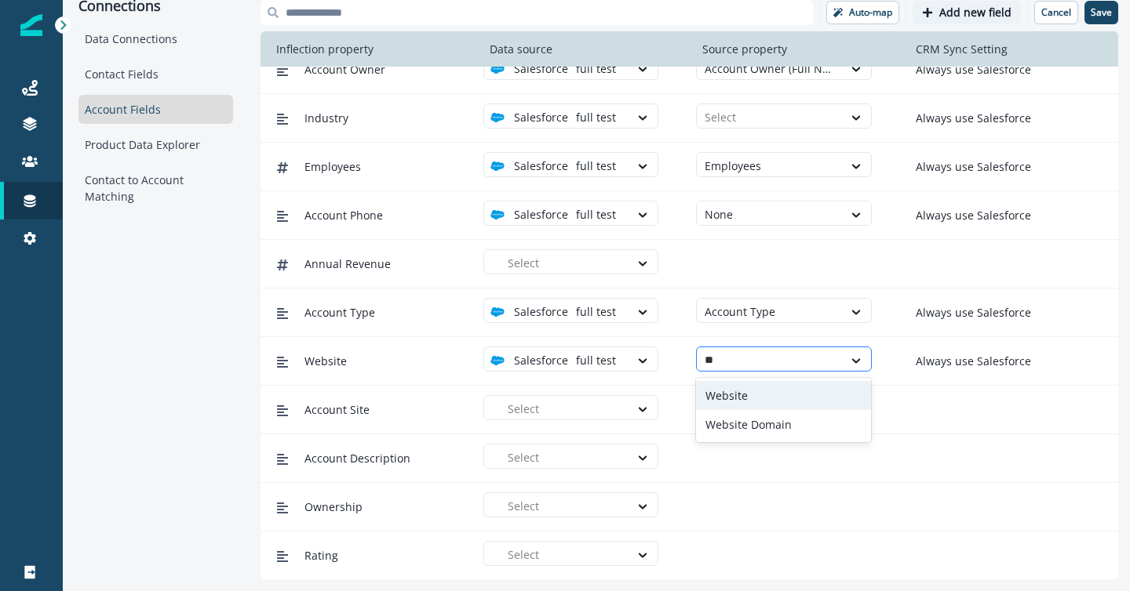
type input "*"
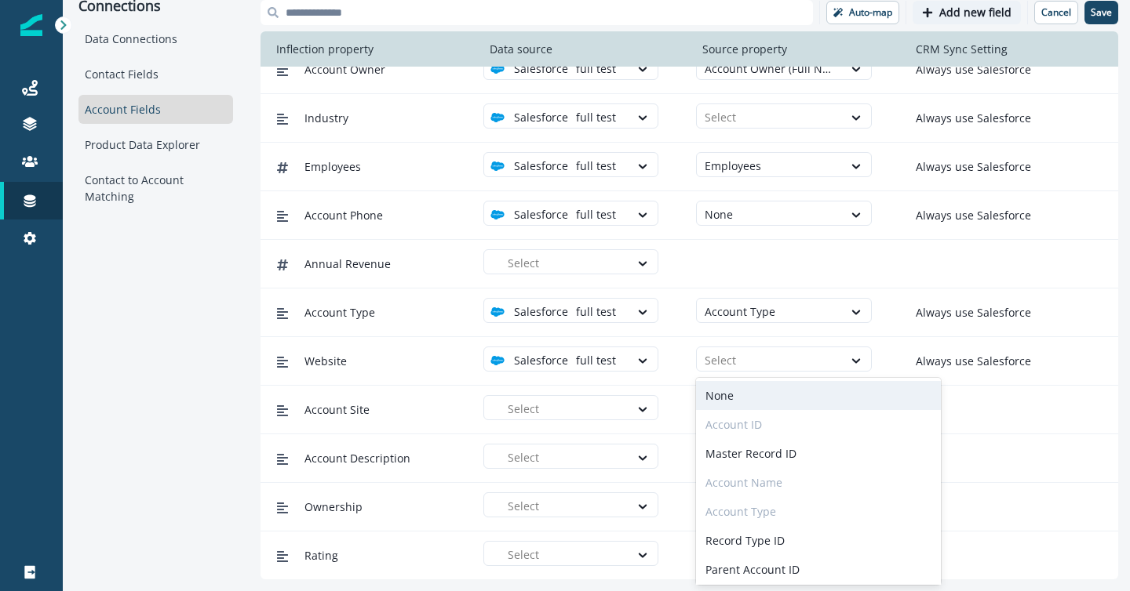
click at [732, 396] on div "None" at bounding box center [818, 395] width 245 height 29
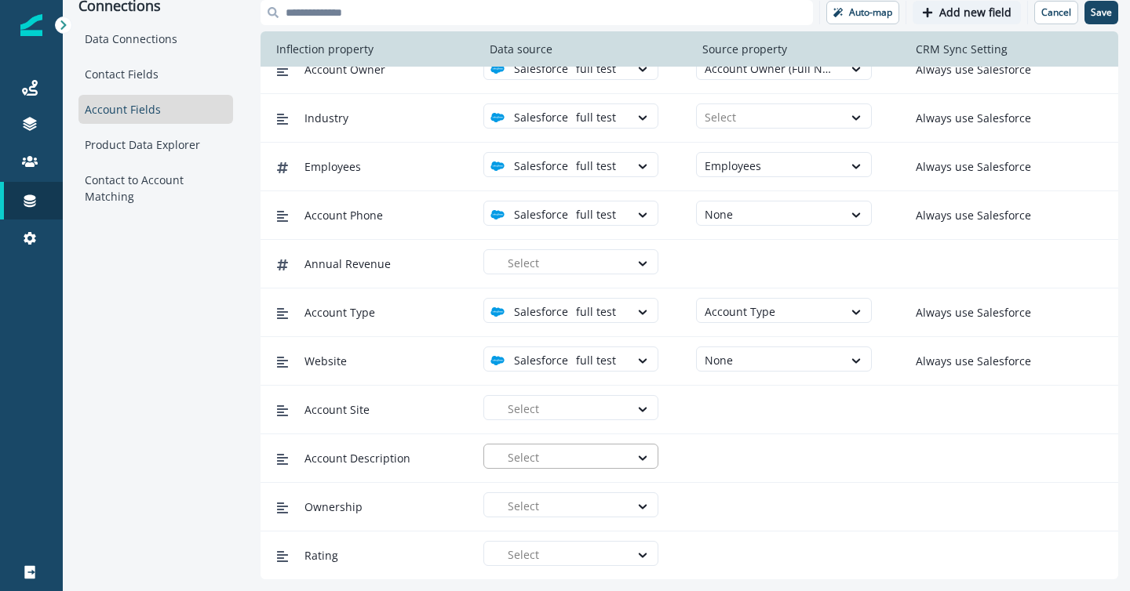
click at [534, 468] on div "Select" at bounding box center [564, 458] width 129 height 26
click at [554, 486] on p "full test" at bounding box center [542, 493] width 40 height 16
click at [733, 444] on div "Select" at bounding box center [783, 456] width 175 height 25
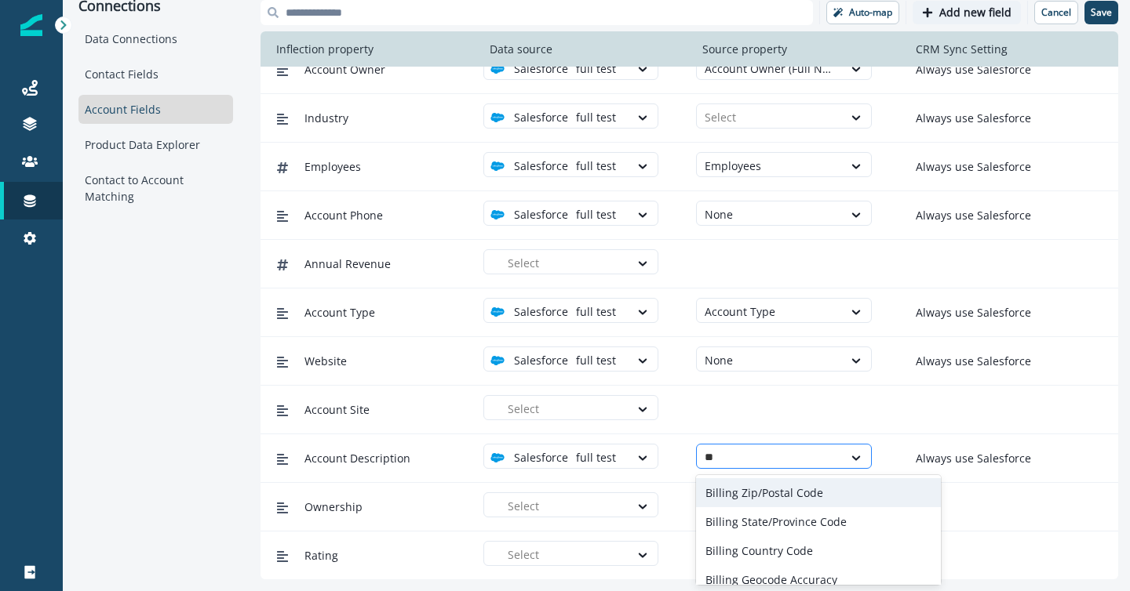
type input "***"
click at [728, 493] on div "Account Description" at bounding box center [783, 492] width 175 height 29
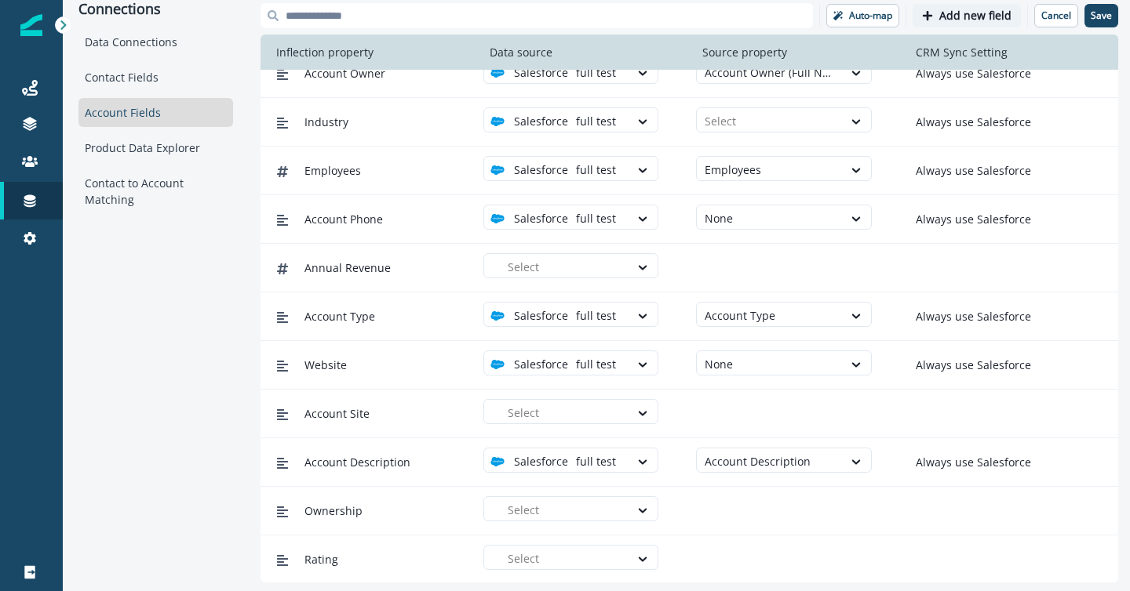
scroll to position [118, 0]
click at [815, 457] on div at bounding box center [768, 461] width 129 height 20
click at [784, 496] on div "None" at bounding box center [818, 496] width 245 height 29
click at [1086, 13] on button "Save" at bounding box center [1101, 16] width 34 height 24
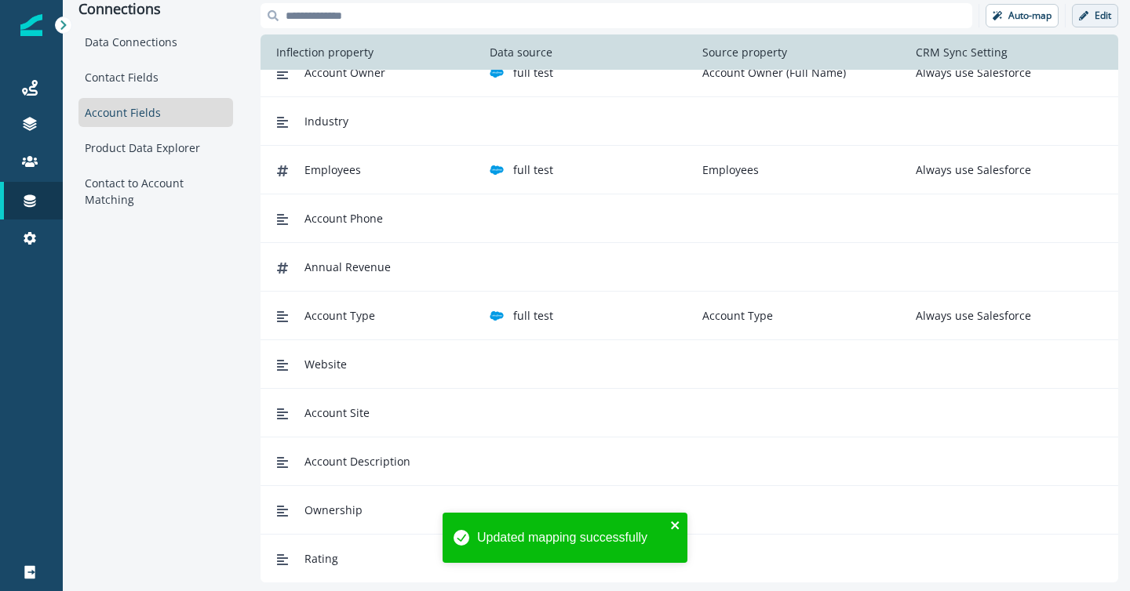
click at [675, 529] on icon "close" at bounding box center [675, 525] width 11 height 13
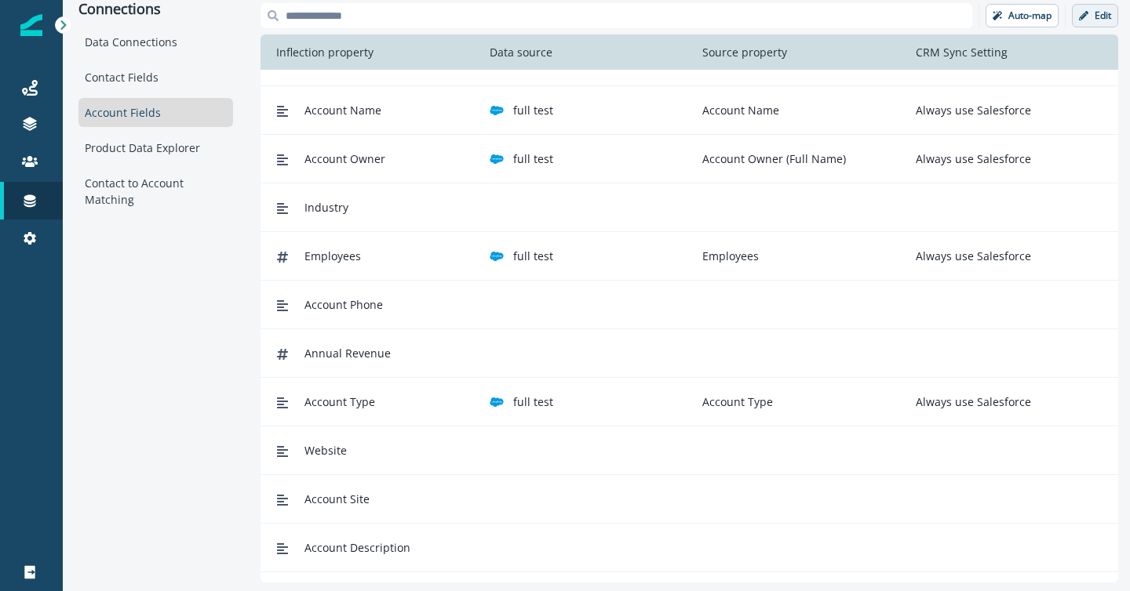
scroll to position [0, 0]
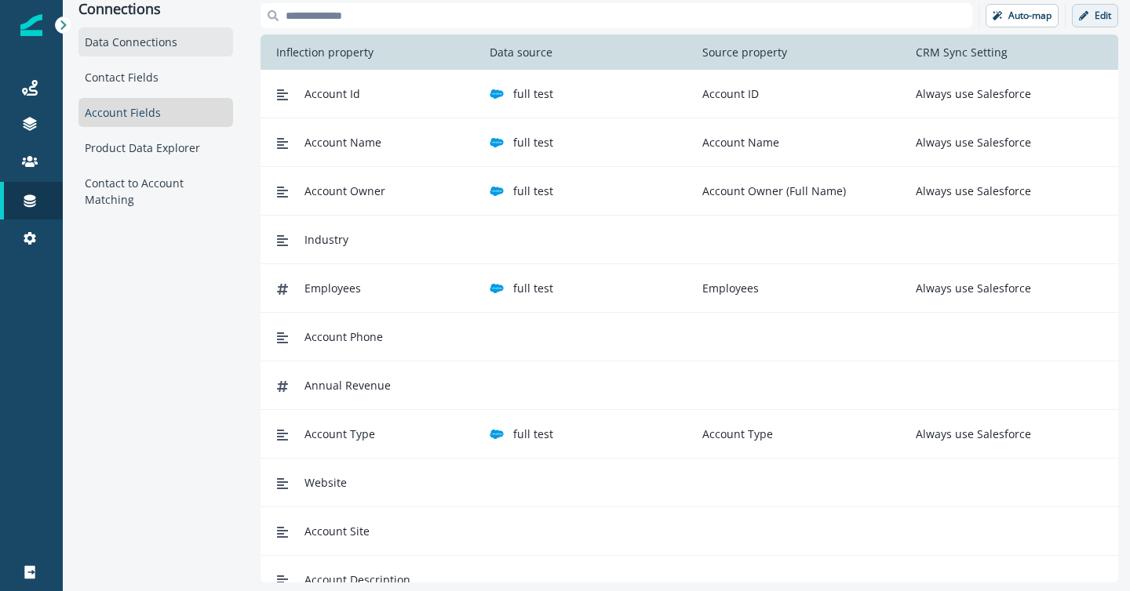
click at [144, 37] on div "Data Connections" at bounding box center [155, 41] width 155 height 29
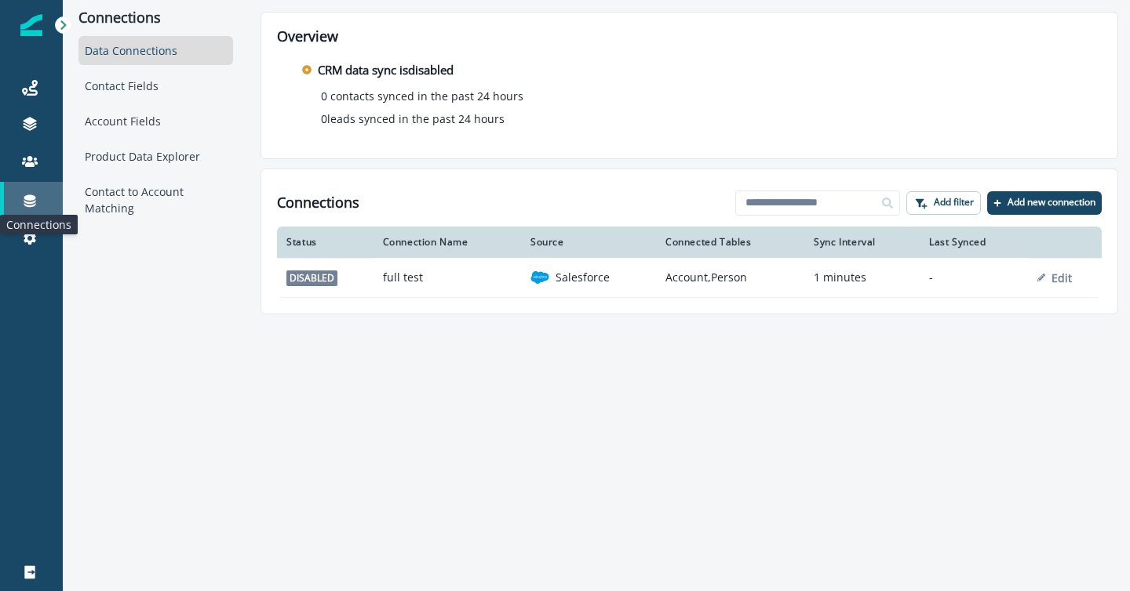
click at [26, 200] on icon at bounding box center [30, 201] width 16 height 16
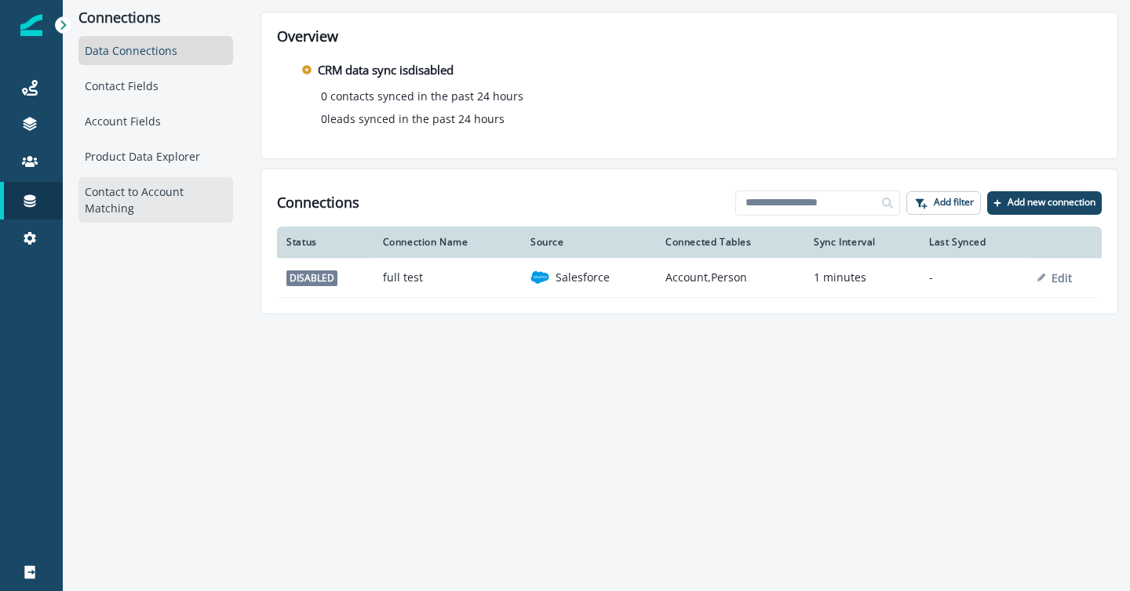
click at [135, 194] on div "Contact to Account Matching" at bounding box center [155, 199] width 155 height 45
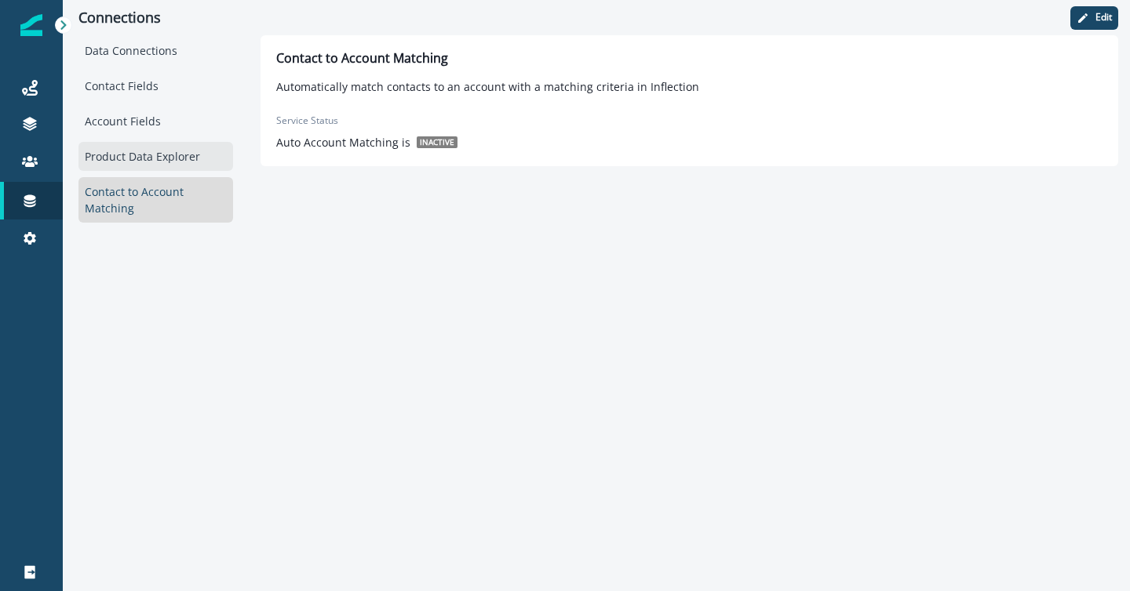
click at [142, 153] on div "Product Data Explorer" at bounding box center [155, 156] width 155 height 29
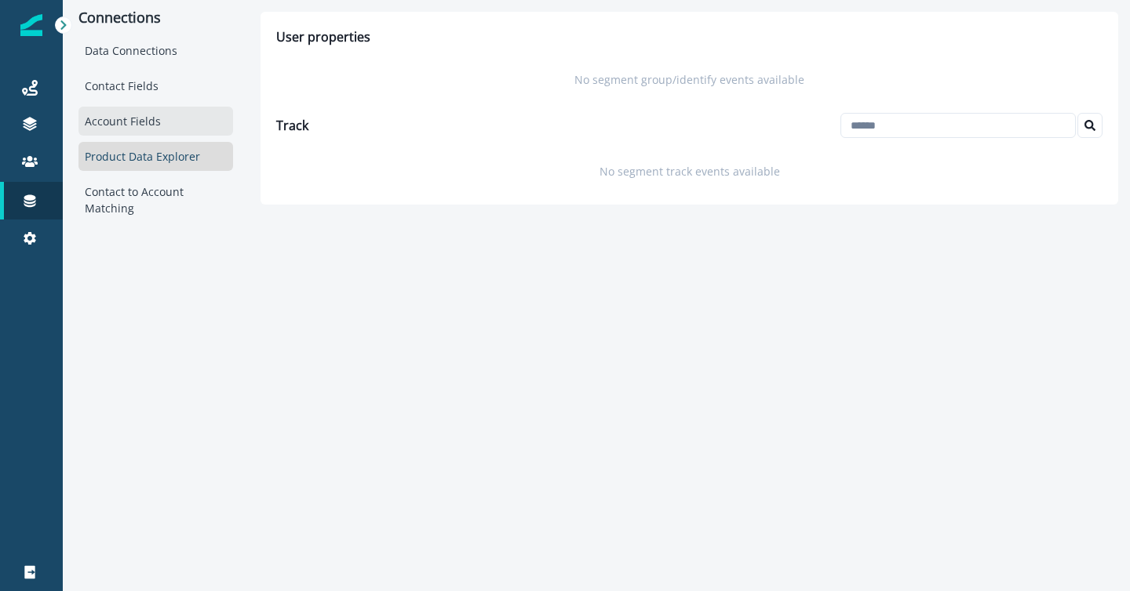
click at [136, 128] on div "Account Fields" at bounding box center [155, 121] width 155 height 29
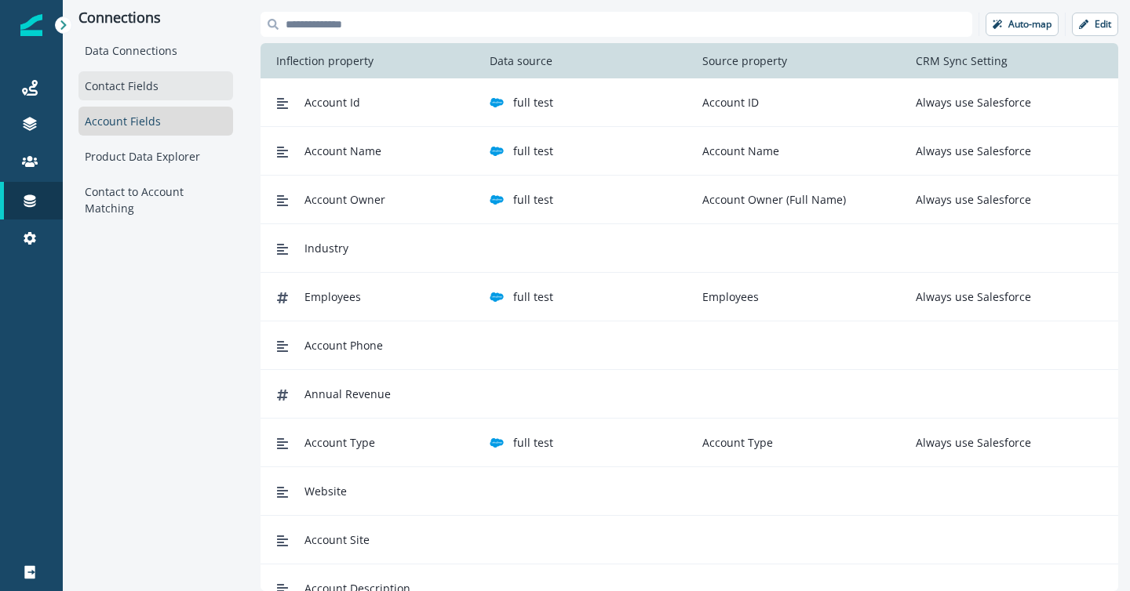
click at [134, 95] on div "Contact Fields" at bounding box center [155, 85] width 155 height 29
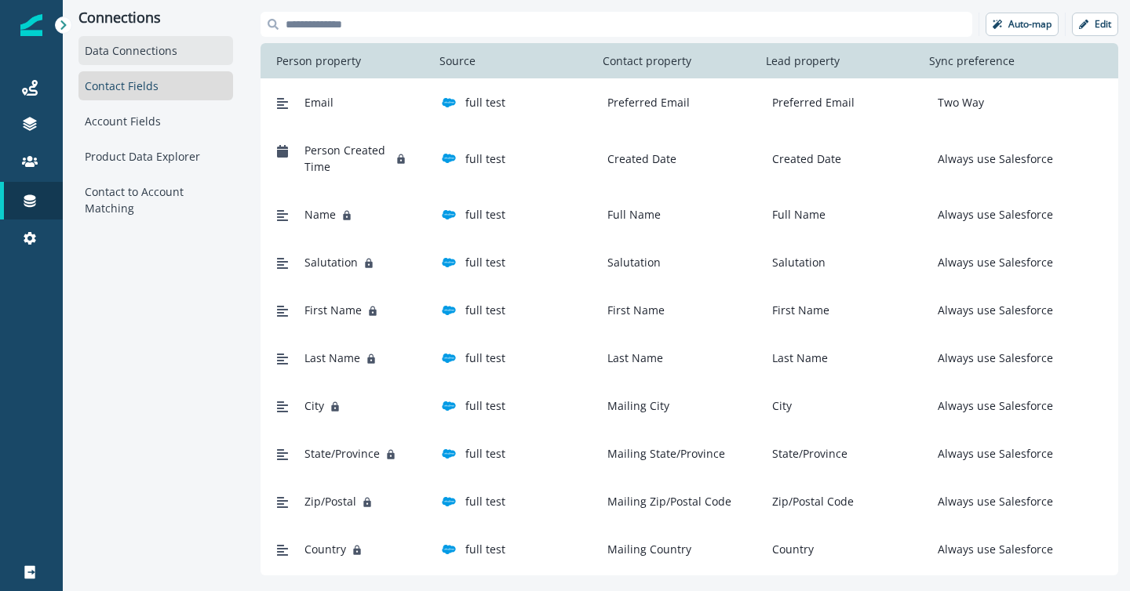
click at [129, 53] on div "Data Connections" at bounding box center [155, 50] width 155 height 29
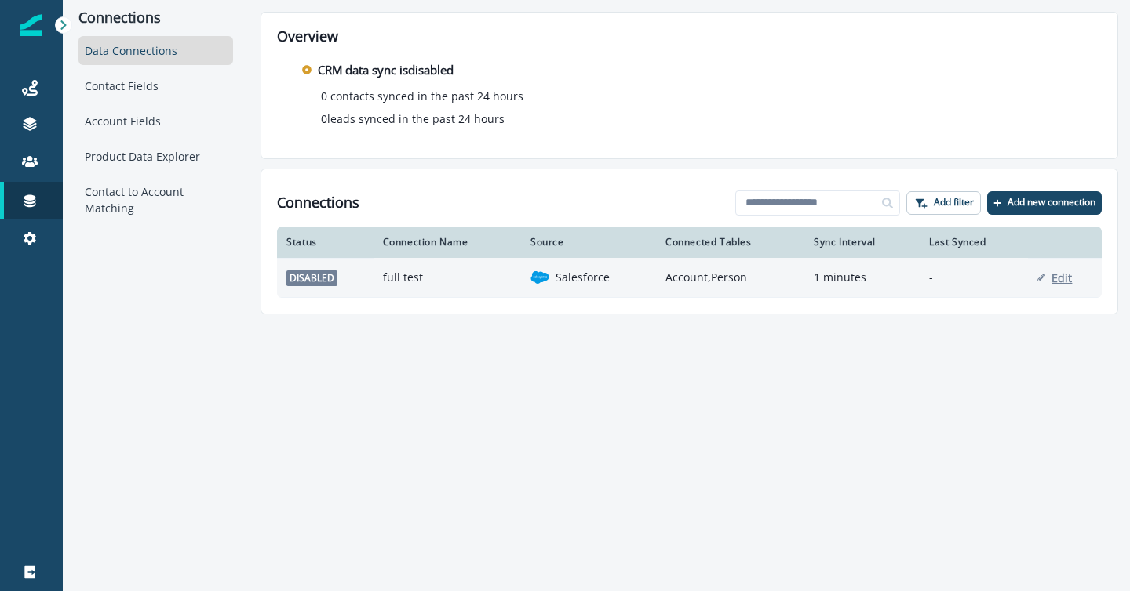
click at [1064, 273] on p "Edit" at bounding box center [1061, 278] width 20 height 15
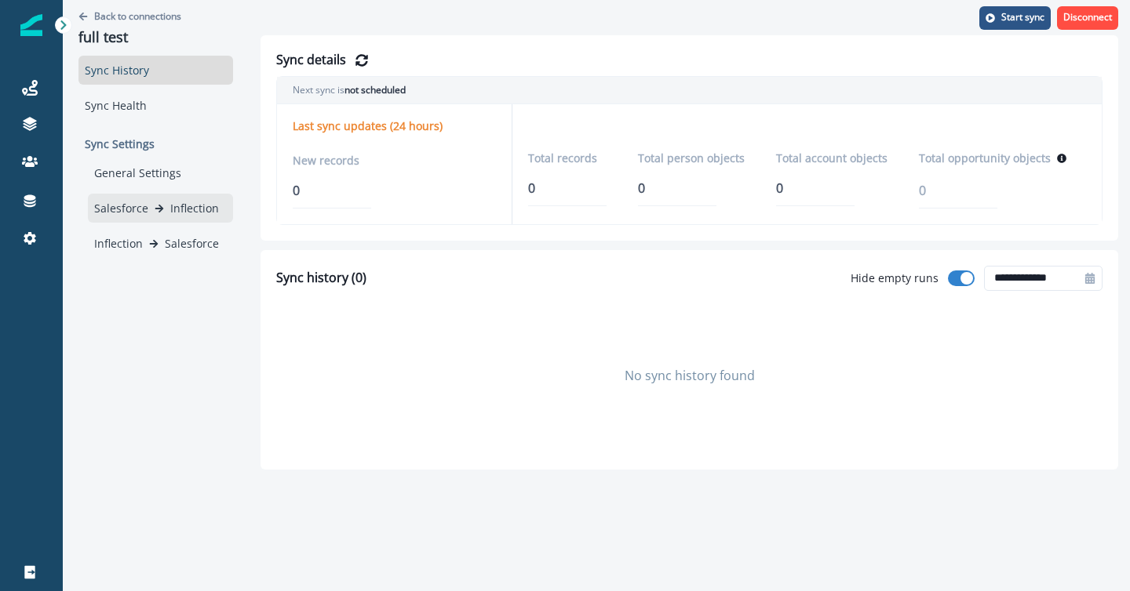
click at [165, 206] on div "Salesforce Inflection" at bounding box center [160, 208] width 133 height 16
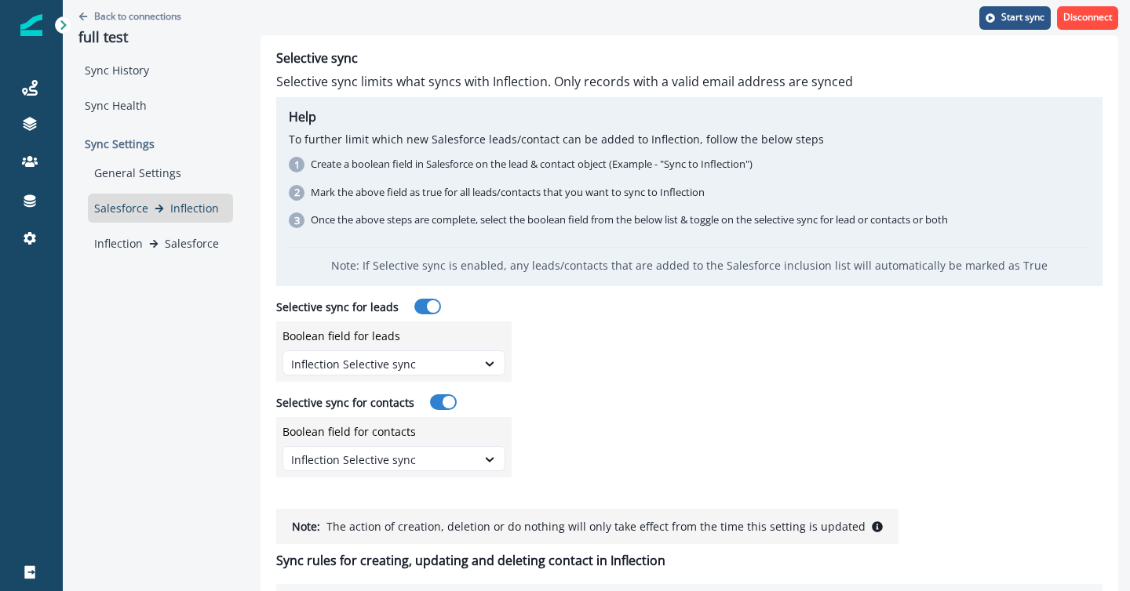
click at [63, 27] on icon at bounding box center [62, 24] width 5 height 9
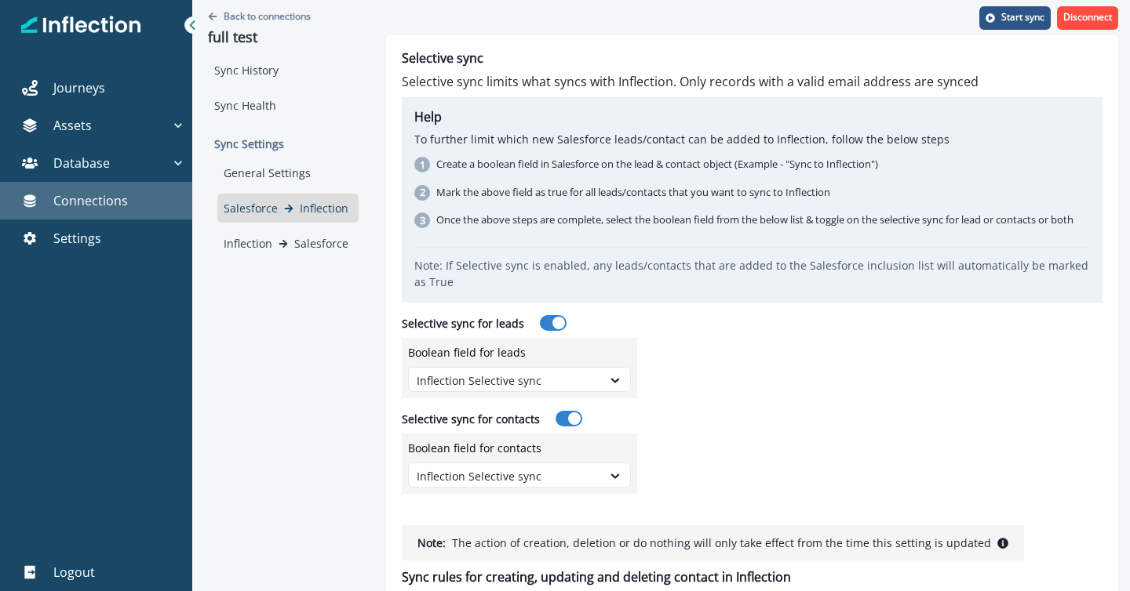
click at [78, 211] on link "Connections" at bounding box center [96, 201] width 192 height 38
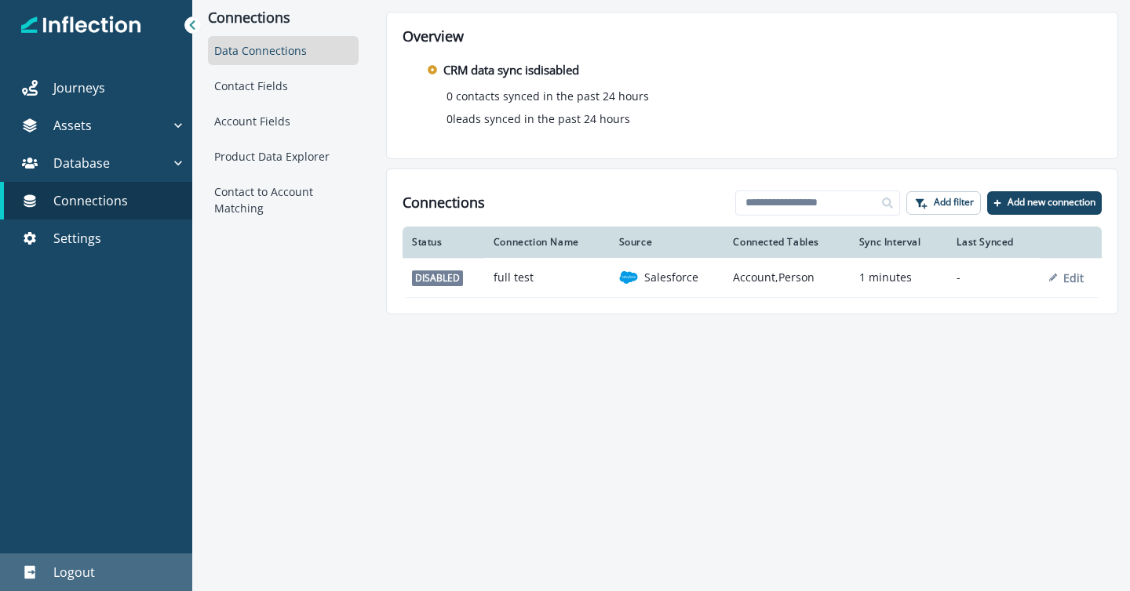
click at [60, 567] on p "Logout" at bounding box center [74, 572] width 42 height 19
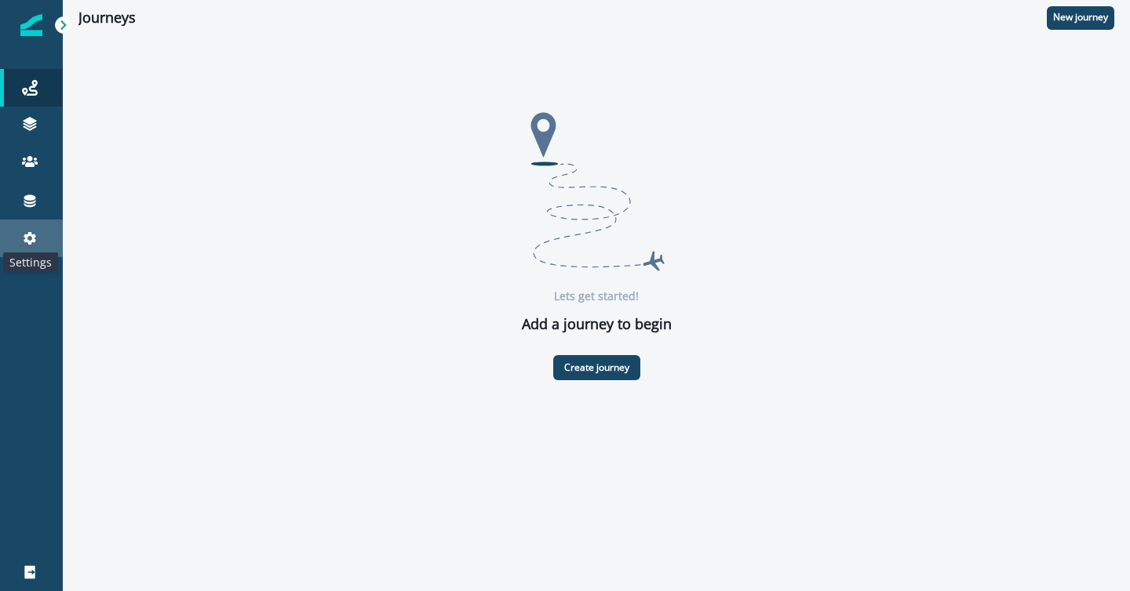
click at [26, 244] on icon at bounding box center [30, 239] width 16 height 16
click at [28, 227] on link "Settings" at bounding box center [31, 239] width 63 height 38
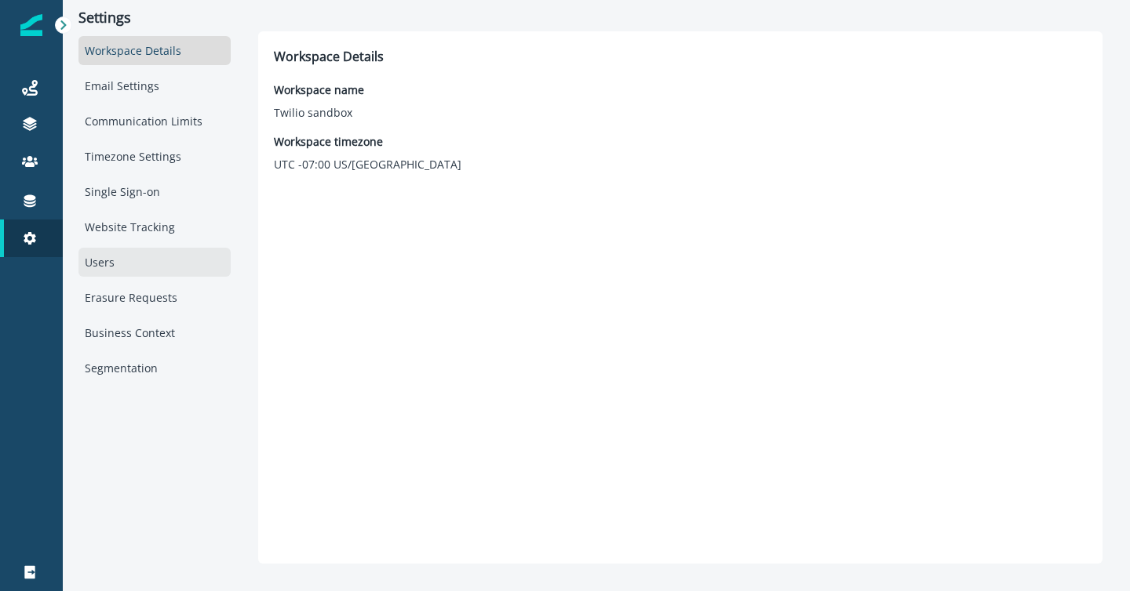
click at [101, 263] on div "Users" at bounding box center [154, 262] width 152 height 29
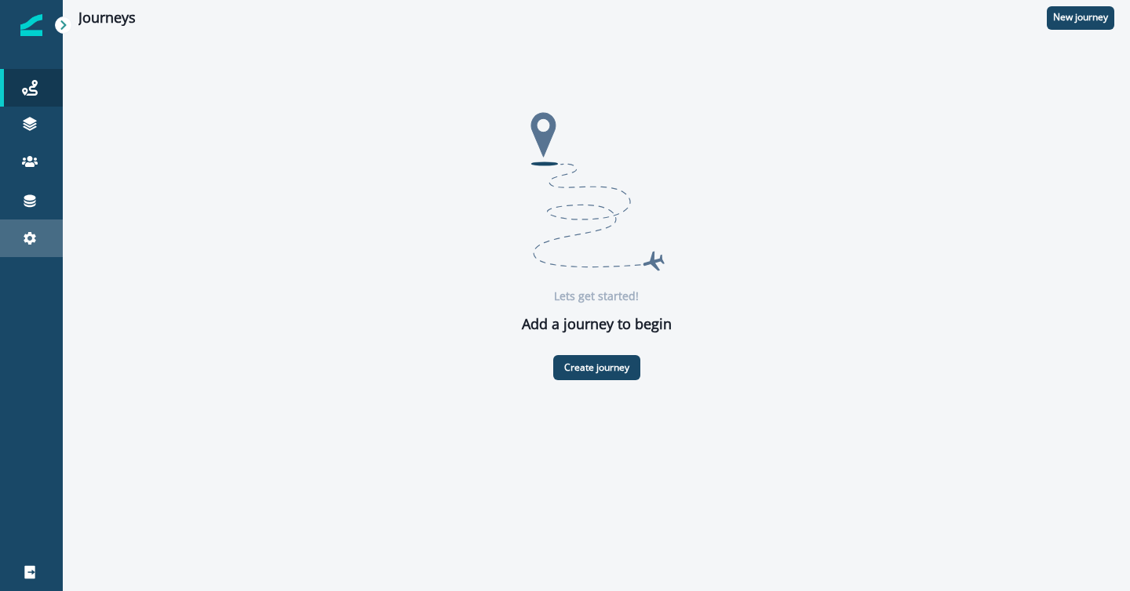
click at [33, 237] on icon at bounding box center [30, 238] width 13 height 13
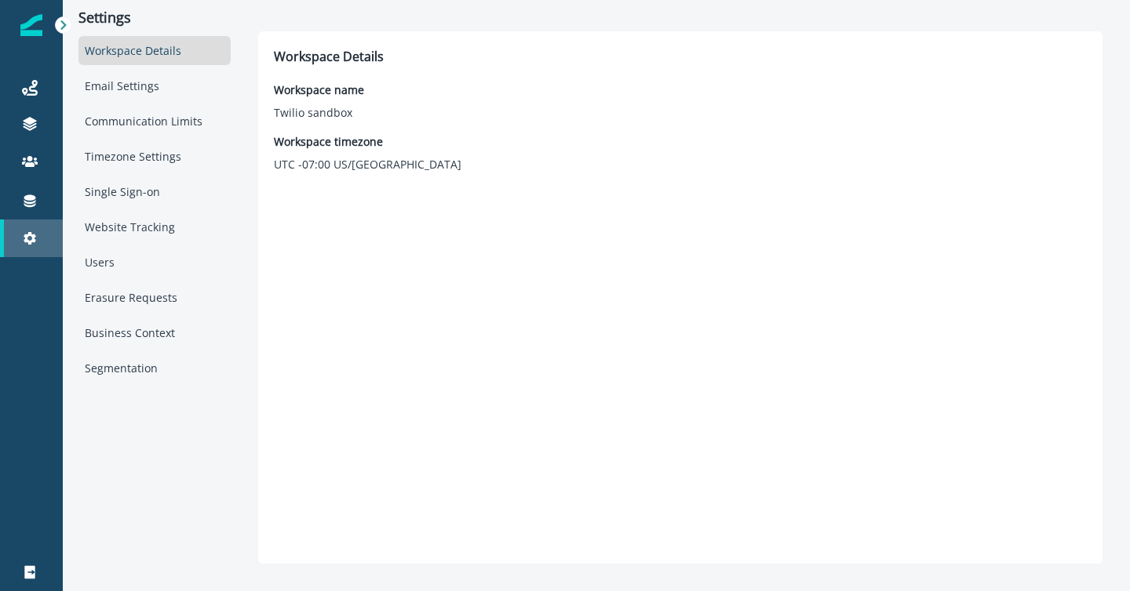
click at [33, 237] on icon at bounding box center [30, 238] width 13 height 13
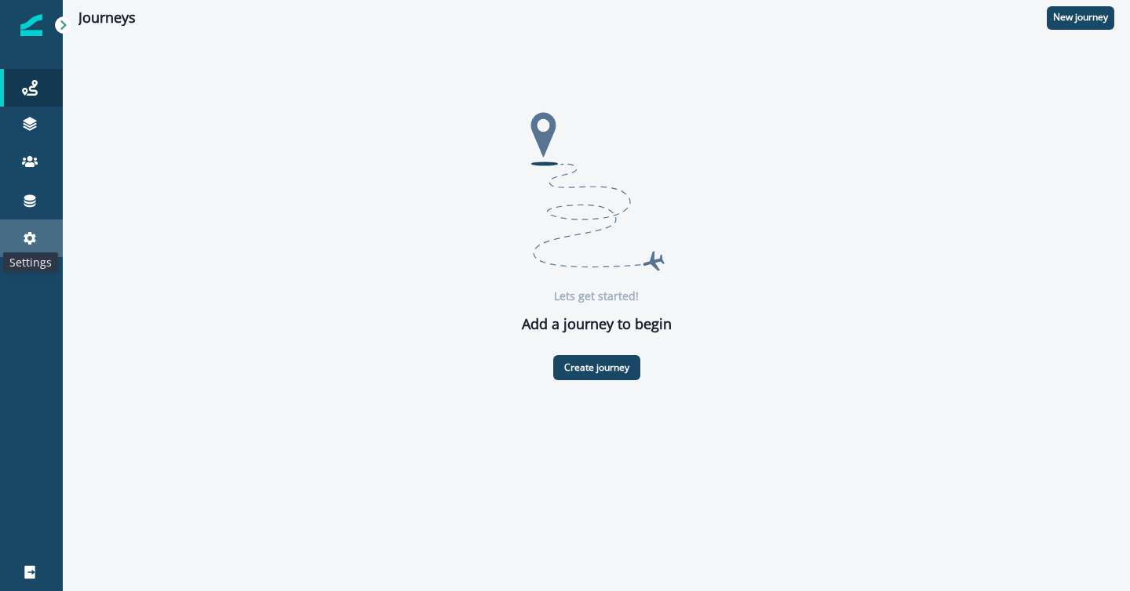
click at [28, 240] on icon at bounding box center [30, 238] width 13 height 13
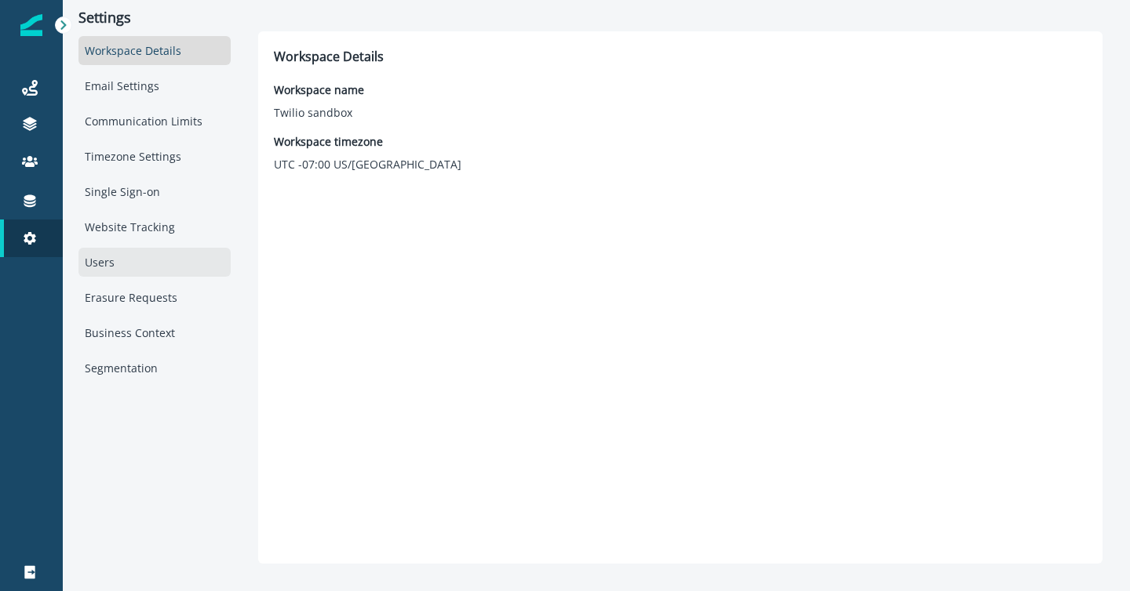
click at [100, 261] on div "Users" at bounding box center [154, 262] width 152 height 29
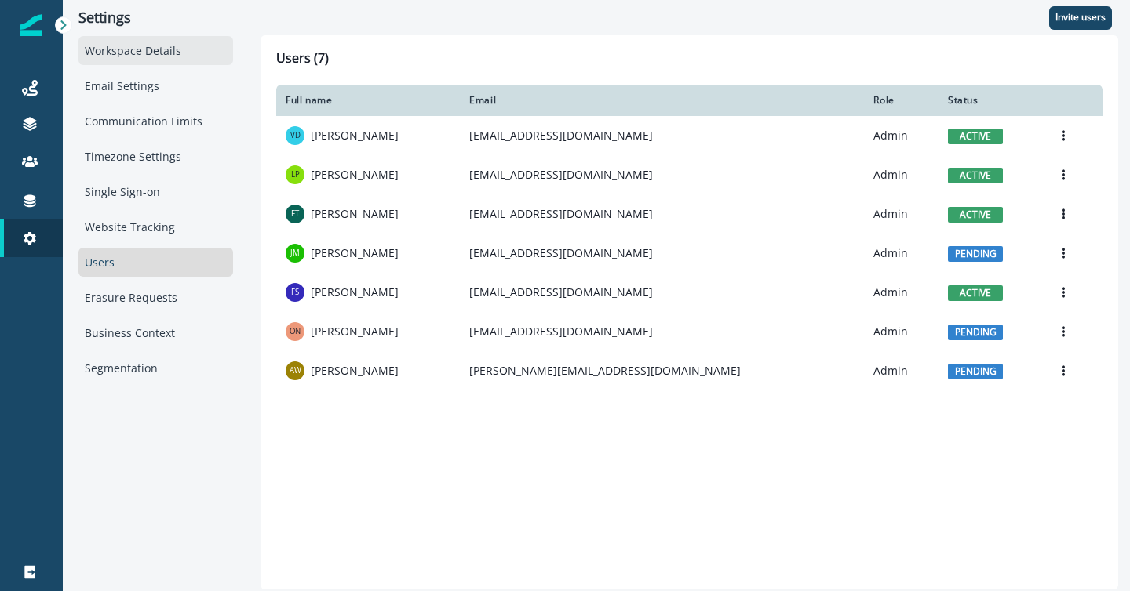
click at [116, 53] on div "Workspace Details" at bounding box center [155, 50] width 155 height 29
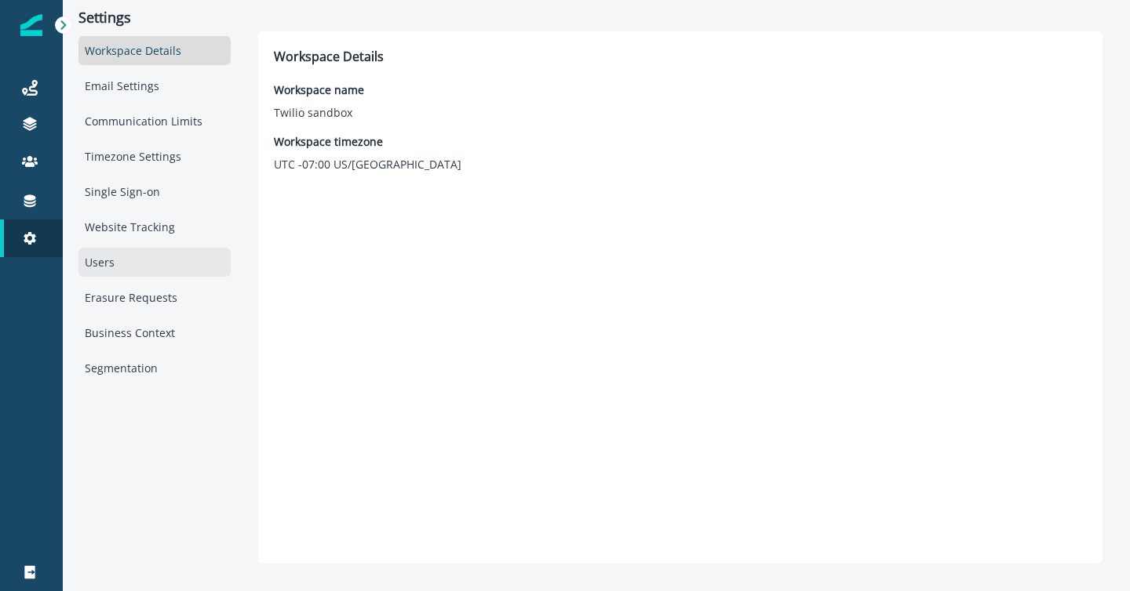
click at [118, 266] on div "Users" at bounding box center [154, 262] width 152 height 29
